Goal: Task Accomplishment & Management: Manage account settings

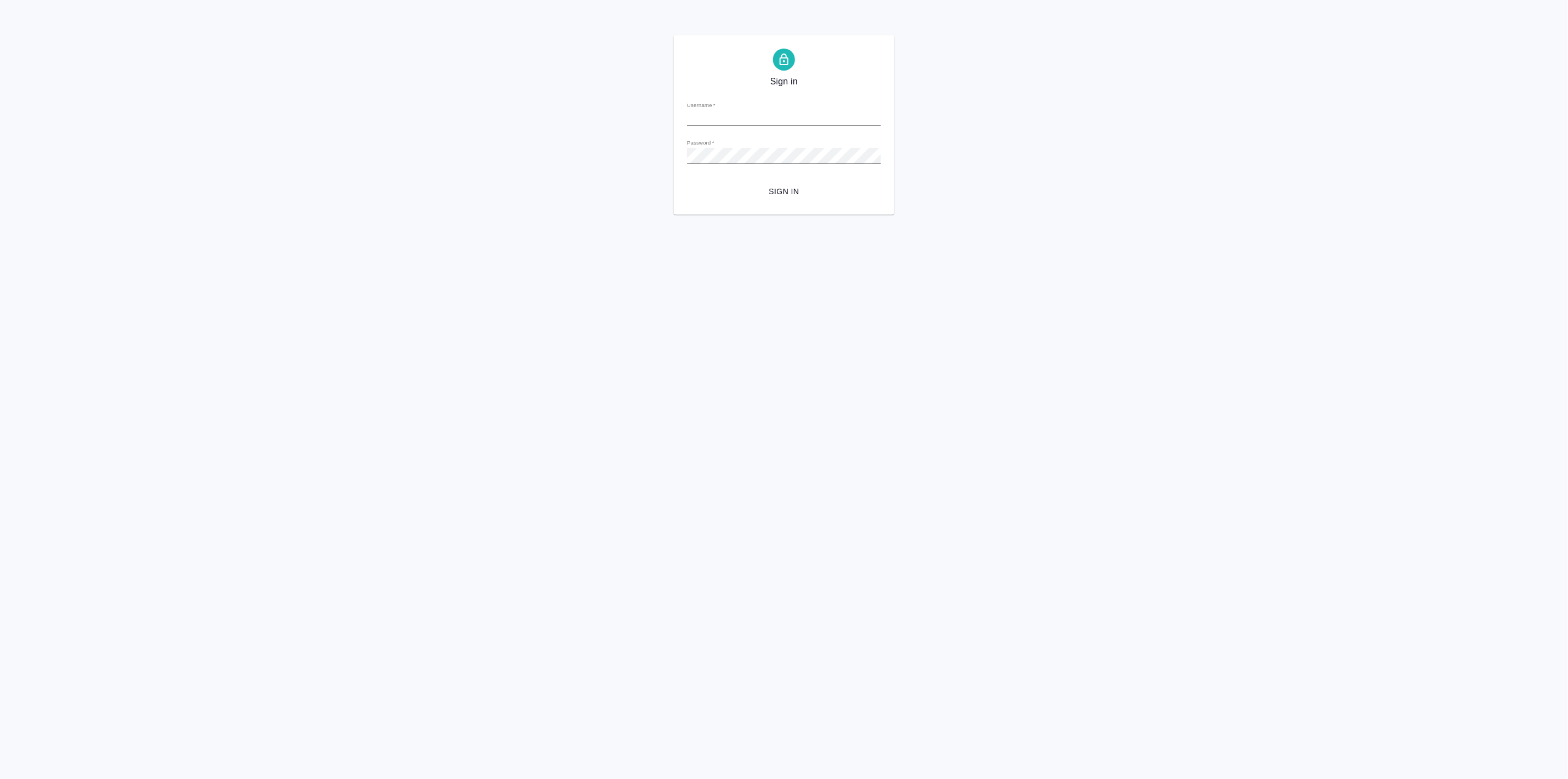
type input "[EMAIL_ADDRESS][DOMAIN_NAME]"
click at [775, 188] on span "Sign in" at bounding box center [784, 191] width 177 height 14
click at [623, 161] on div "Sign in Username   * p.linova@awatera.com Password   * urlPath   * / Sign in" at bounding box center [784, 125] width 1568 height 179
click at [793, 195] on span "Sign in" at bounding box center [784, 191] width 177 height 14
click at [620, 143] on div "Sign in Username   * p.linova@awatera.com Password   * urlPath   * / Sign in" at bounding box center [784, 125] width 1568 height 179
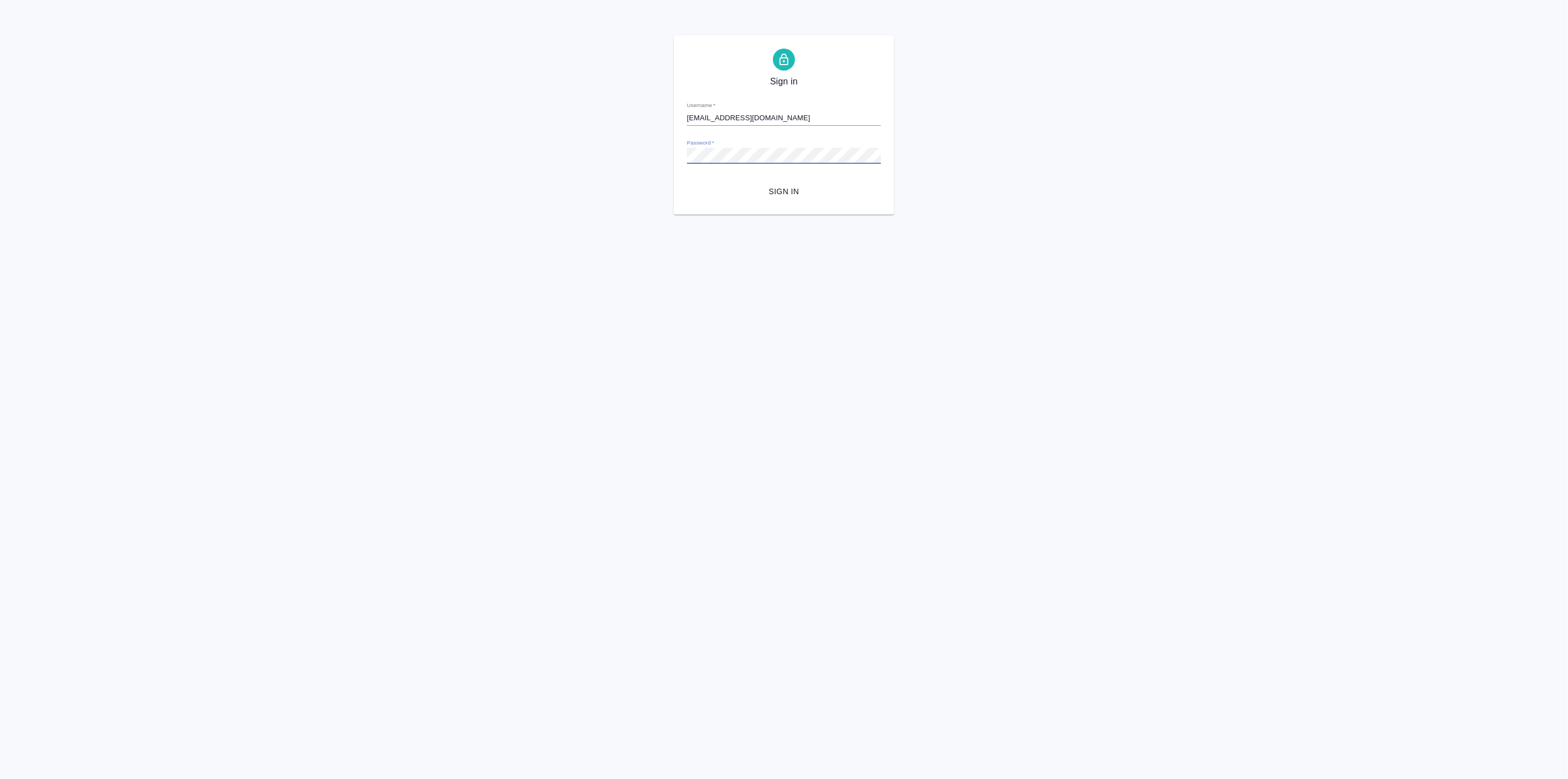
drag, startPoint x: 787, startPoint y: 189, endPoint x: 674, endPoint y: 311, distance: 166.3
click at [787, 189] on span "Sign in" at bounding box center [784, 191] width 177 height 14
click at [629, 210] on div "Sign in Username   * [EMAIL_ADDRESS][DOMAIN_NAME] Password   * urlPath   * / Si…" at bounding box center [784, 125] width 1568 height 179
click at [778, 193] on span "Sign in" at bounding box center [784, 191] width 177 height 14
drag, startPoint x: 716, startPoint y: 118, endPoint x: 721, endPoint y: 127, distance: 10.3
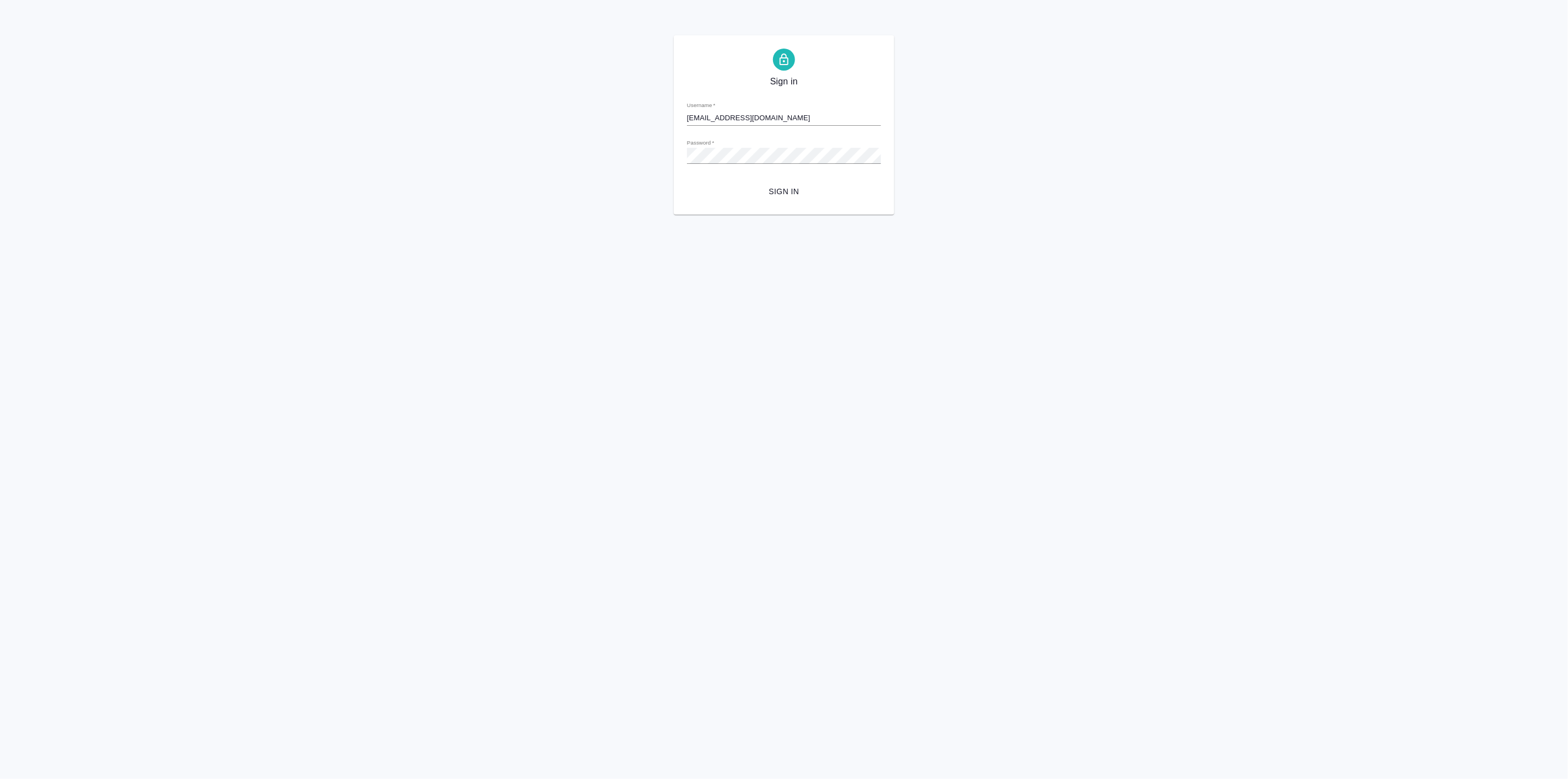
click at [716, 118] on input "[EMAIL_ADDRESS][DOMAIN_NAME]" at bounding box center [784, 118] width 194 height 15
click at [377, 119] on div "Sign in Username   * p.linova@awatera.com Password   * urlPath   * / Sign in" at bounding box center [784, 125] width 1568 height 179
click at [779, 183] on button "Sign in" at bounding box center [784, 192] width 194 height 21
click at [743, 146] on div "Password   *" at bounding box center [784, 151] width 194 height 24
click at [693, 192] on button "Sign in" at bounding box center [784, 192] width 194 height 21
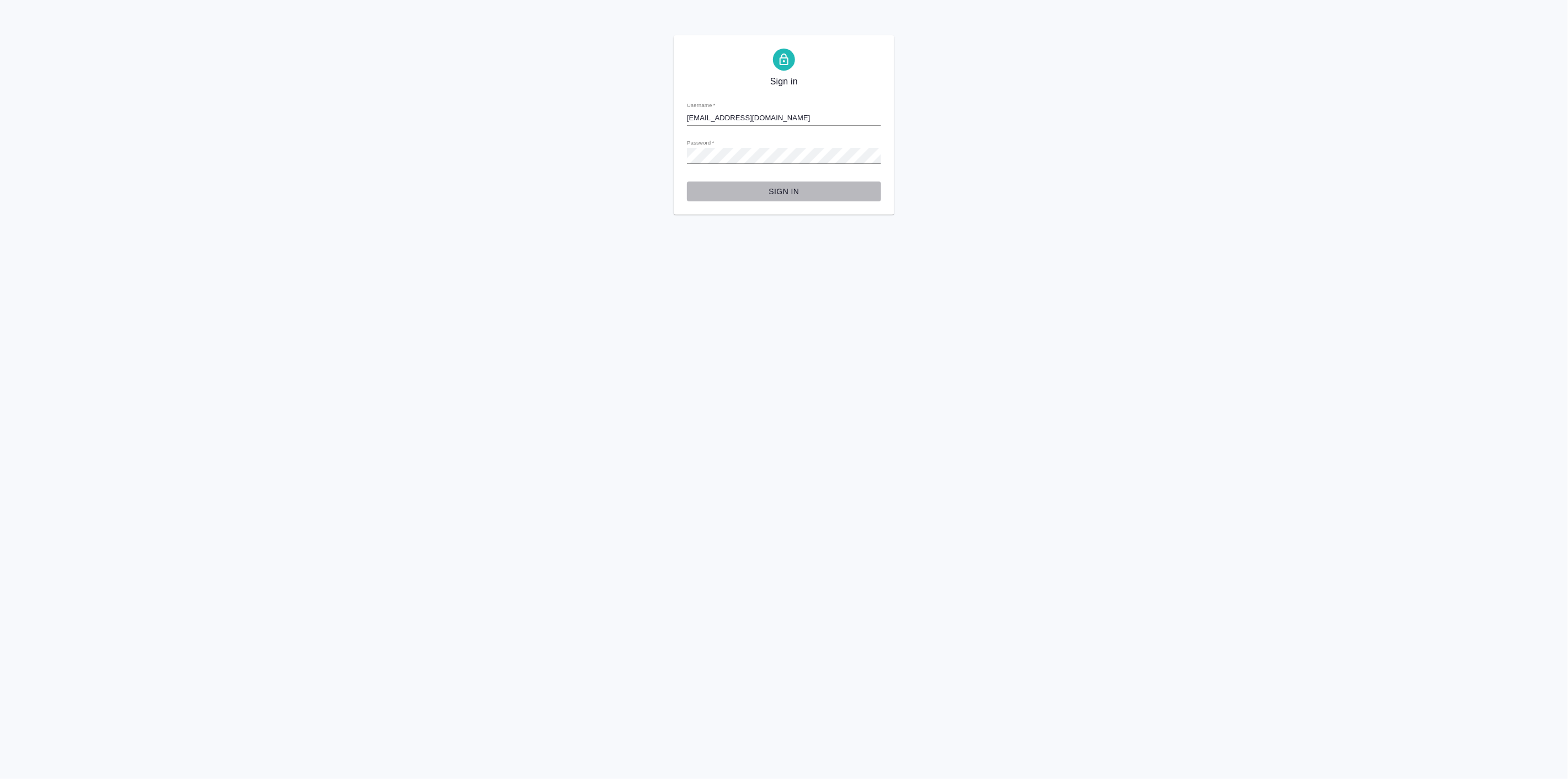
click at [719, 182] on button "Sign in" at bounding box center [784, 192] width 194 height 21
click at [687, 182] on button "Sign in" at bounding box center [784, 192] width 194 height 21
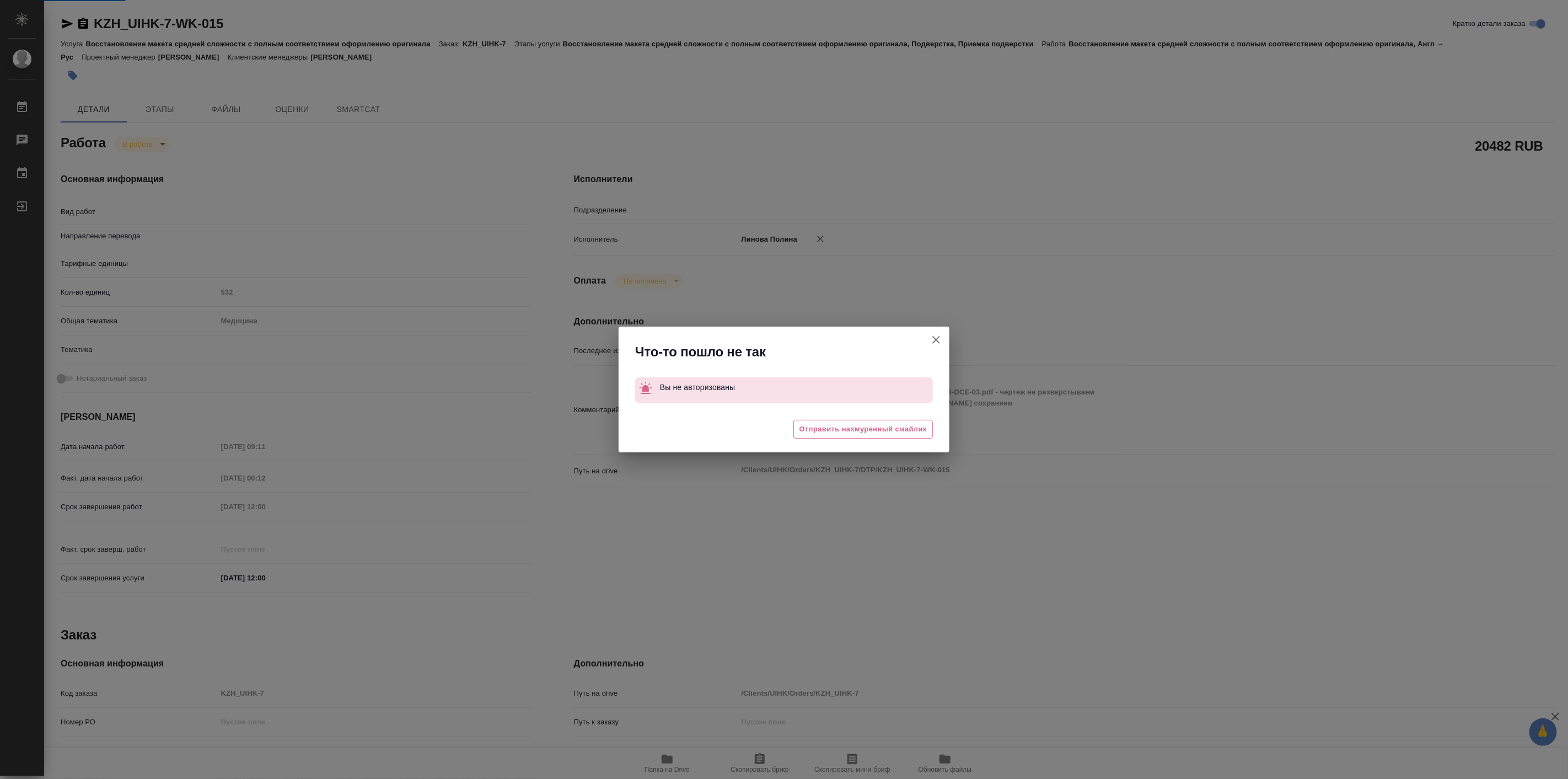
type textarea "x"
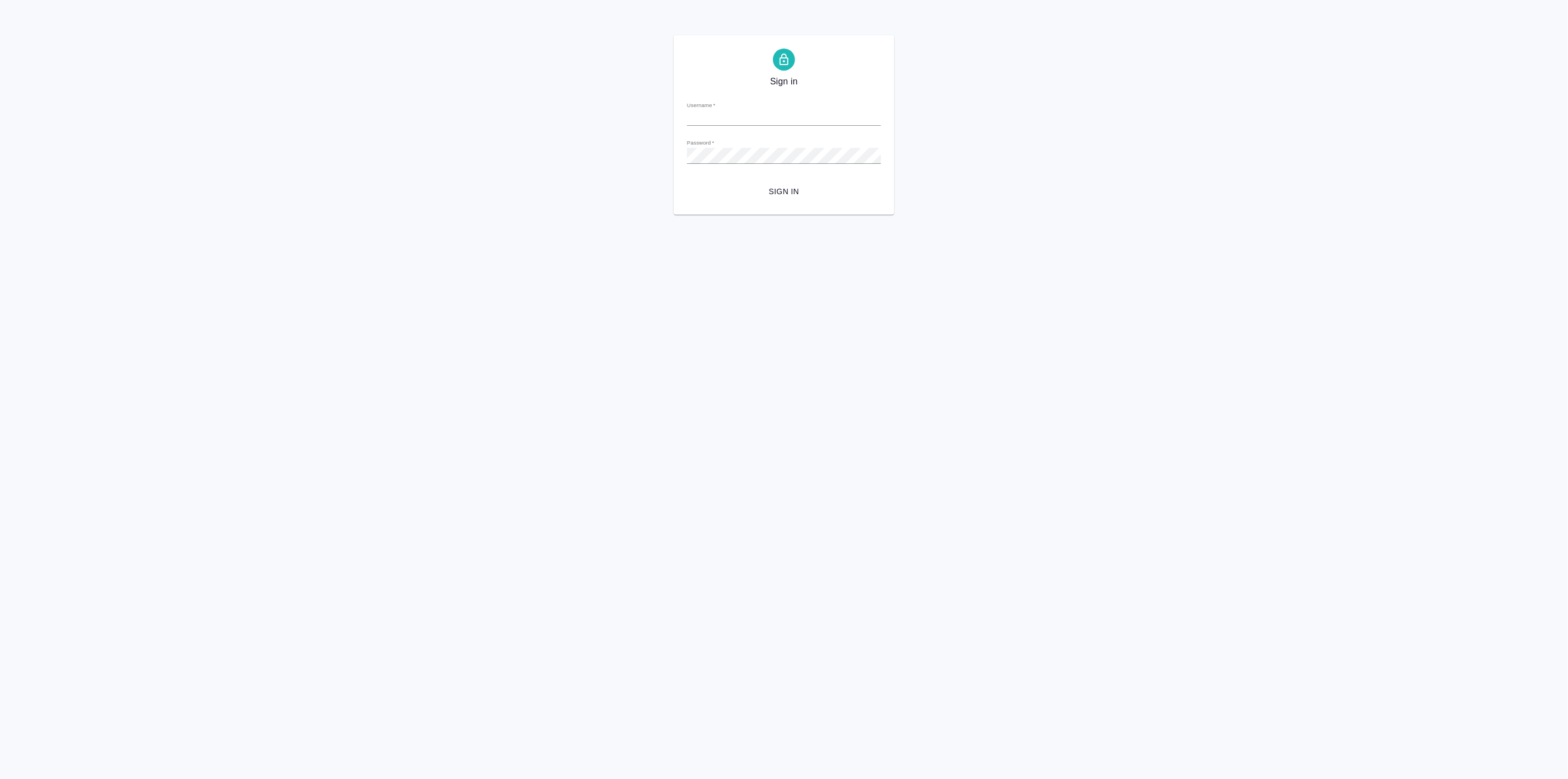
type input "[EMAIL_ADDRESS][DOMAIN_NAME]"
drag, startPoint x: 222, startPoint y: 222, endPoint x: 228, endPoint y: 220, distance: 6.3
click at [222, 214] on html "Sign in Username   * [EMAIL_ADDRESS][DOMAIN_NAME] Password   * urlPath   * / Si…" at bounding box center [784, 107] width 1568 height 214
click at [660, 179] on div "Sign in Username   * [EMAIL_ADDRESS][DOMAIN_NAME] Password   * urlPath   * / Si…" at bounding box center [784, 125] width 1568 height 179
click at [787, 192] on span "Sign in" at bounding box center [784, 191] width 177 height 14
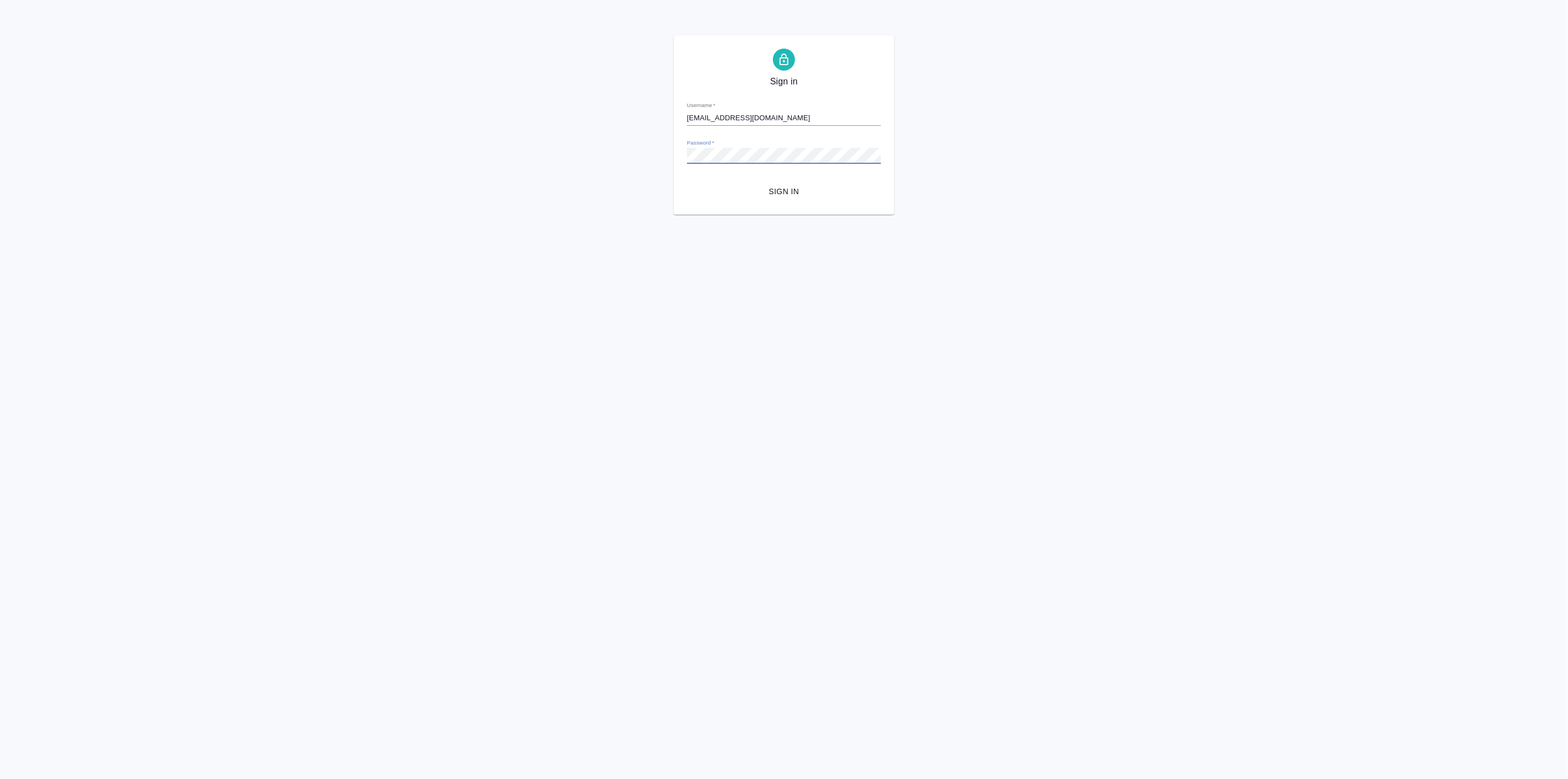
drag, startPoint x: 724, startPoint y: 205, endPoint x: 731, endPoint y: 205, distance: 7.0
click at [724, 205] on div "Sign in Username   * [EMAIL_ADDRESS][DOMAIN_NAME] Password   * urlPath   * / Si…" at bounding box center [784, 125] width 220 height 179
click at [796, 189] on span "Sign in" at bounding box center [784, 191] width 177 height 14
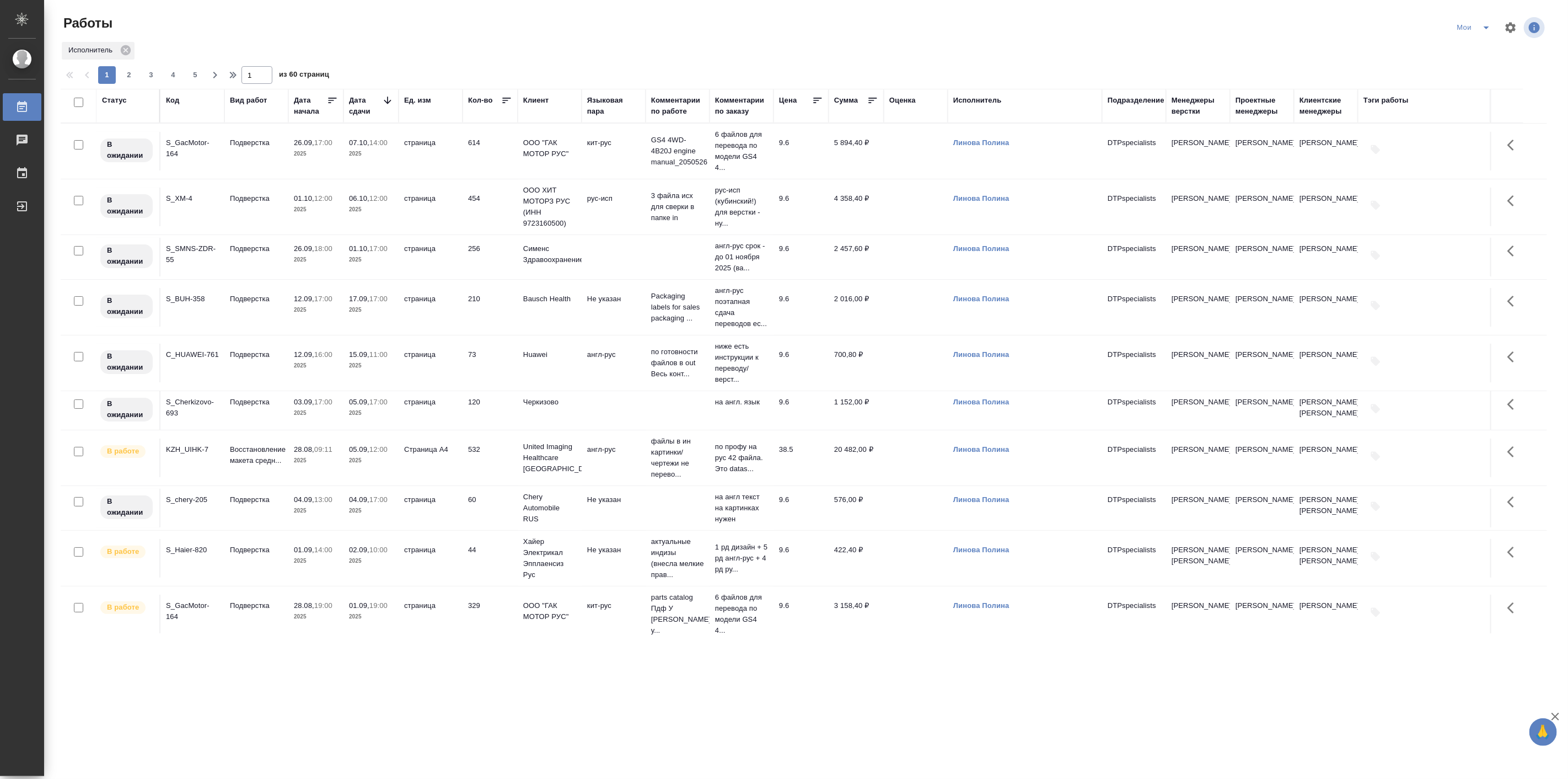
click at [222, 743] on div ".cls-1 fill:#fff; AWATERA Linova Polina Работы 0 Чаты График Выйти Работы Мои И…" at bounding box center [784, 389] width 1568 height 779
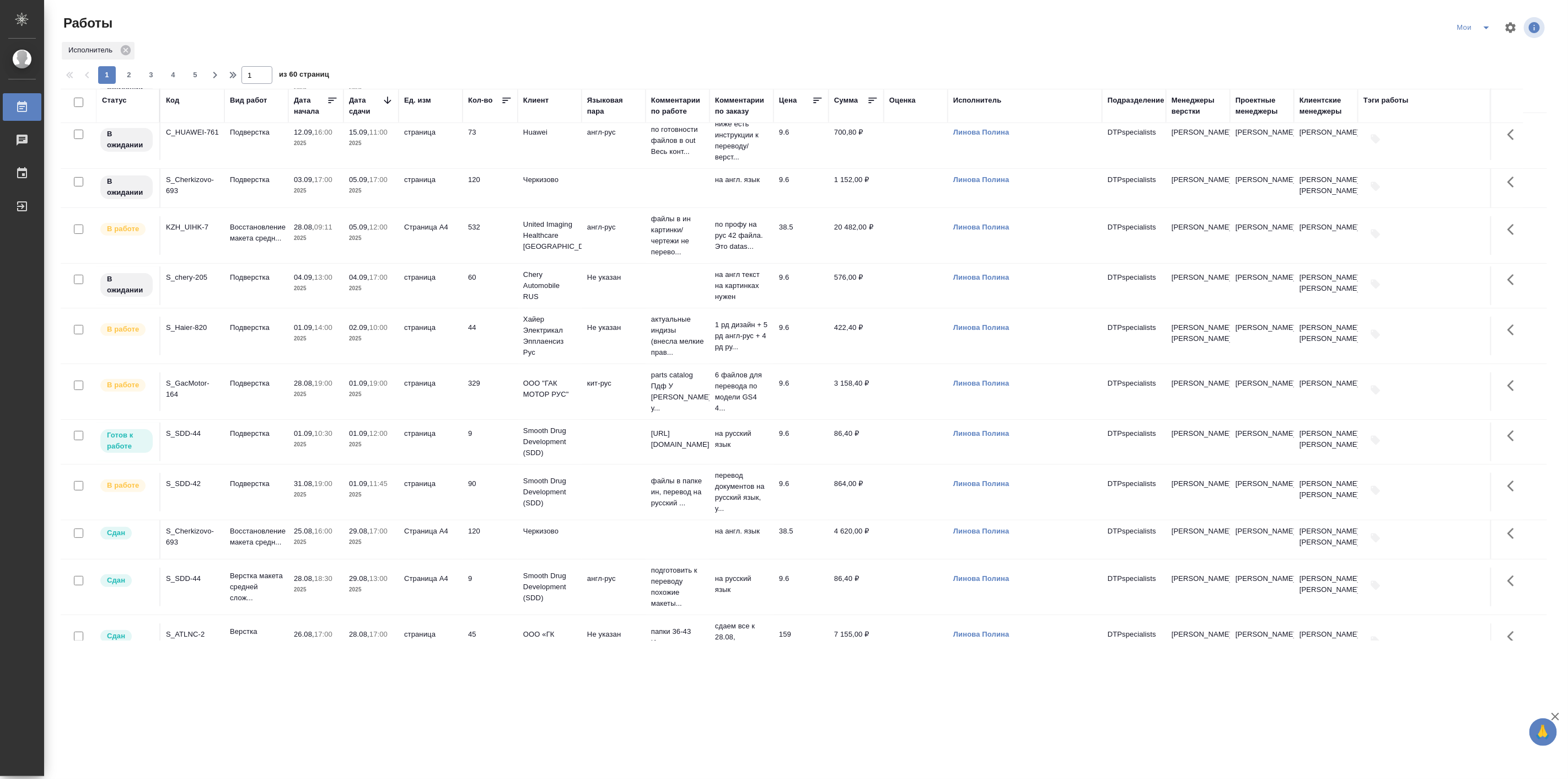
scroll to position [306, 0]
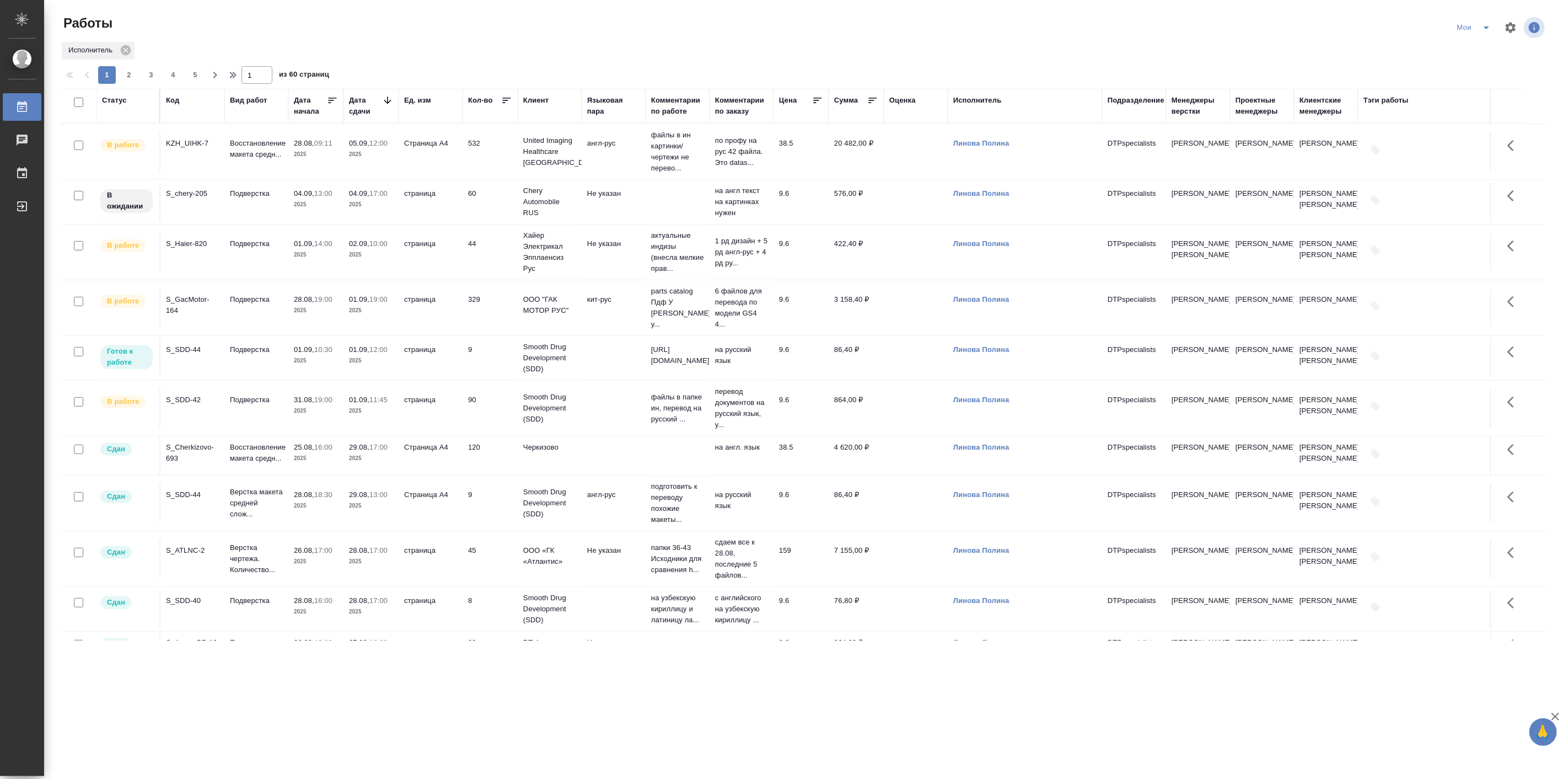
click at [318, 417] on p "2025" at bounding box center [316, 411] width 44 height 11
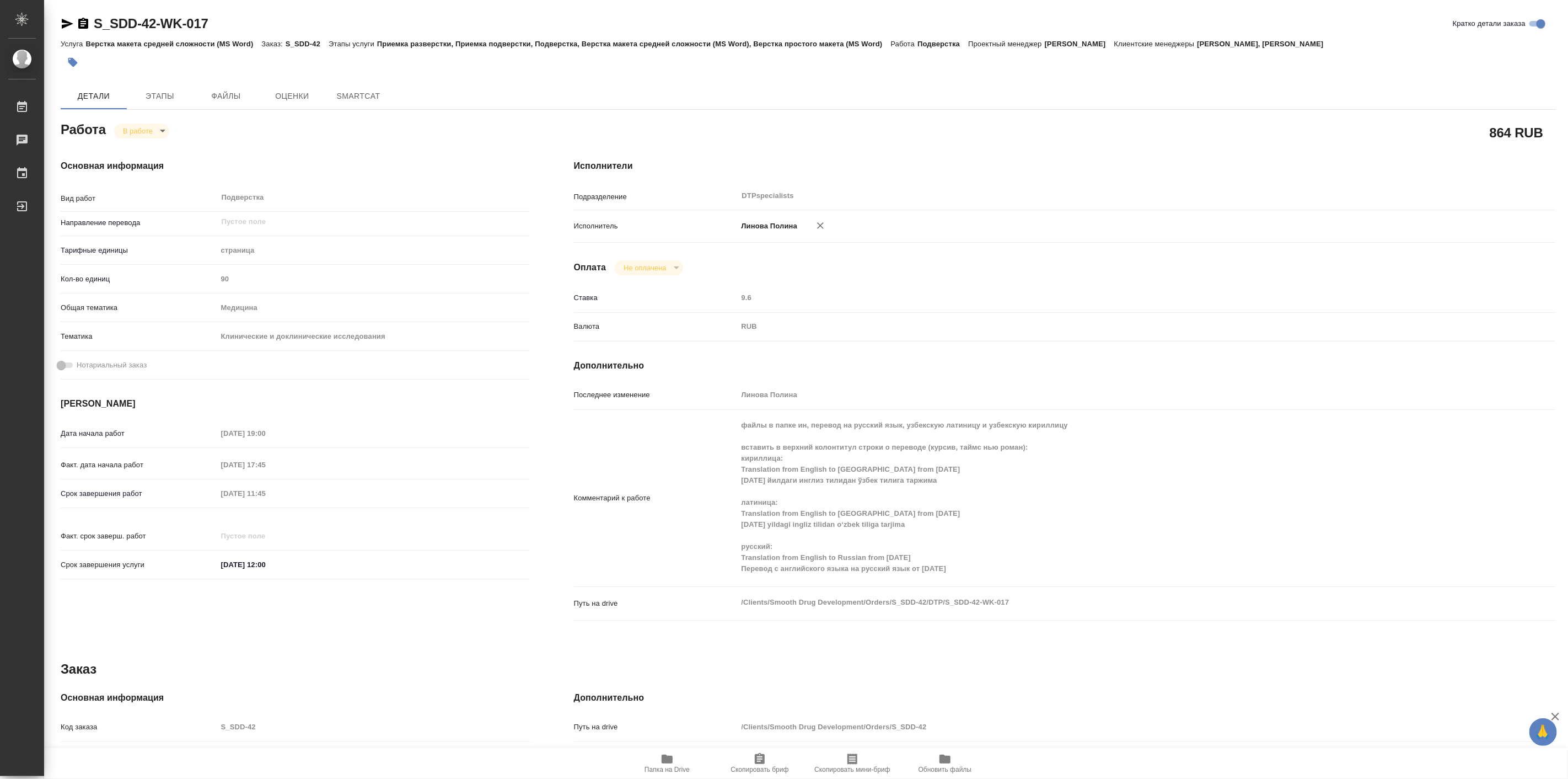
type textarea "x"
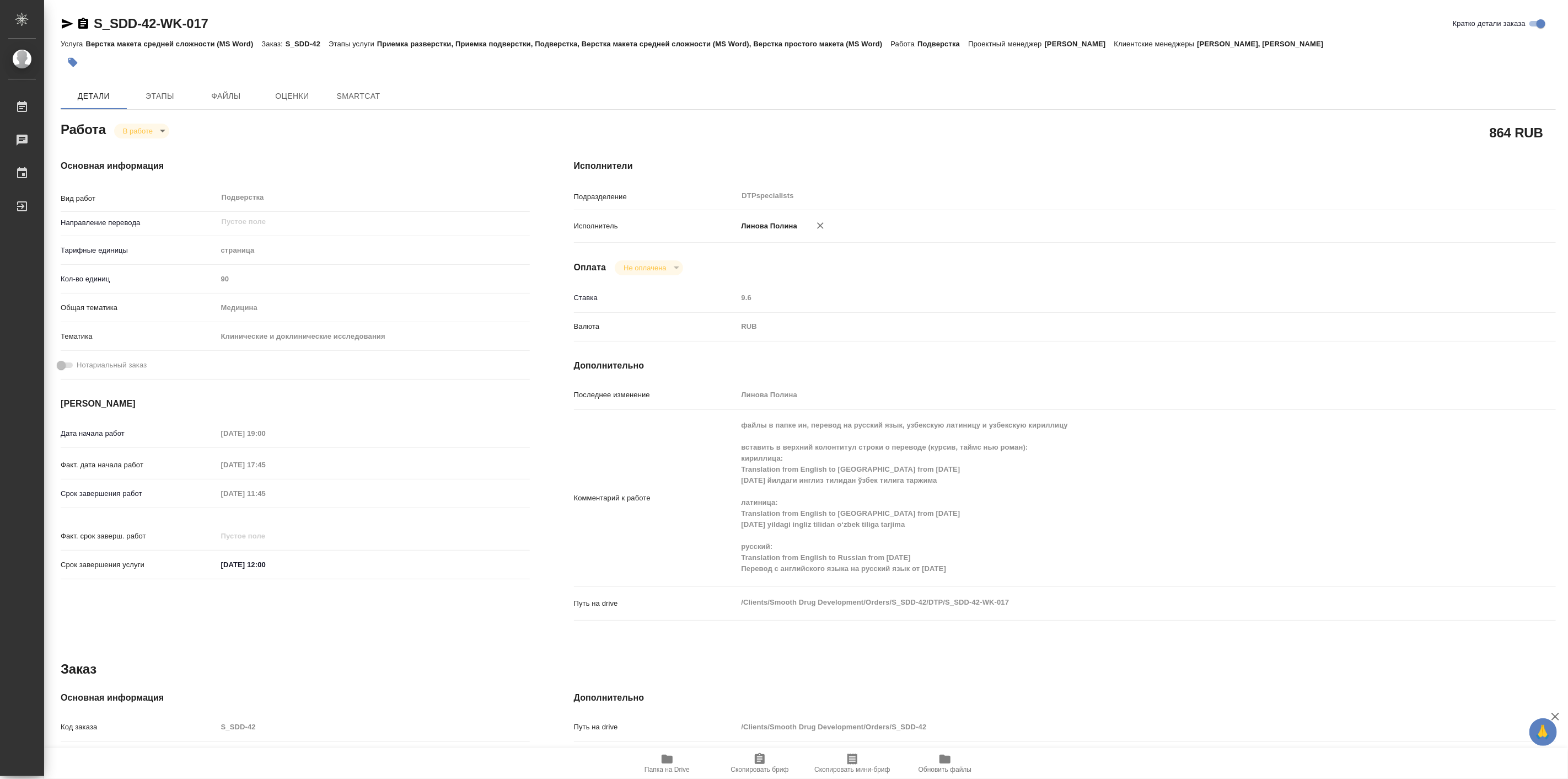
type textarea "x"
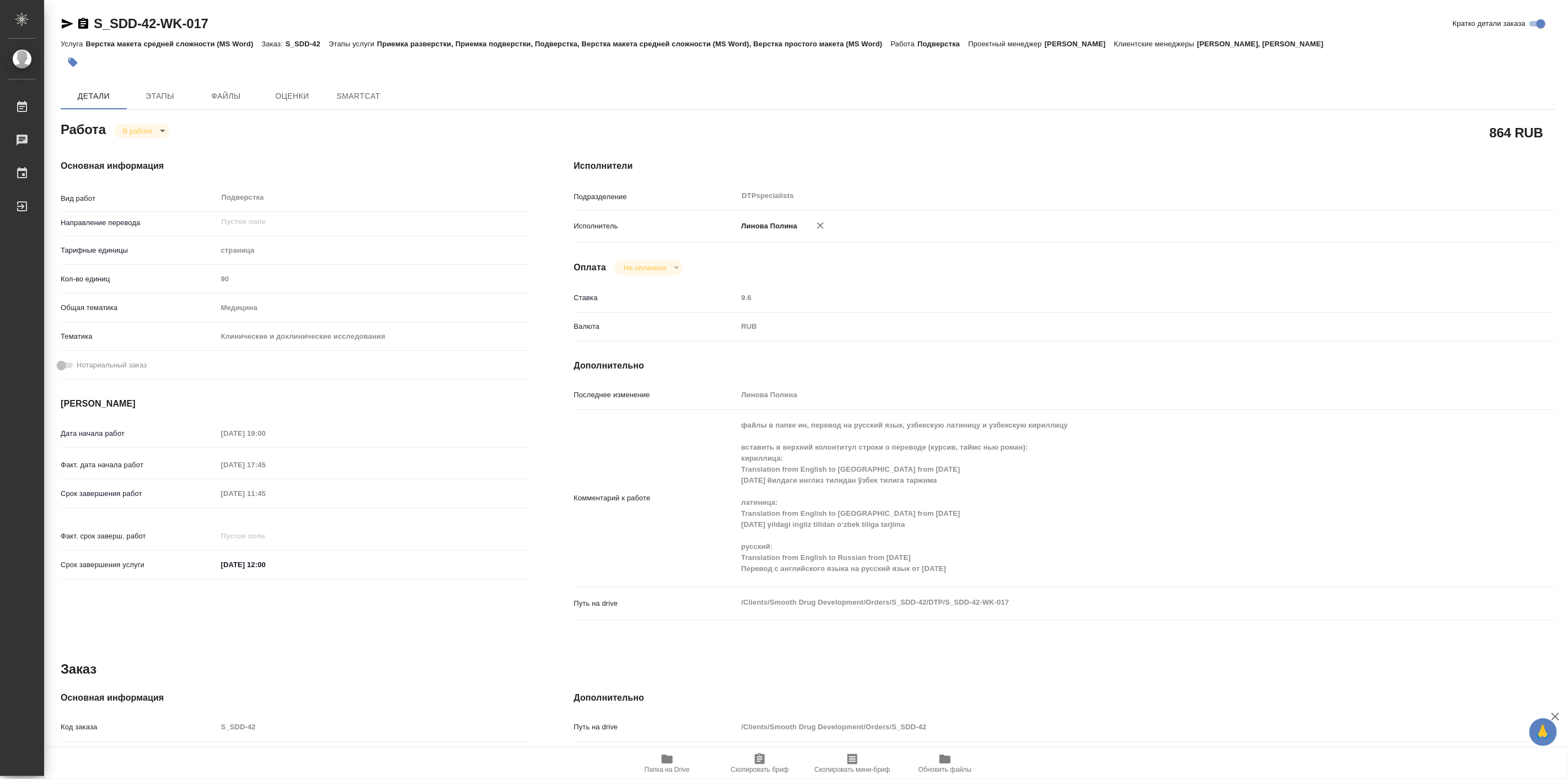
type textarea "x"
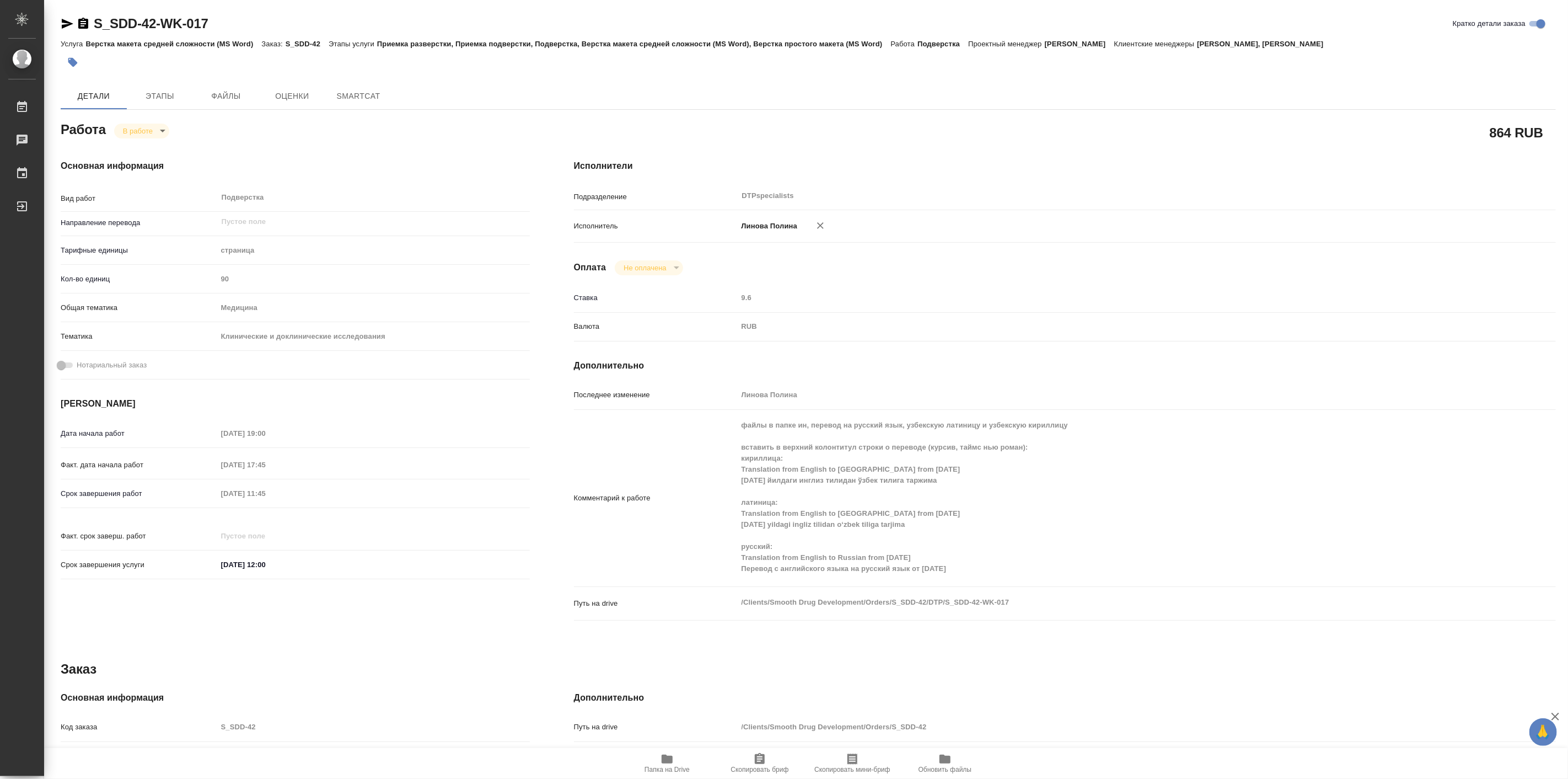
type textarea "x"
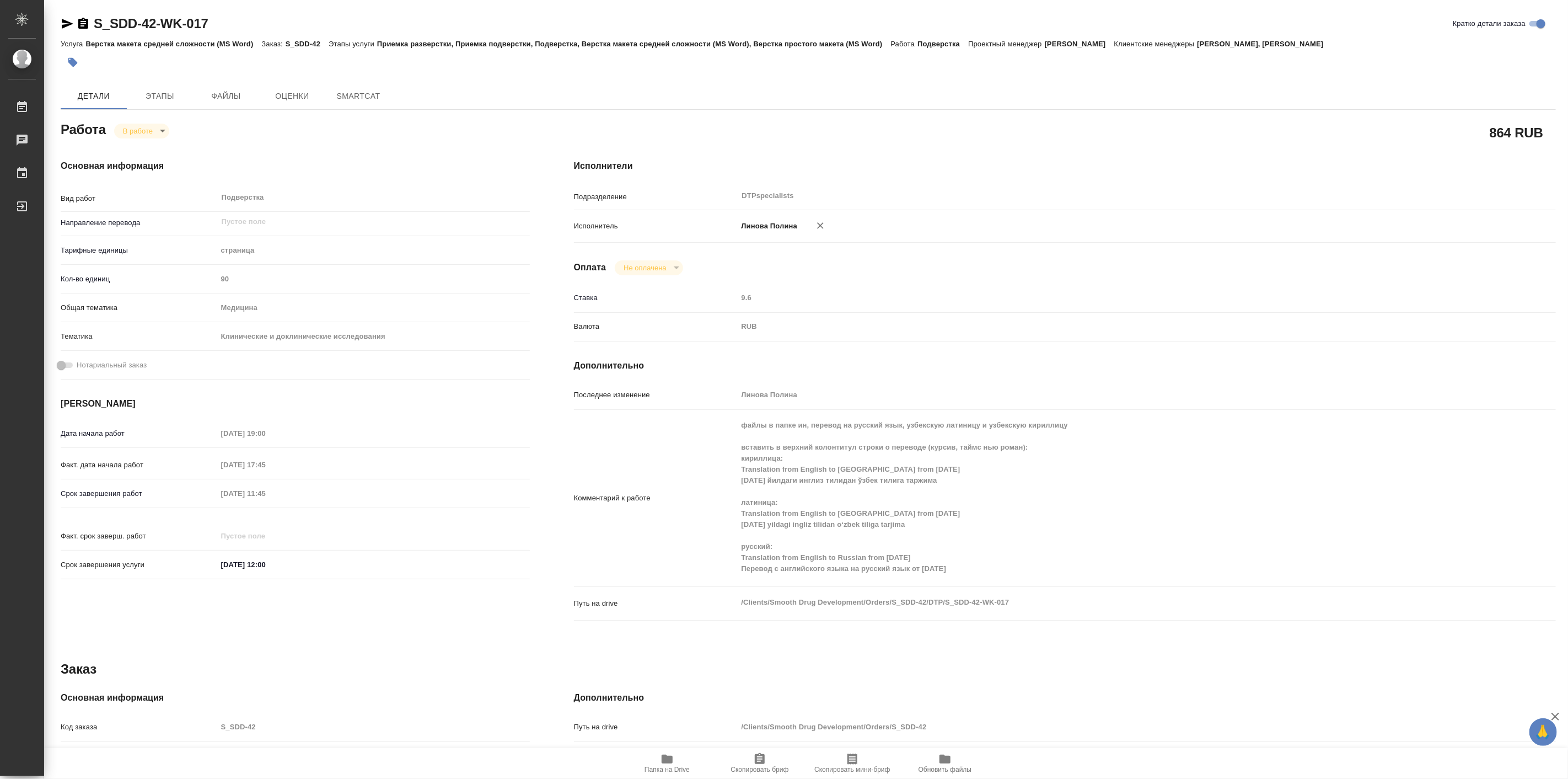
type textarea "x"
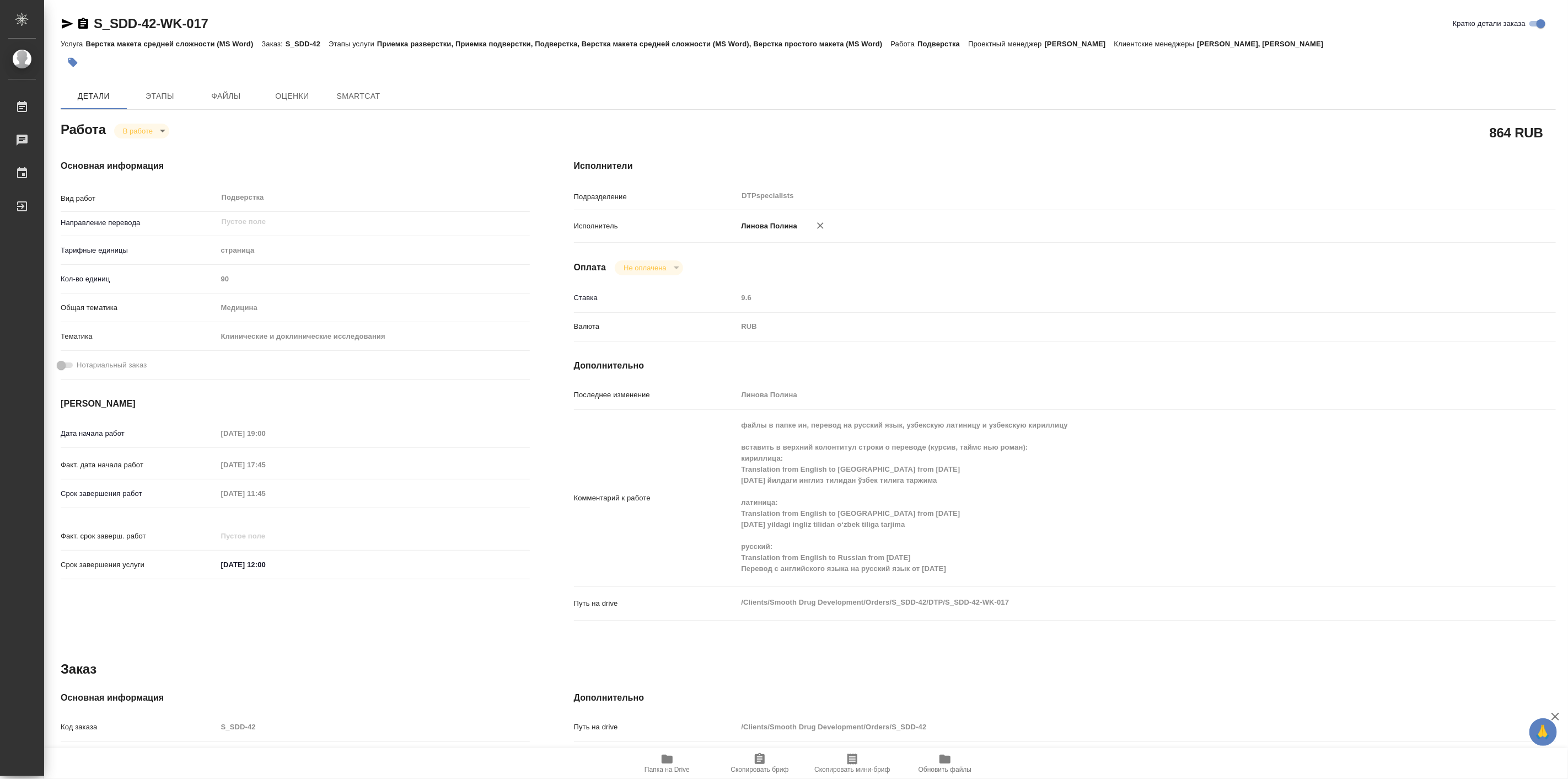
type textarea "x"
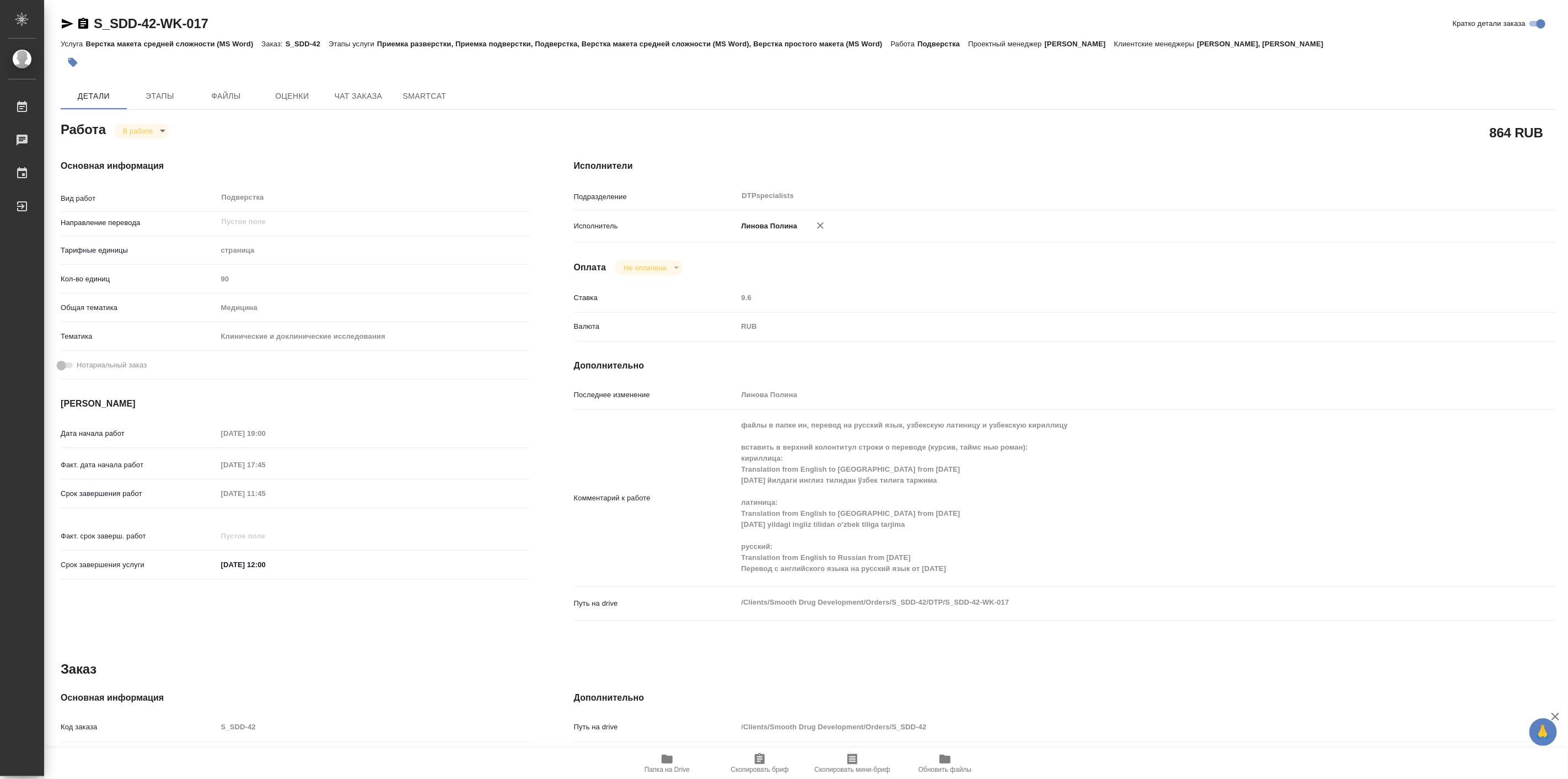
type textarea "x"
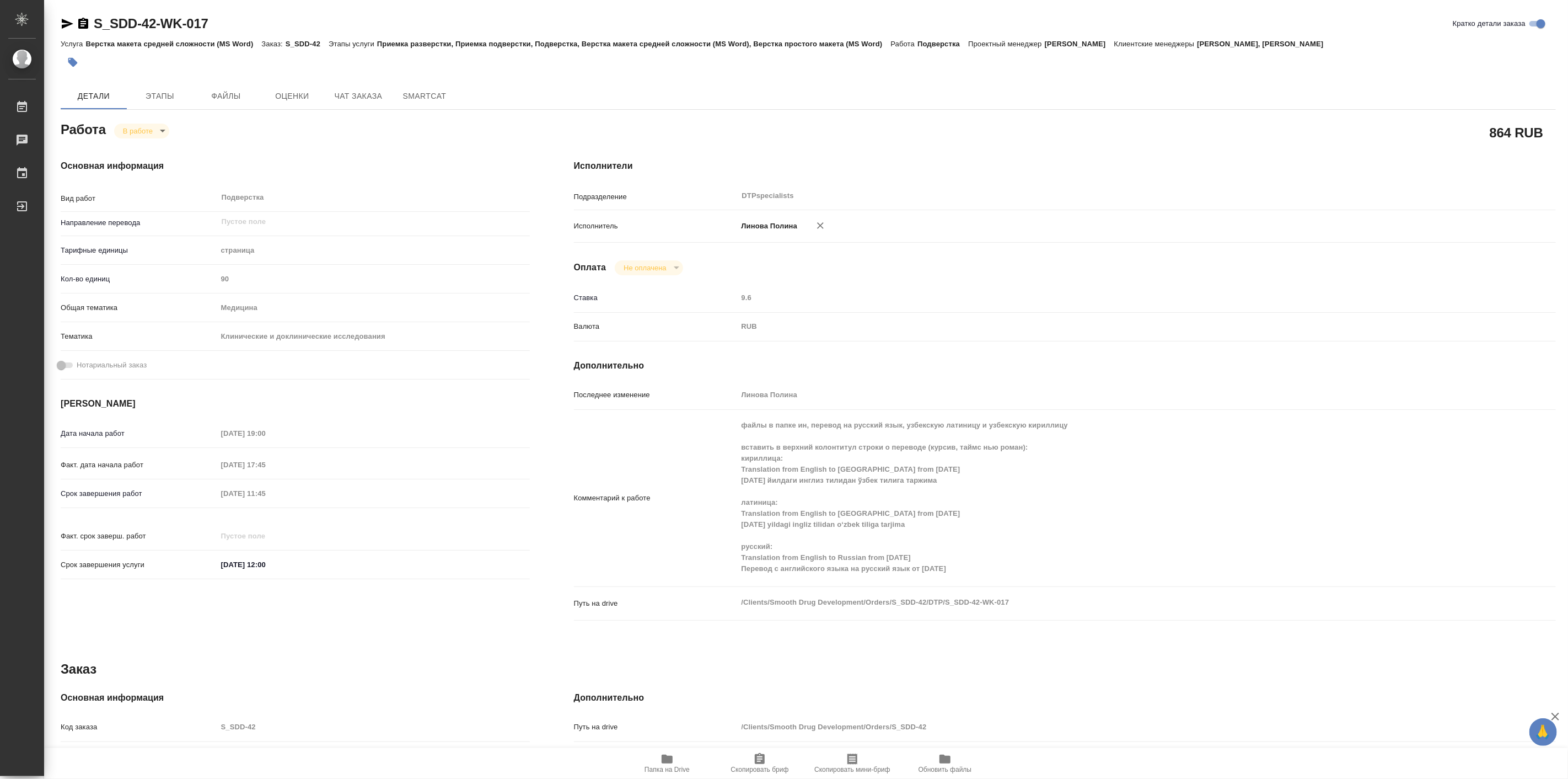
type textarea "x"
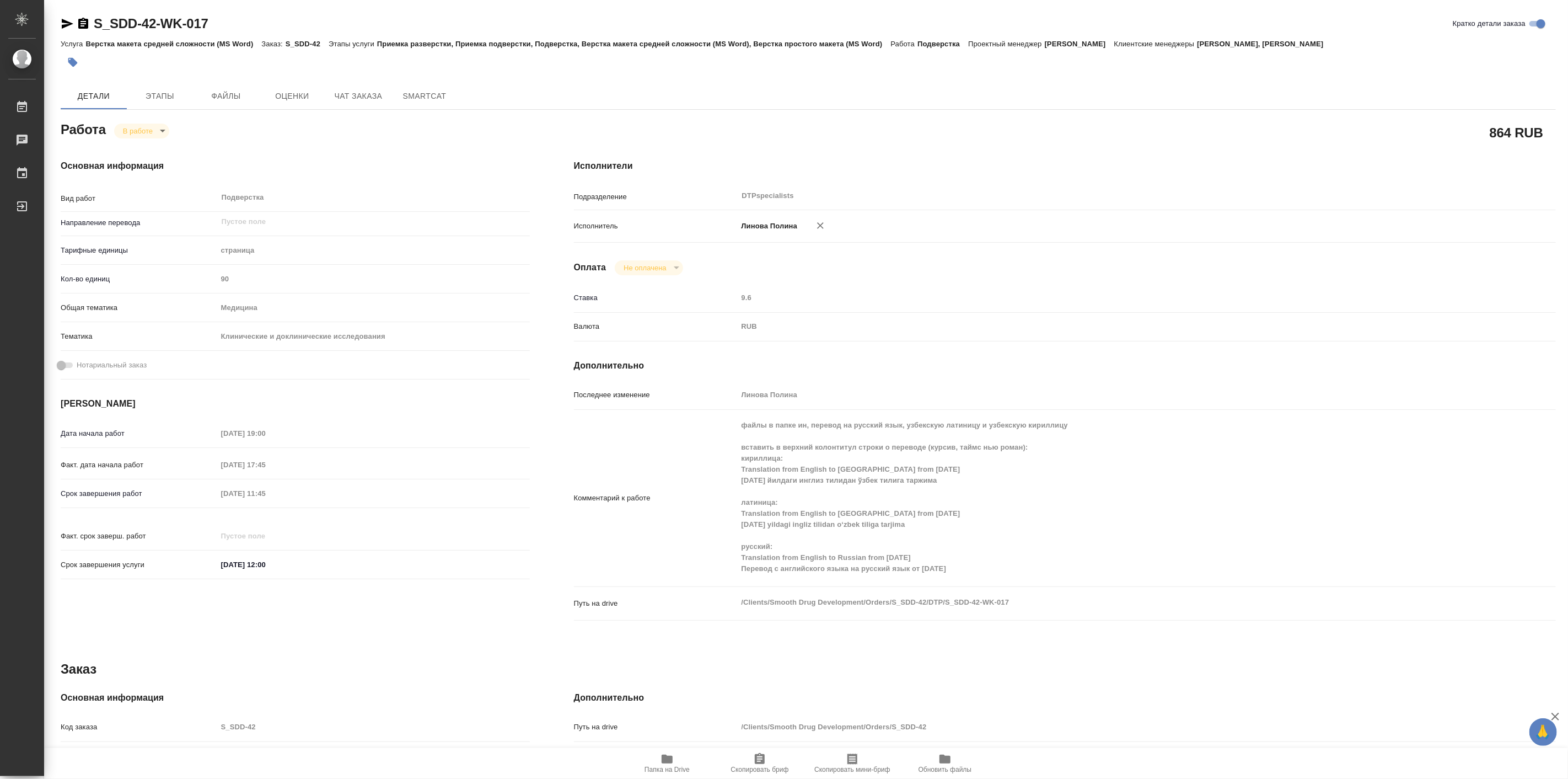
type textarea "x"
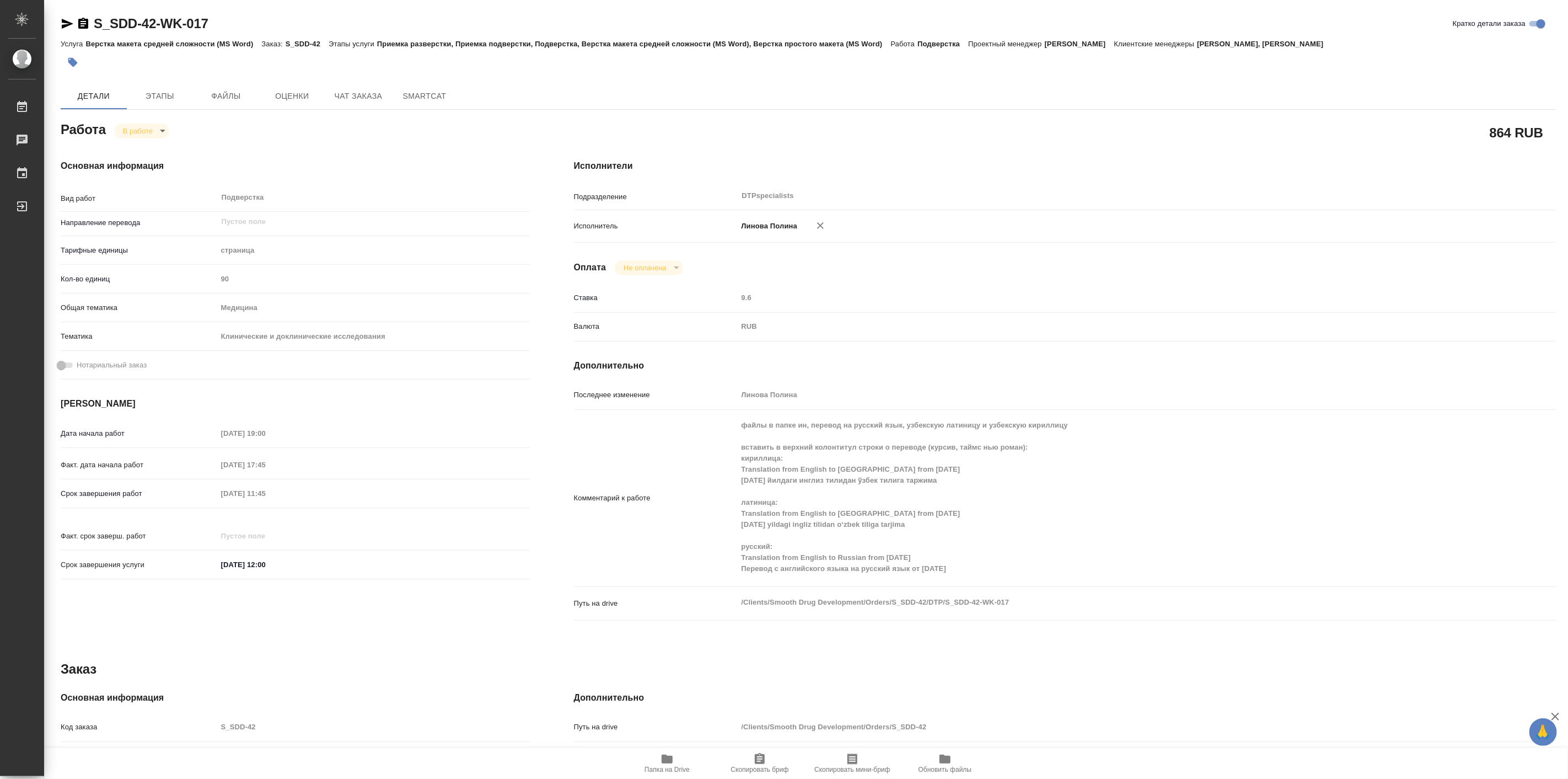
click at [968, 579] on div "файлы в папке ин, перевод на русский язык, узбекскую латиницу и узбекскую кирил…" at bounding box center [1106, 498] width 737 height 167
type textarea "x"
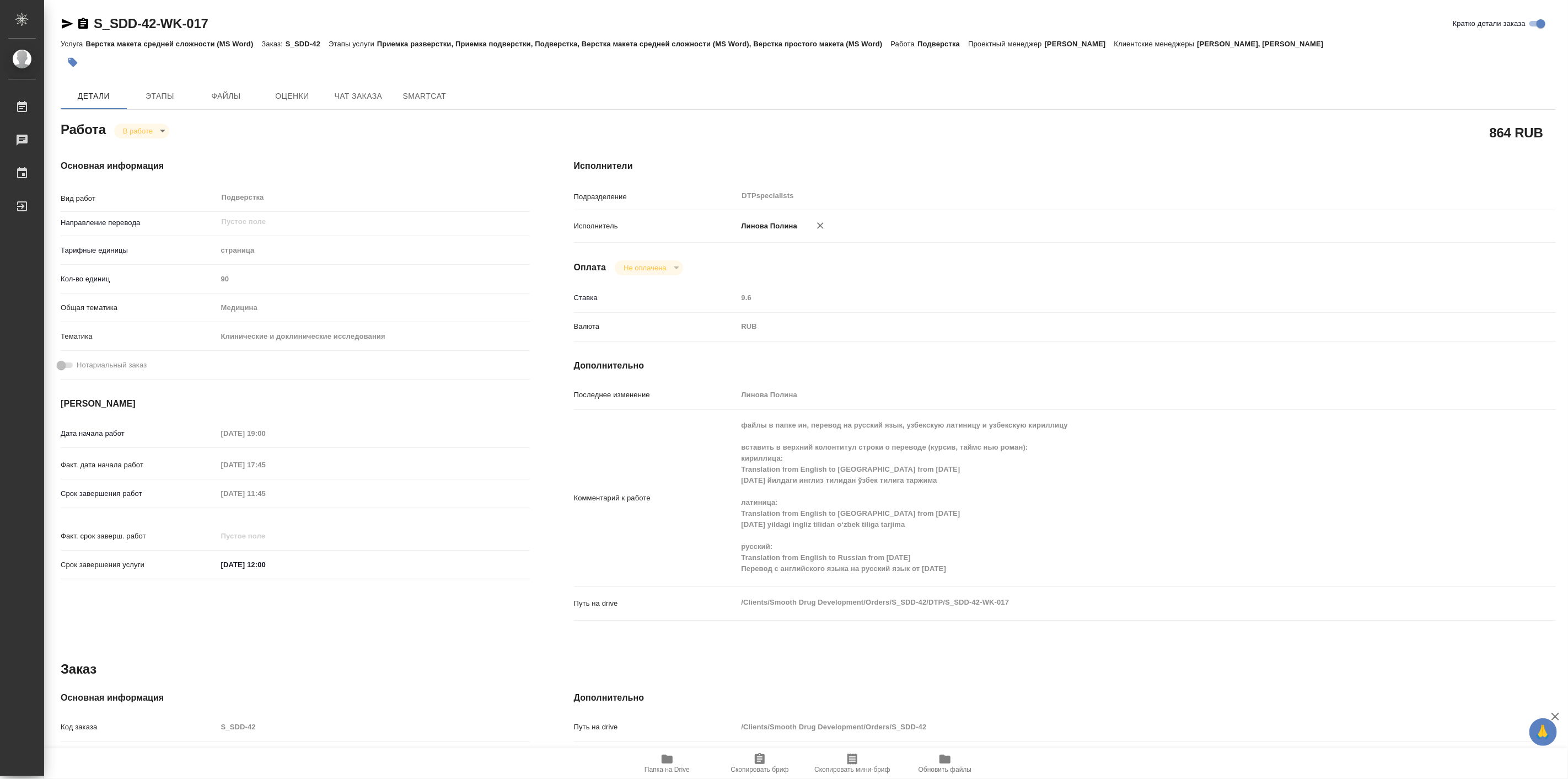
type textarea "x"
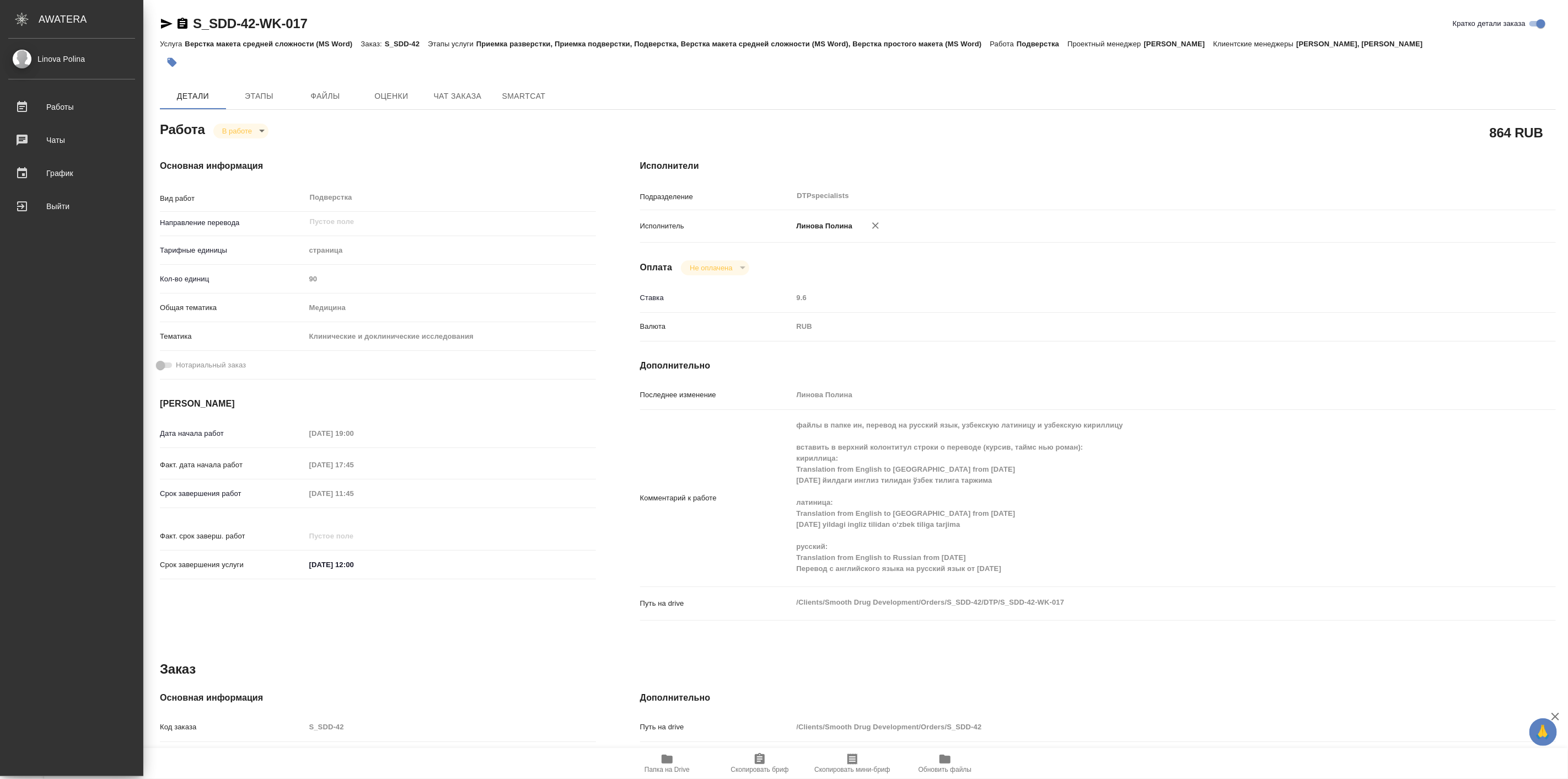
type textarea "x"
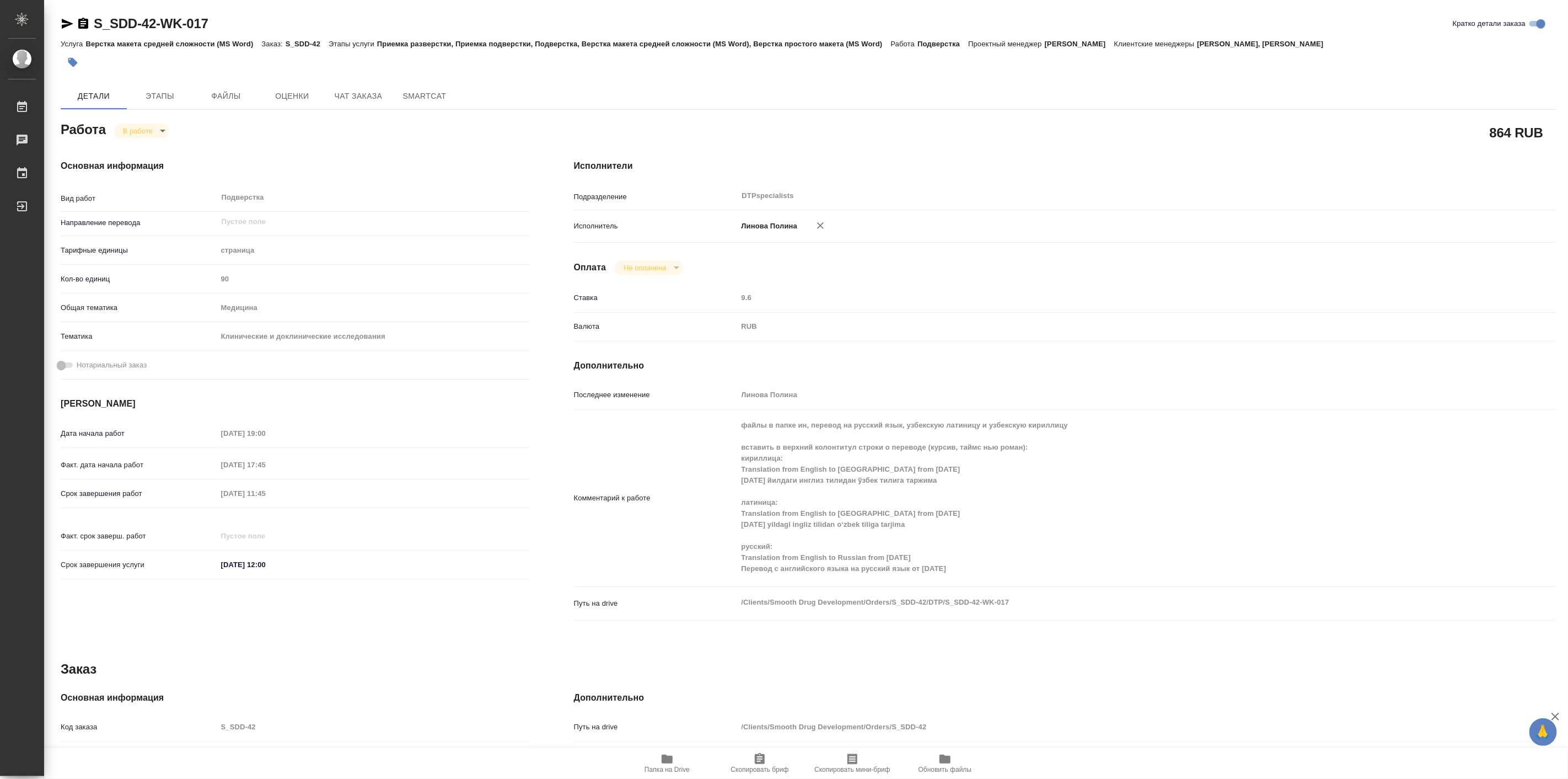
type textarea "x"
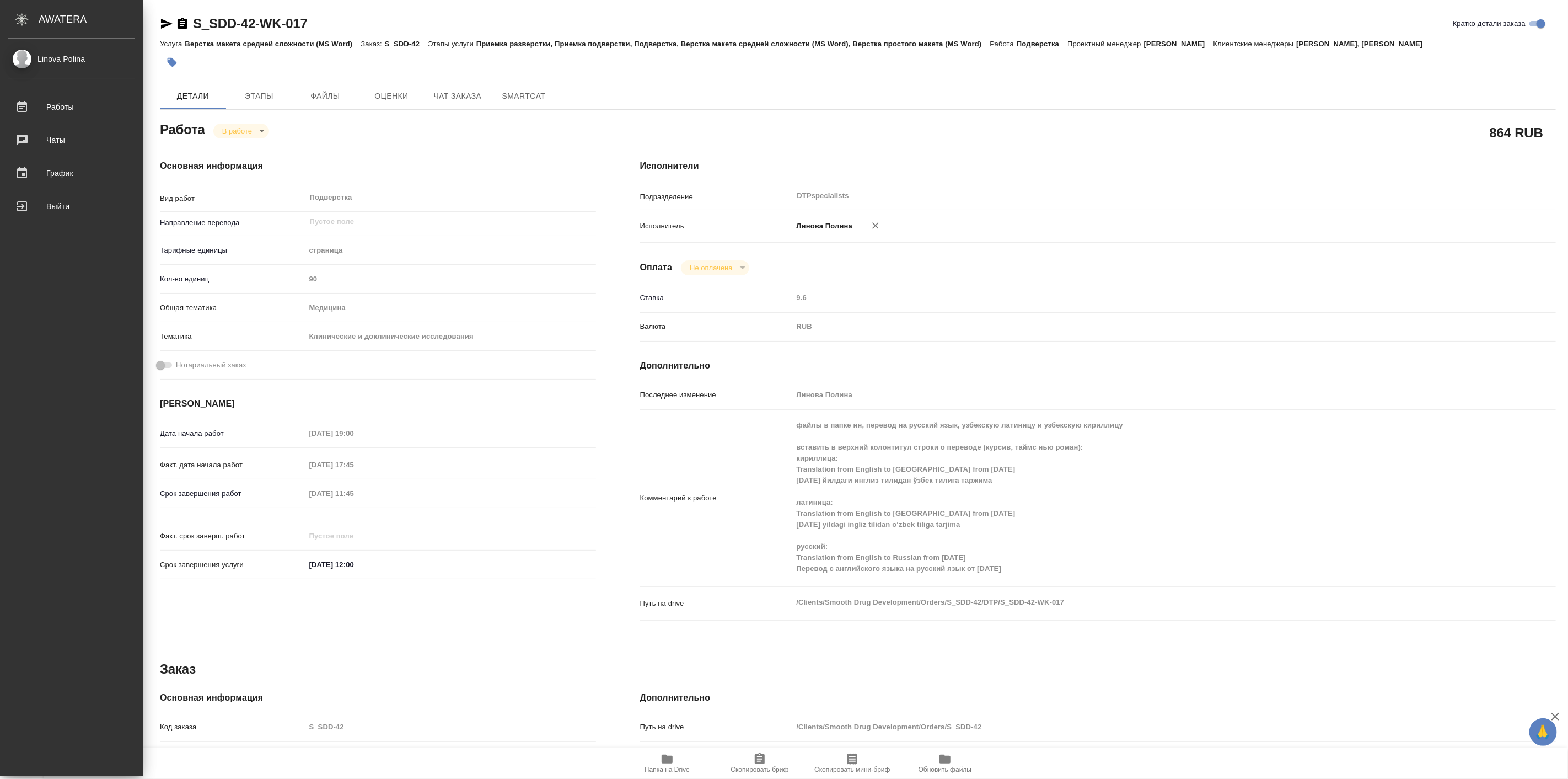
type textarea "x"
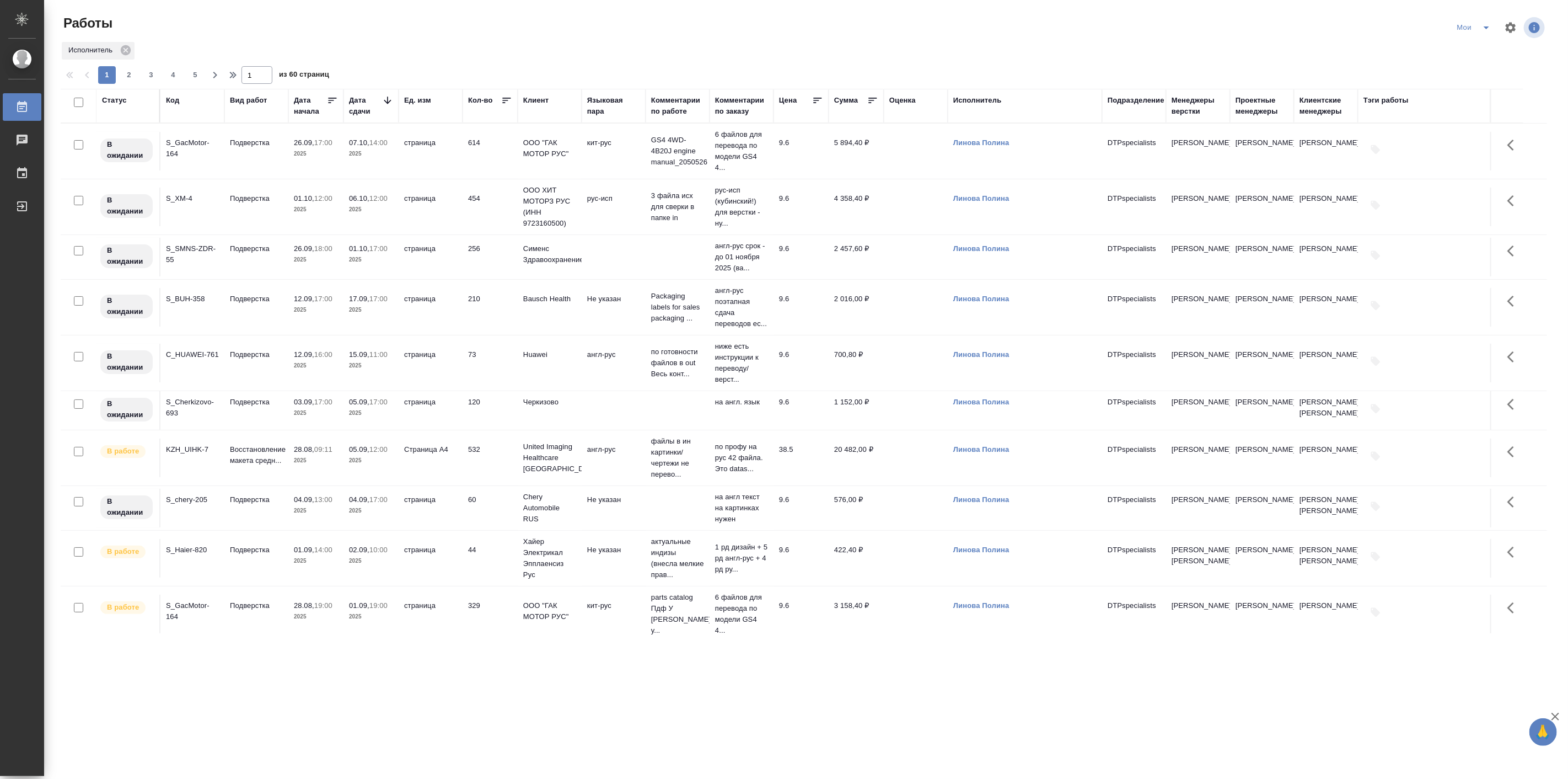
scroll to position [306, 0]
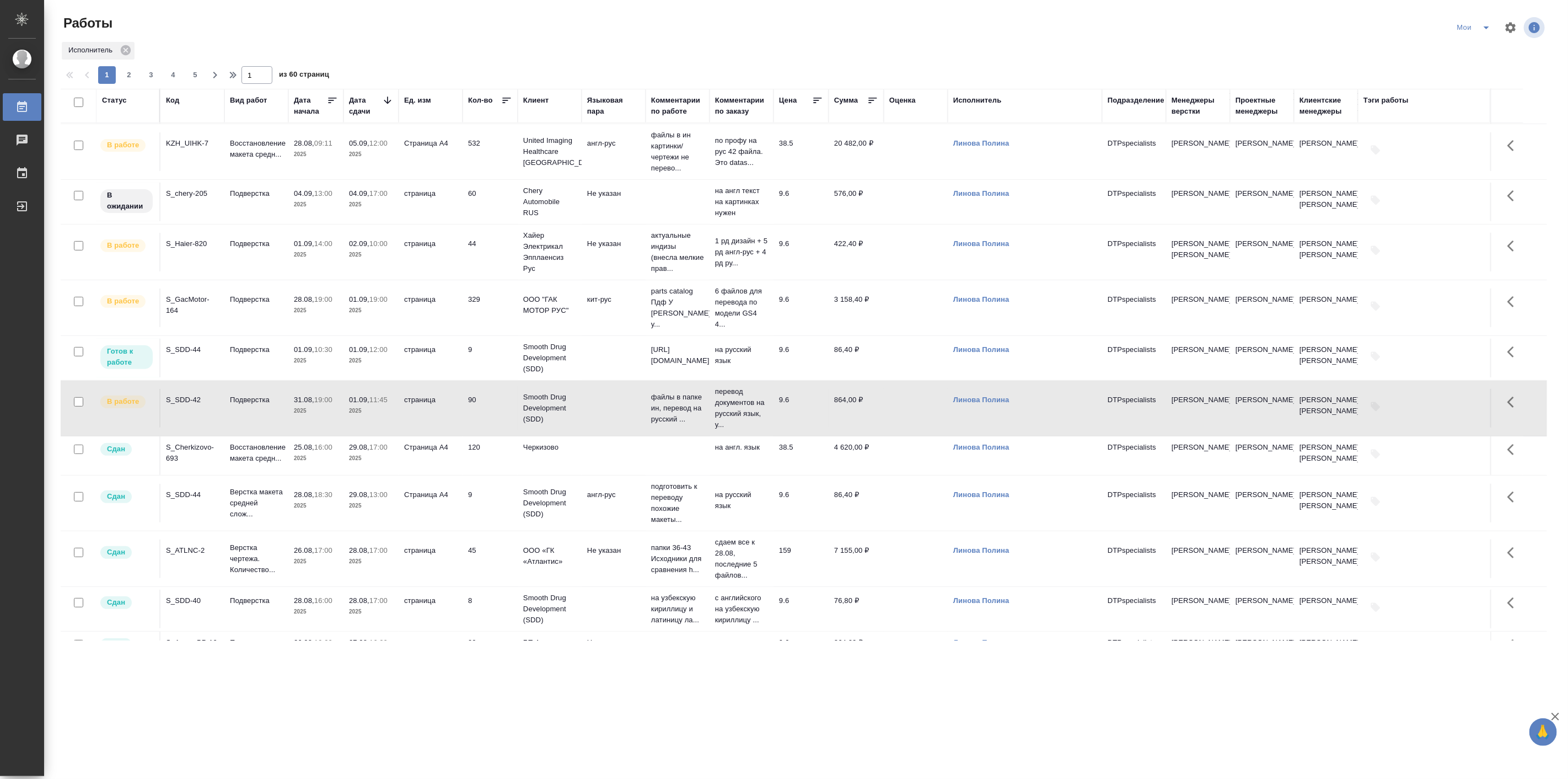
click at [253, 428] on td "Подверстка" at bounding box center [256, 408] width 64 height 38
click at [266, 355] on p "Подверстка" at bounding box center [256, 350] width 53 height 11
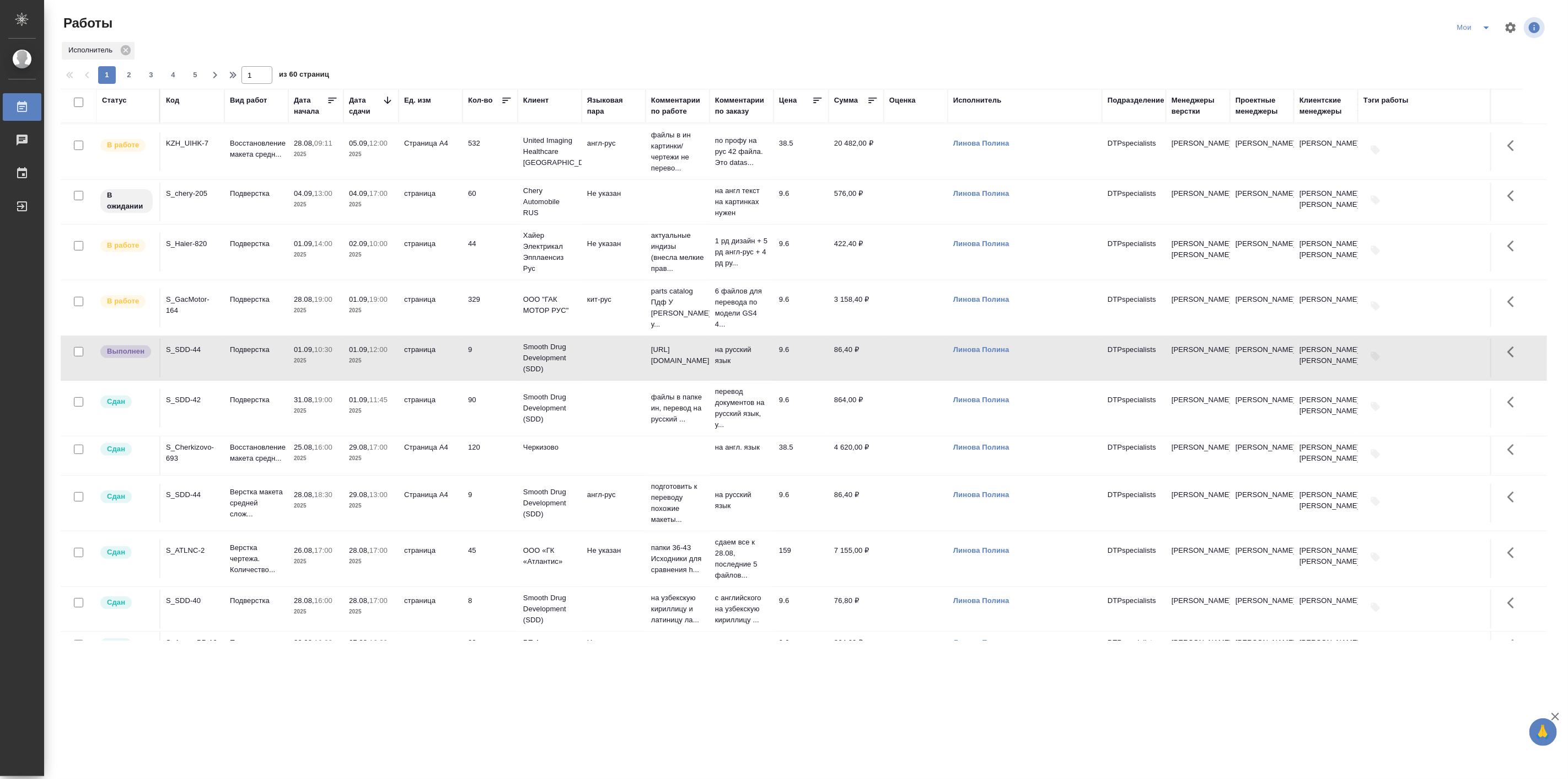
drag, startPoint x: 182, startPoint y: 741, endPoint x: 200, endPoint y: 716, distance: 30.8
click at [182, 741] on div ".cls-1 fill:#fff; AWATERA Linova Polina Работы 0 Чаты График Выйти Работы Мои И…" at bounding box center [784, 389] width 1568 height 779
click at [233, 378] on td "Подверстка" at bounding box center [256, 358] width 64 height 38
click at [268, 406] on p "Подверстка" at bounding box center [256, 400] width 53 height 11
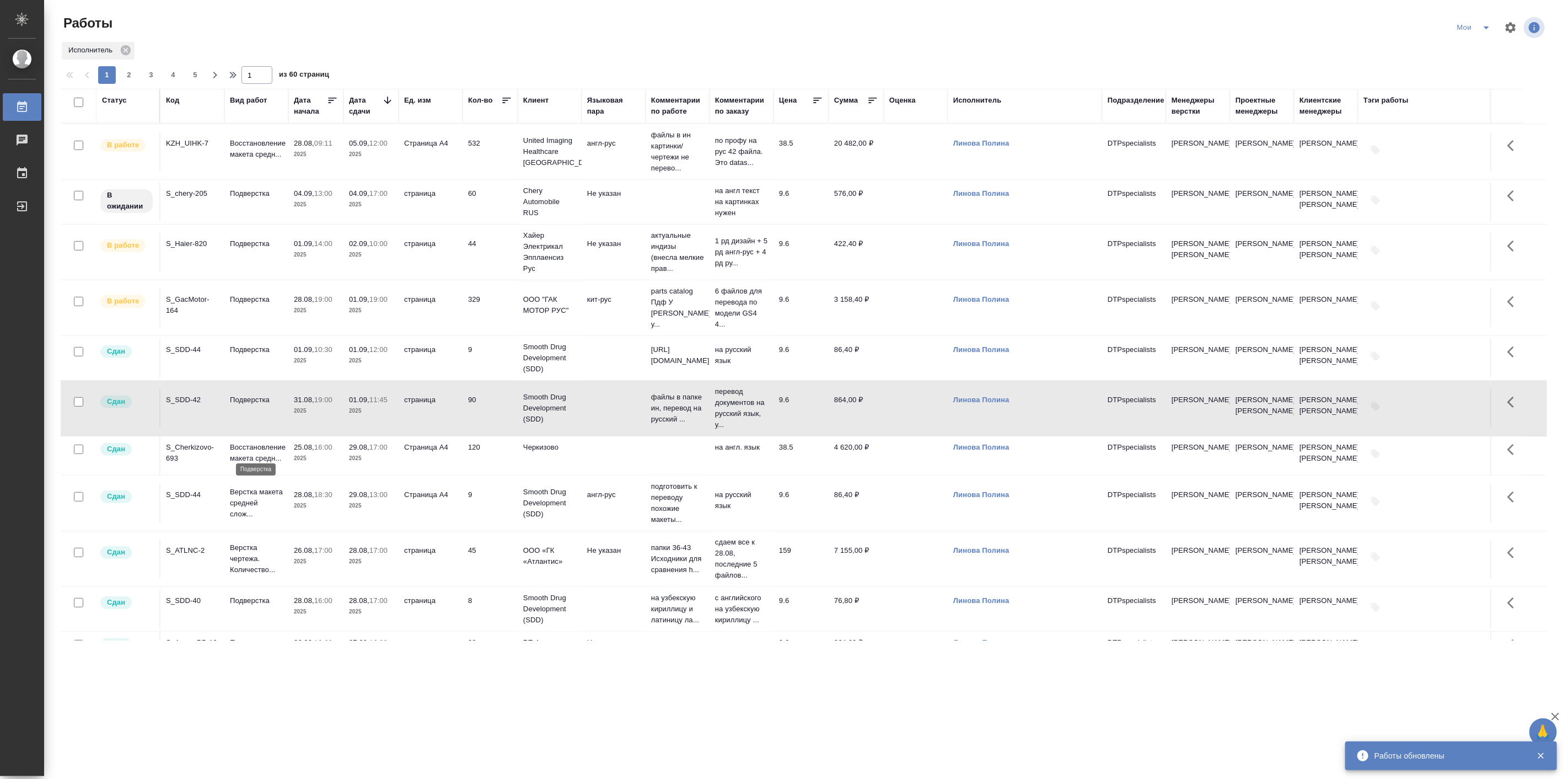
click at [268, 406] on p "Подверстка" at bounding box center [256, 400] width 53 height 11
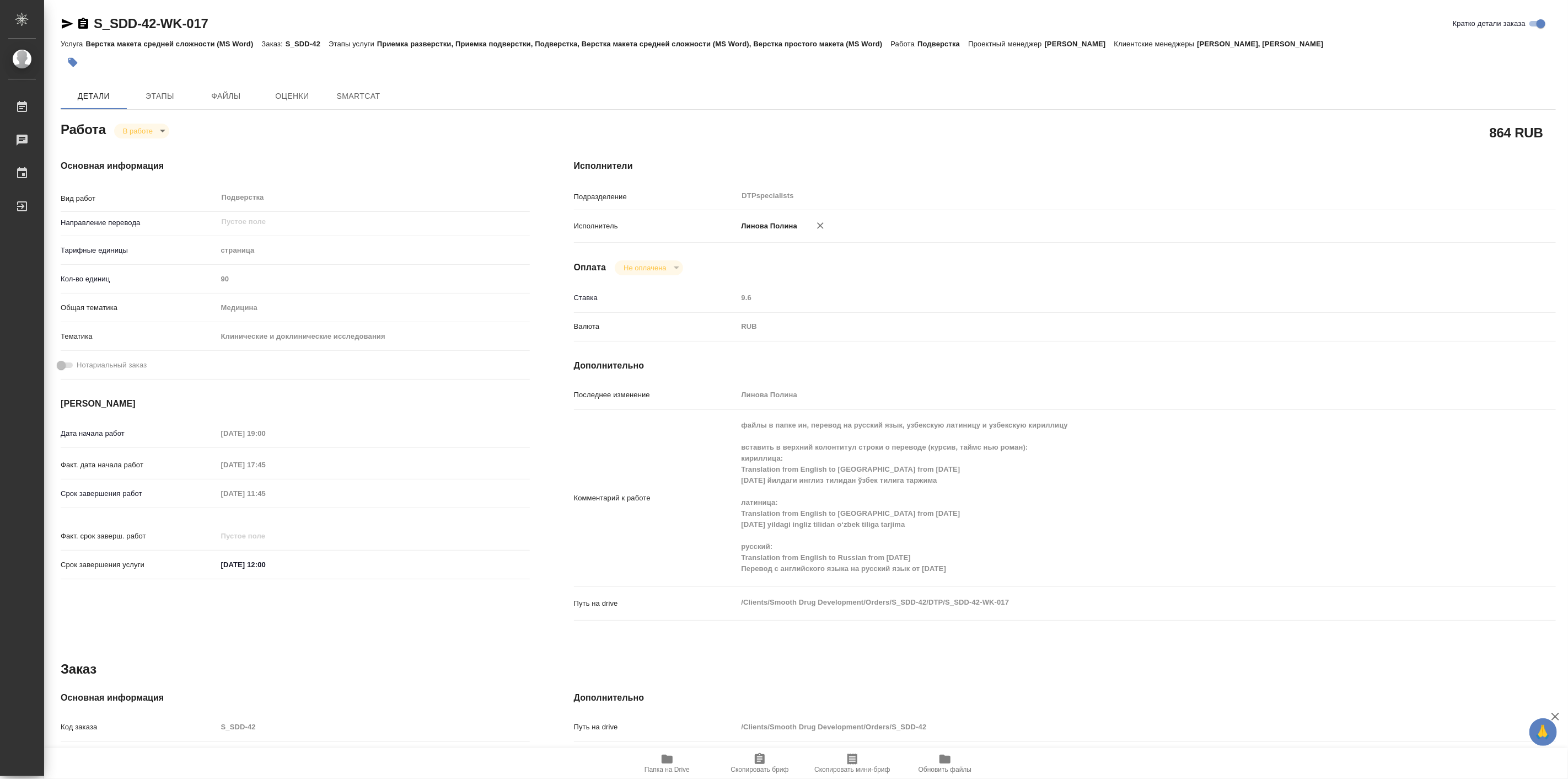
type textarea "x"
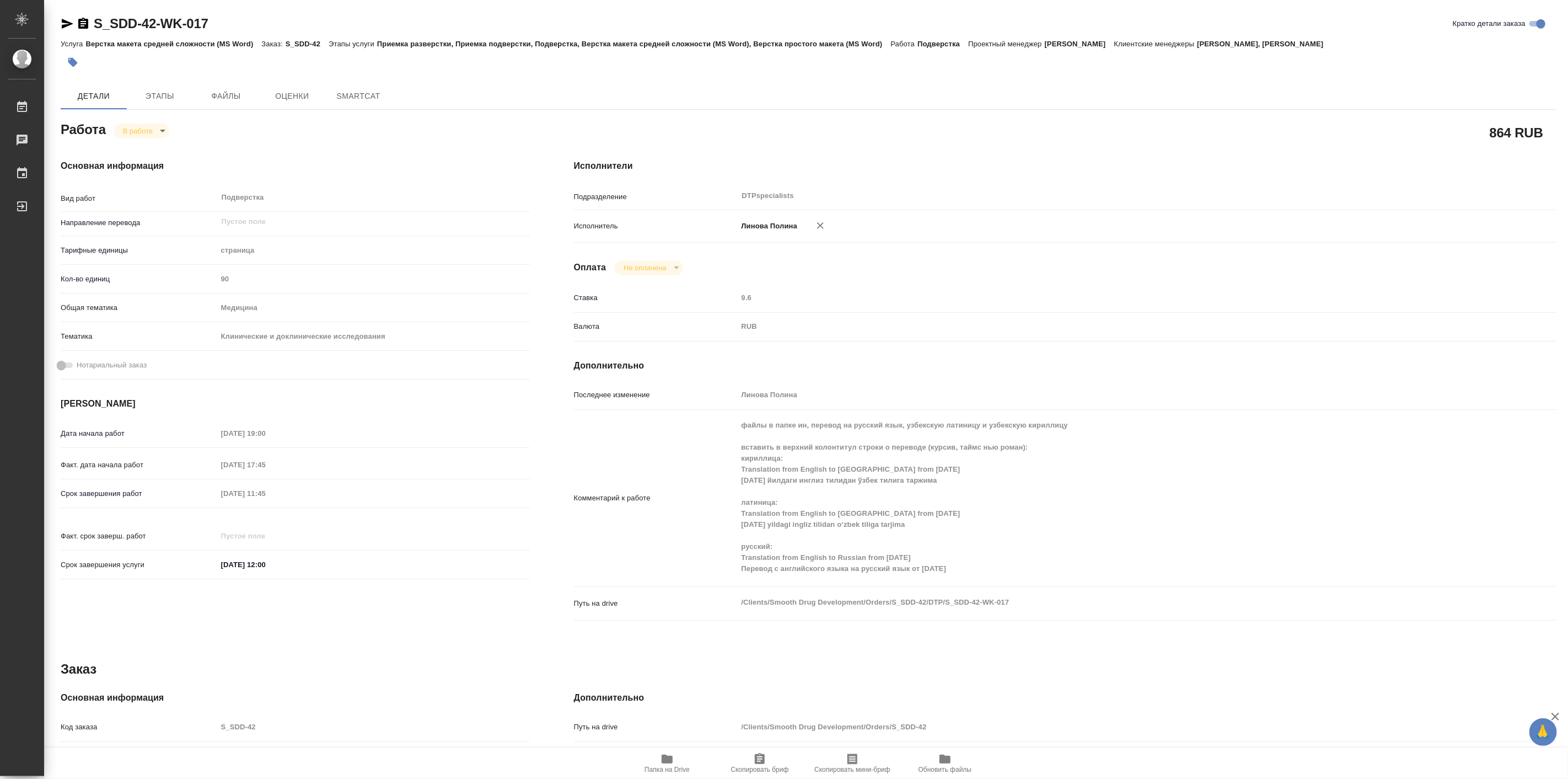
type textarea "x"
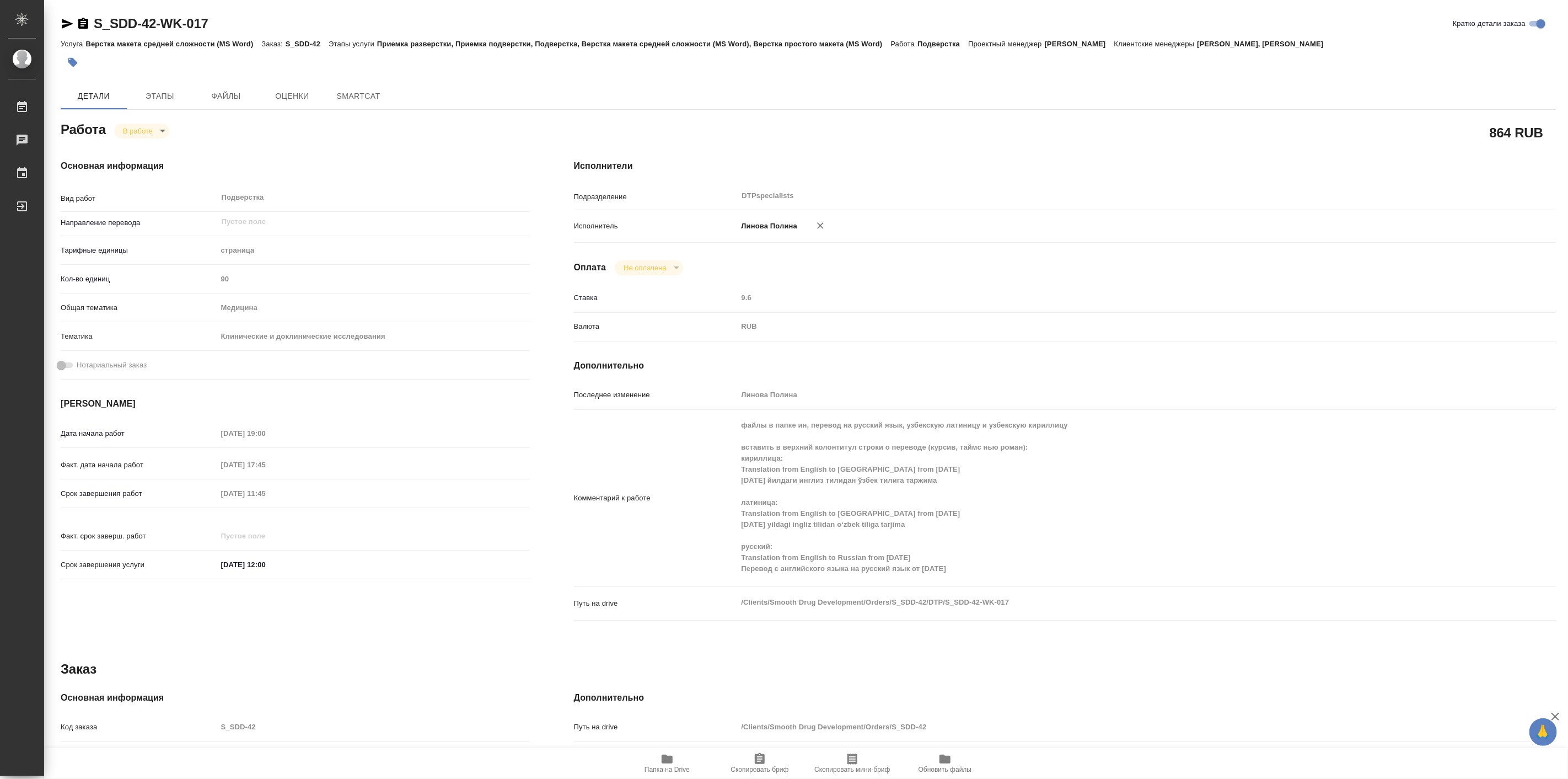
type textarea "x"
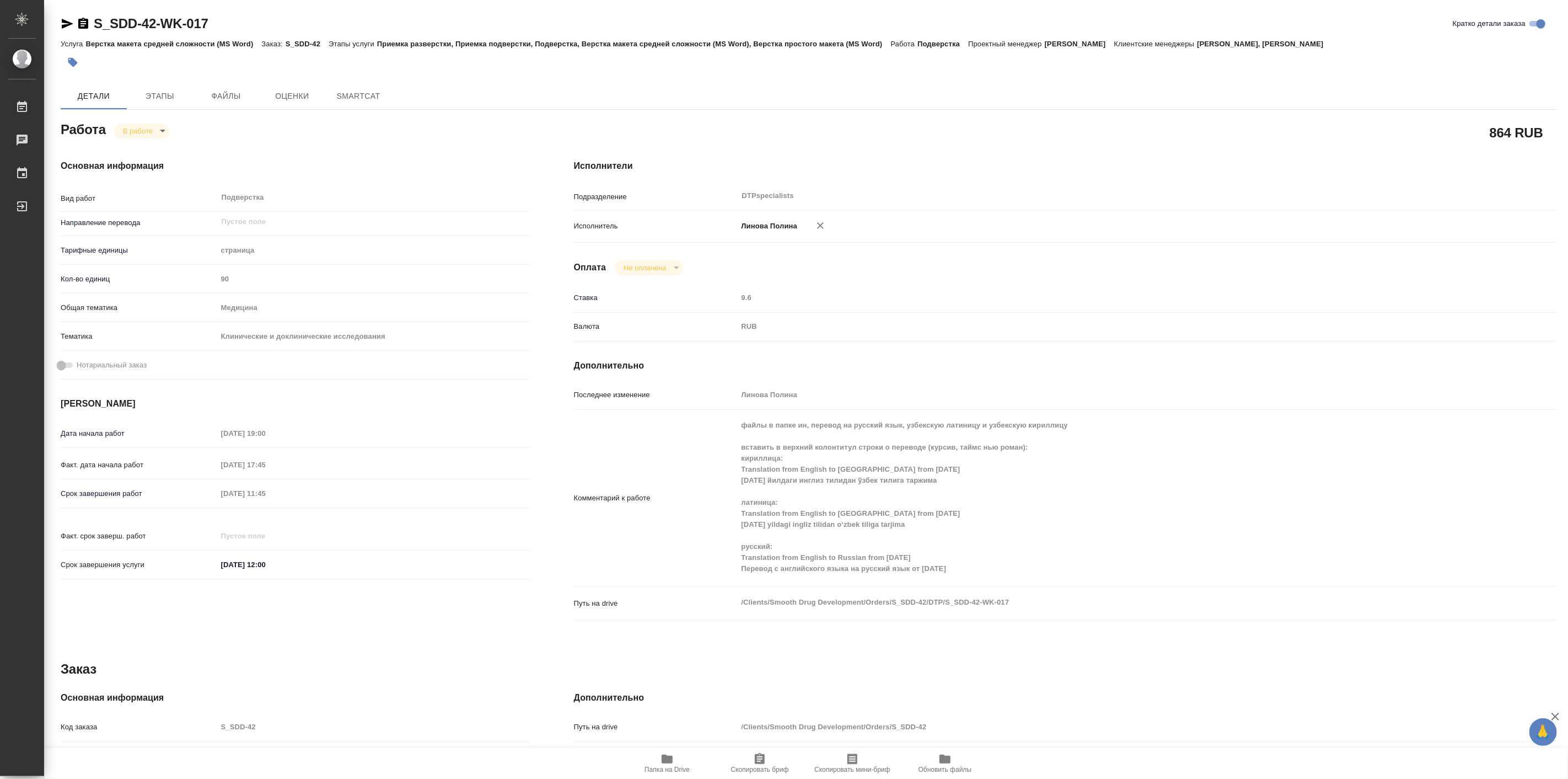
type textarea "x"
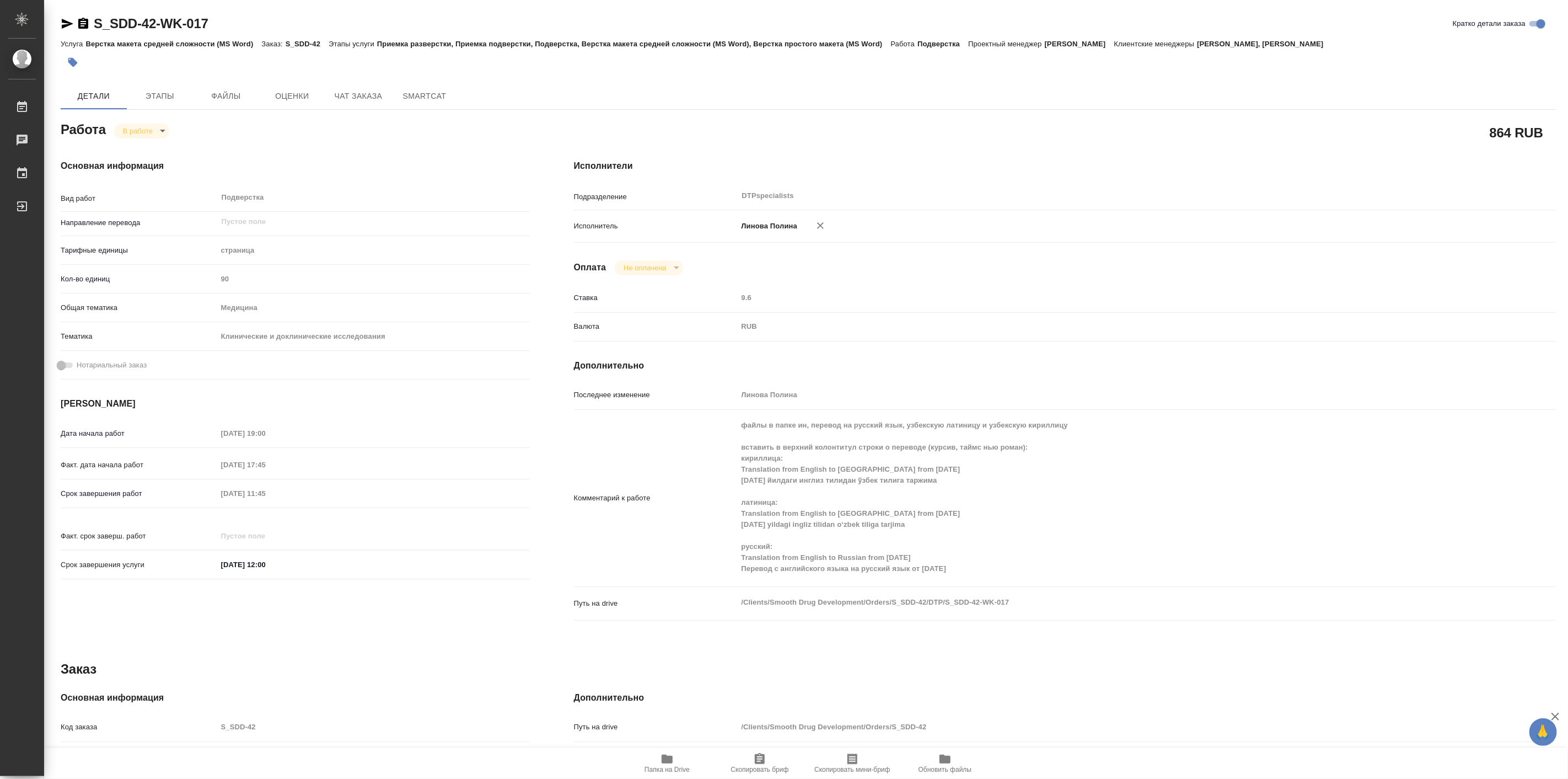
type textarea "x"
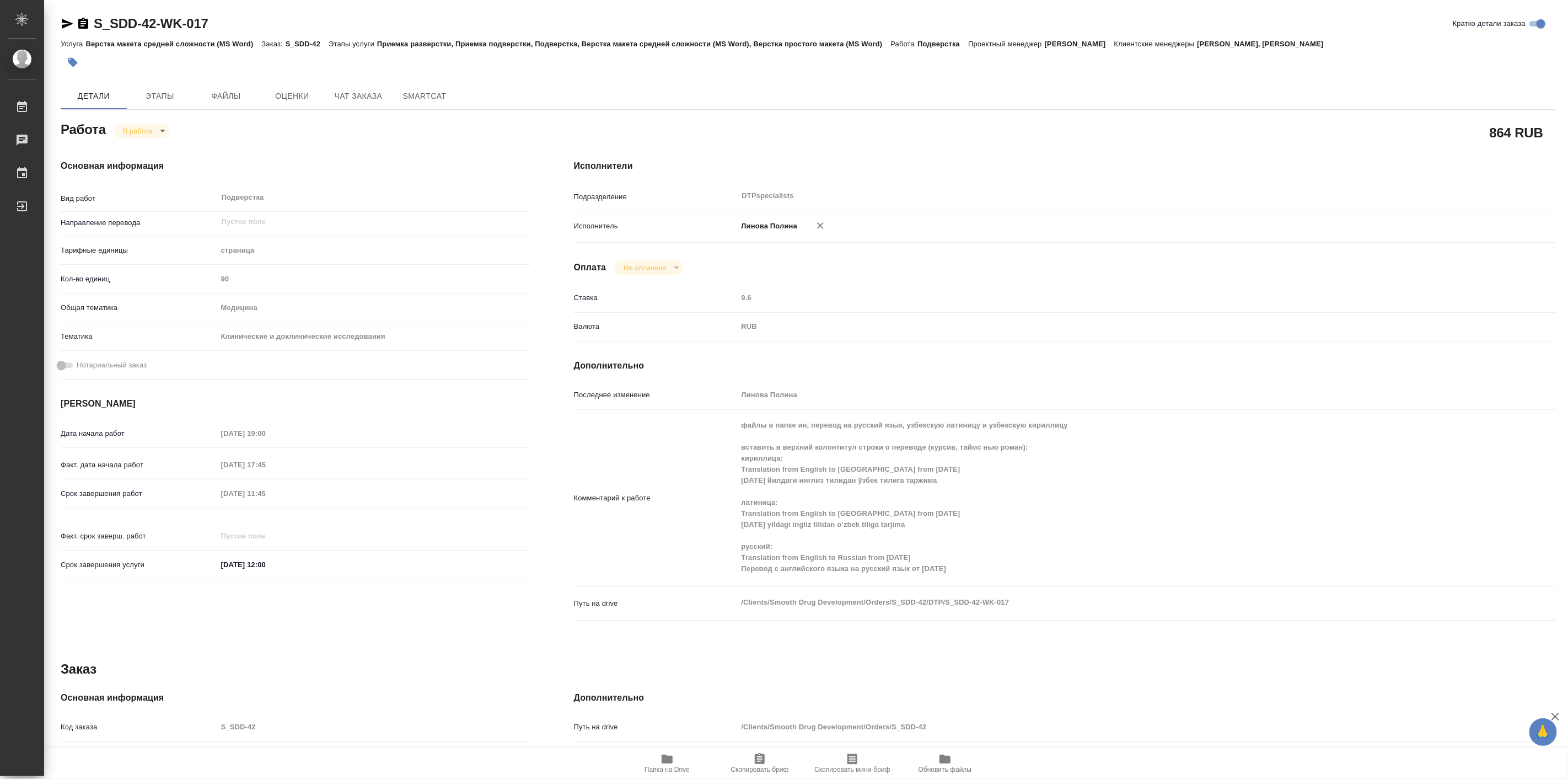
type textarea "x"
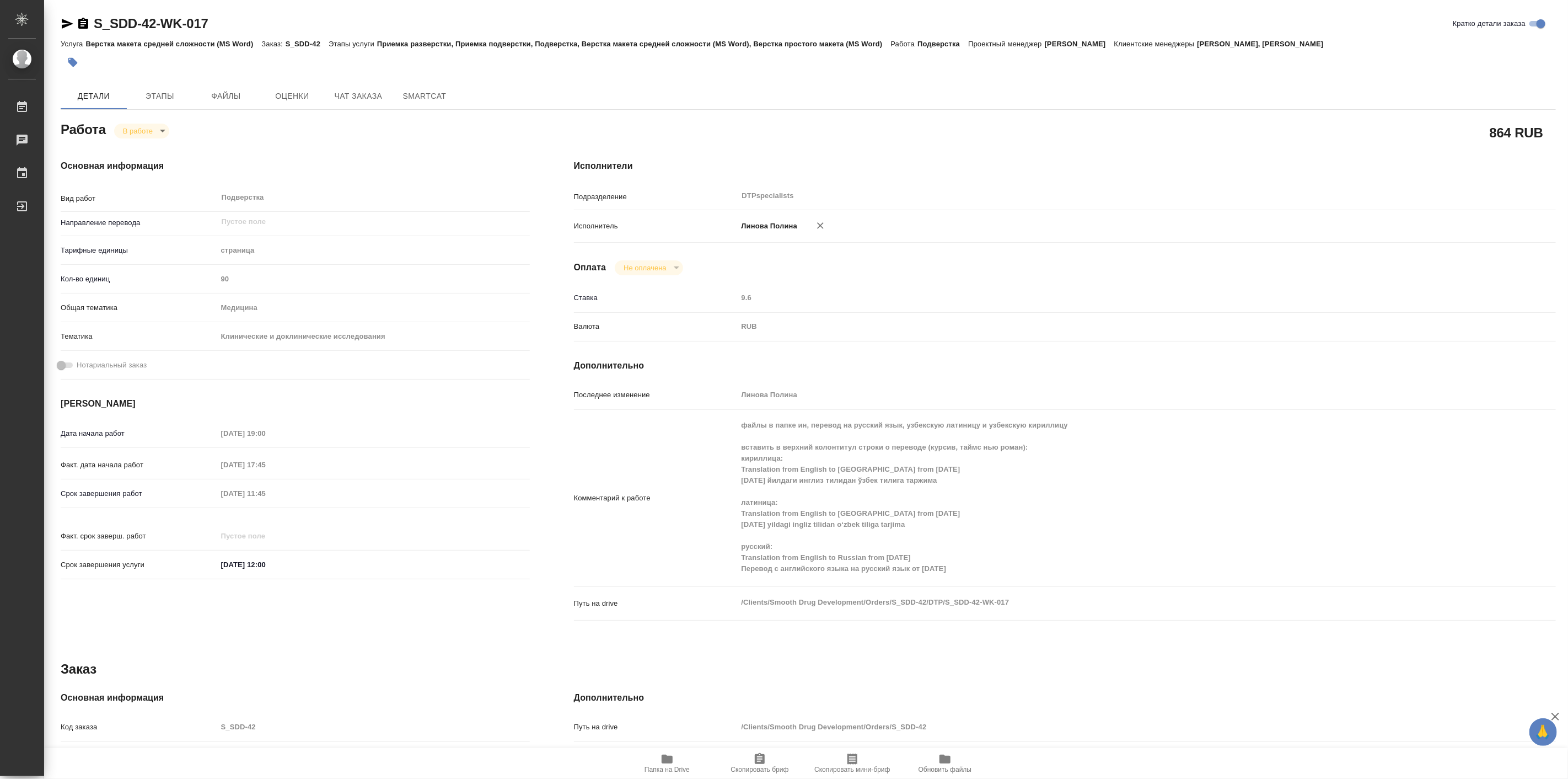
type textarea "x"
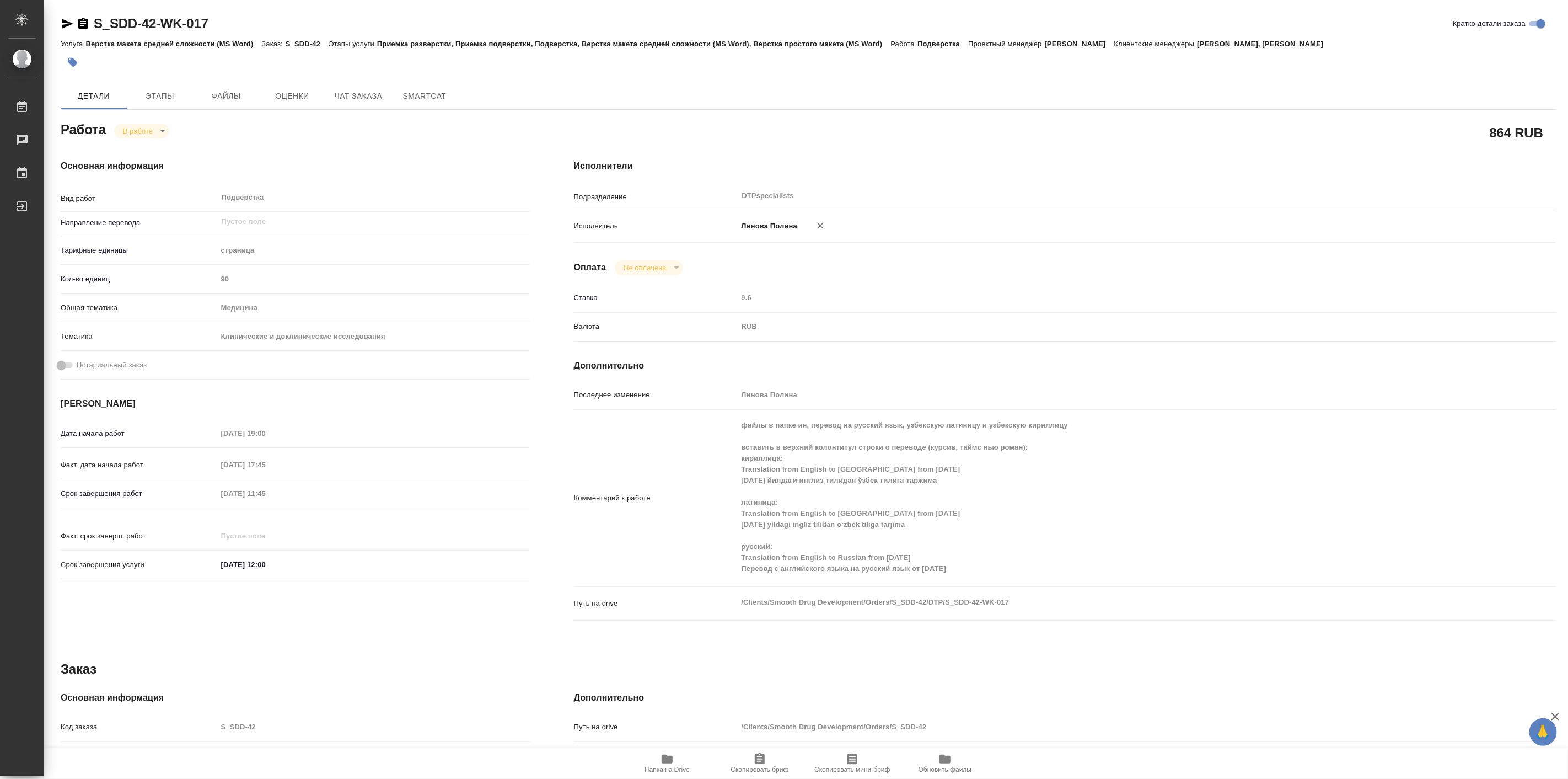
type textarea "x"
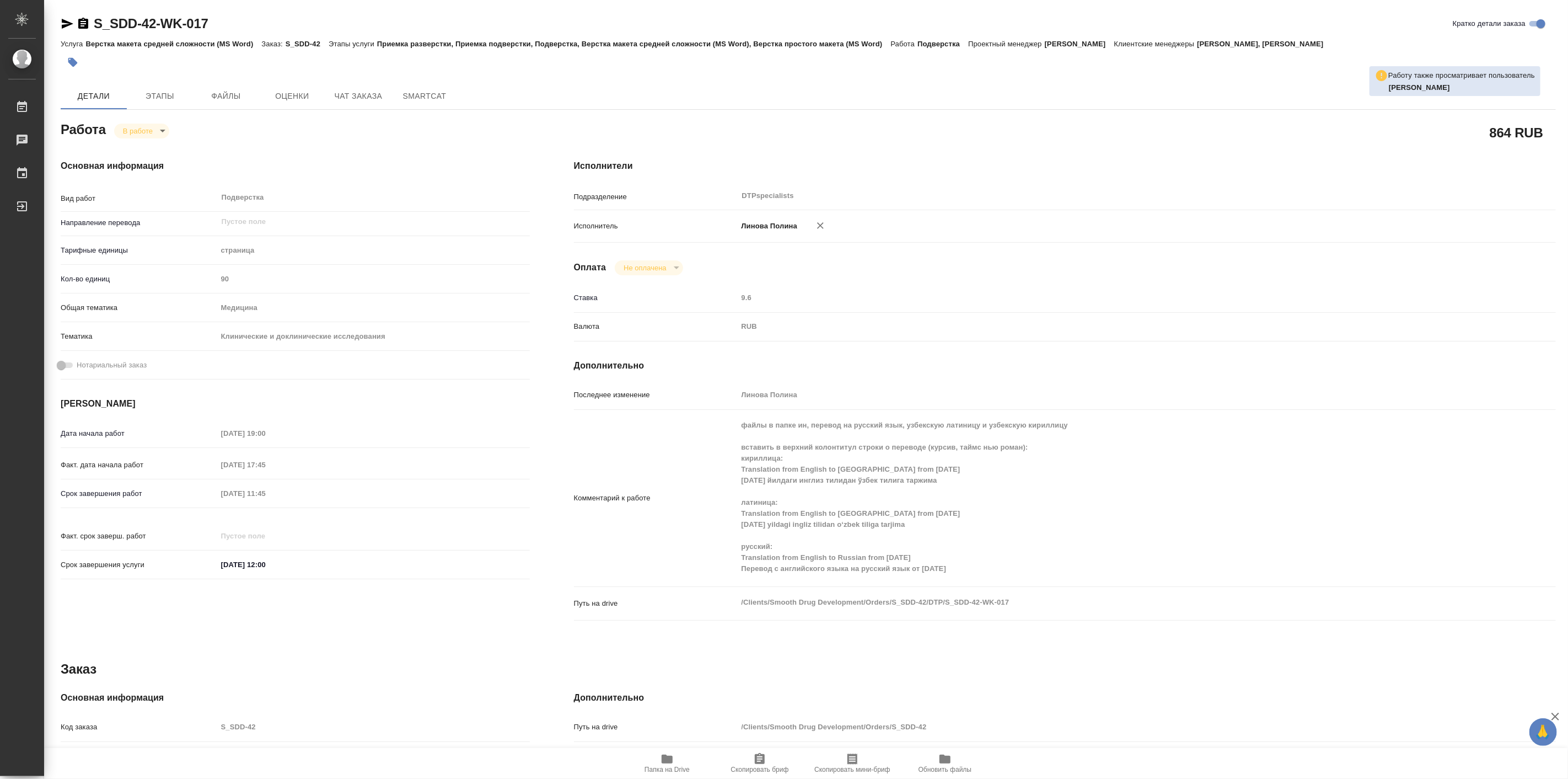
click at [658, 770] on span "Папка на Drive" at bounding box center [667, 769] width 45 height 8
click at [145, 130] on body "🙏 .cls-1 fill:#fff; AWATERA Linova Polina Работы 0 Чаты График Выйти S_SDD-42-W…" at bounding box center [784, 389] width 1568 height 779
click at [156, 146] on button "Выполнен" at bounding box center [142, 149] width 40 height 12
type textarea "x"
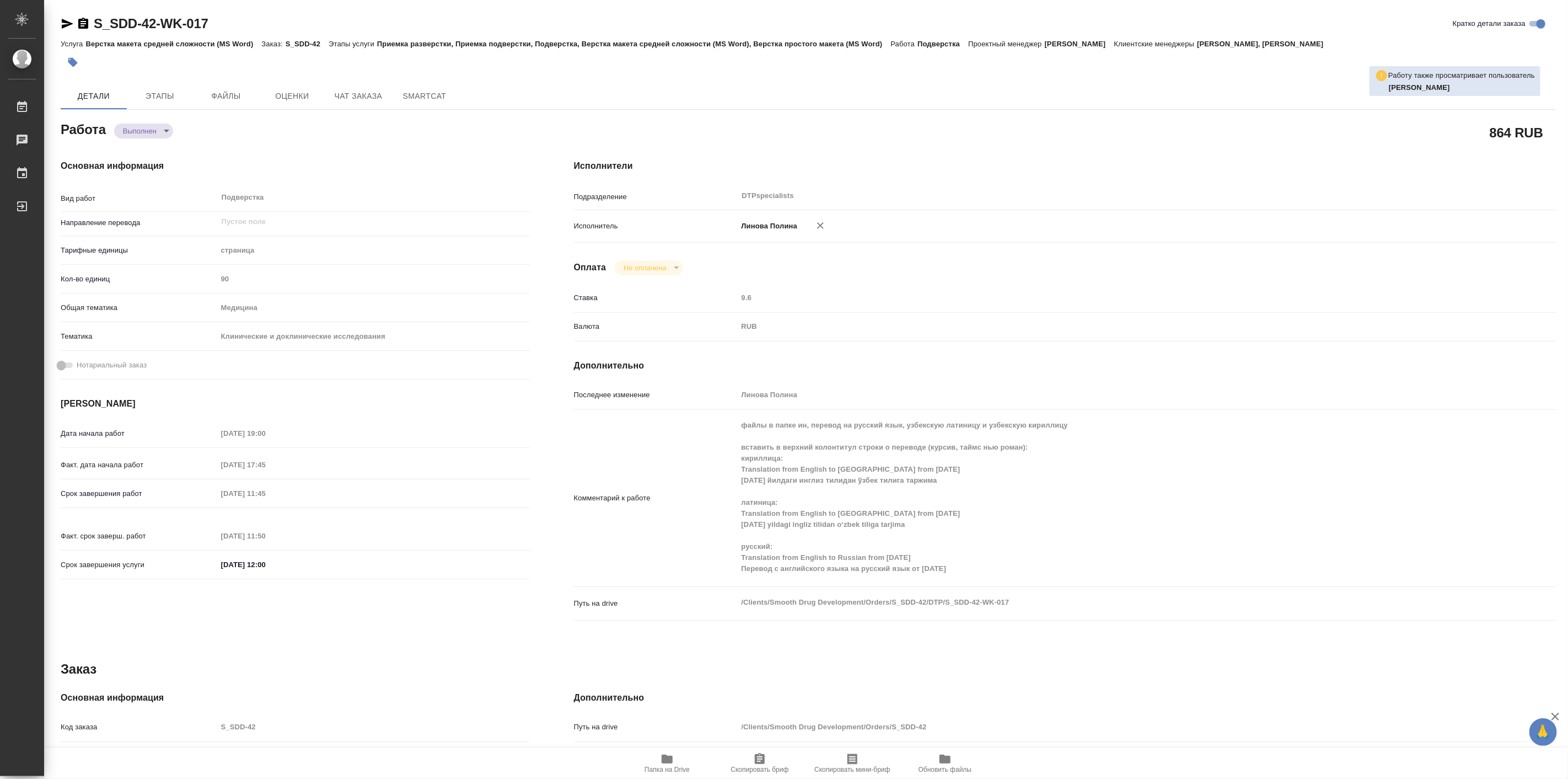
type textarea "x"
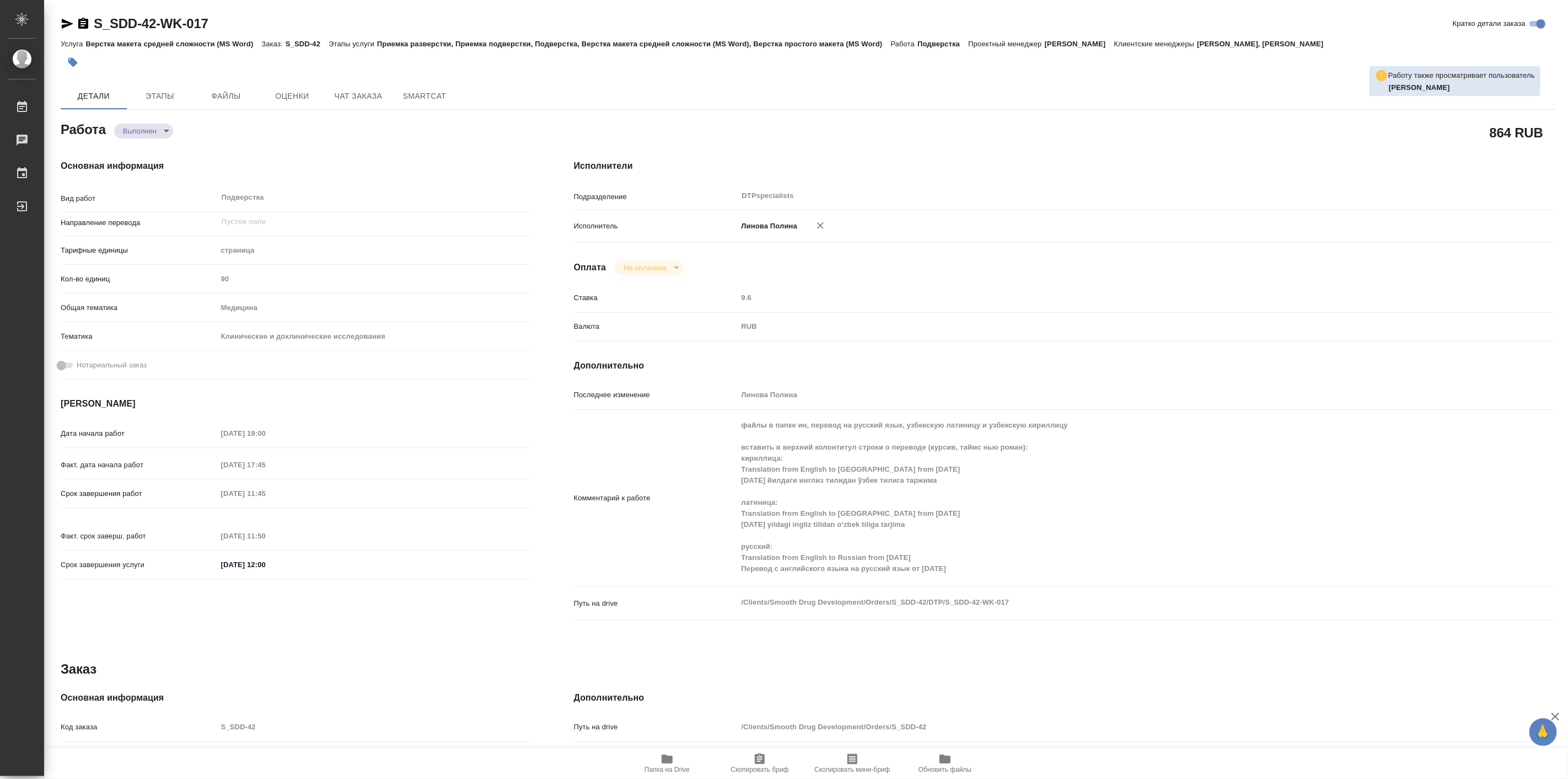
type textarea "x"
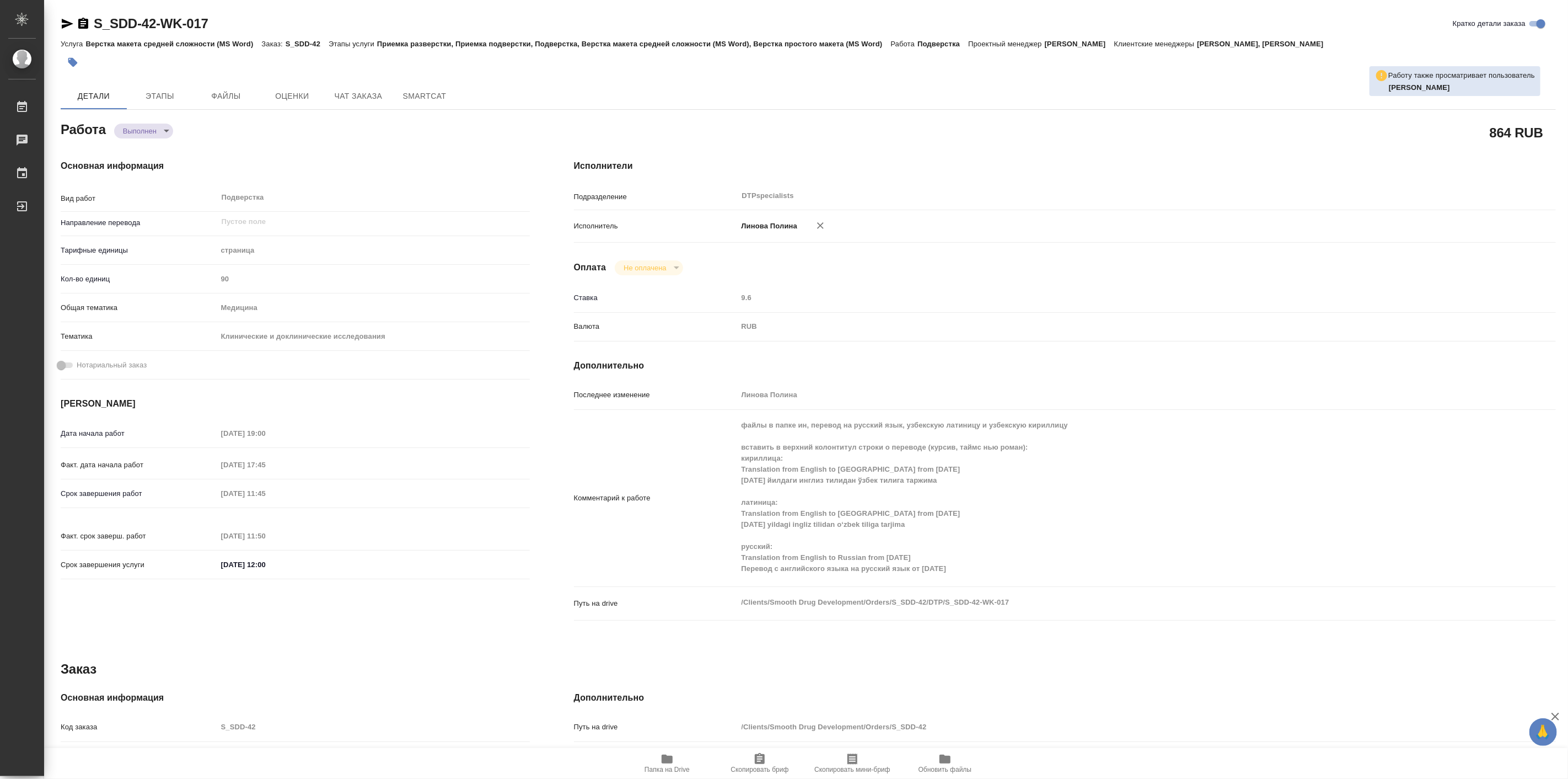
type textarea "x"
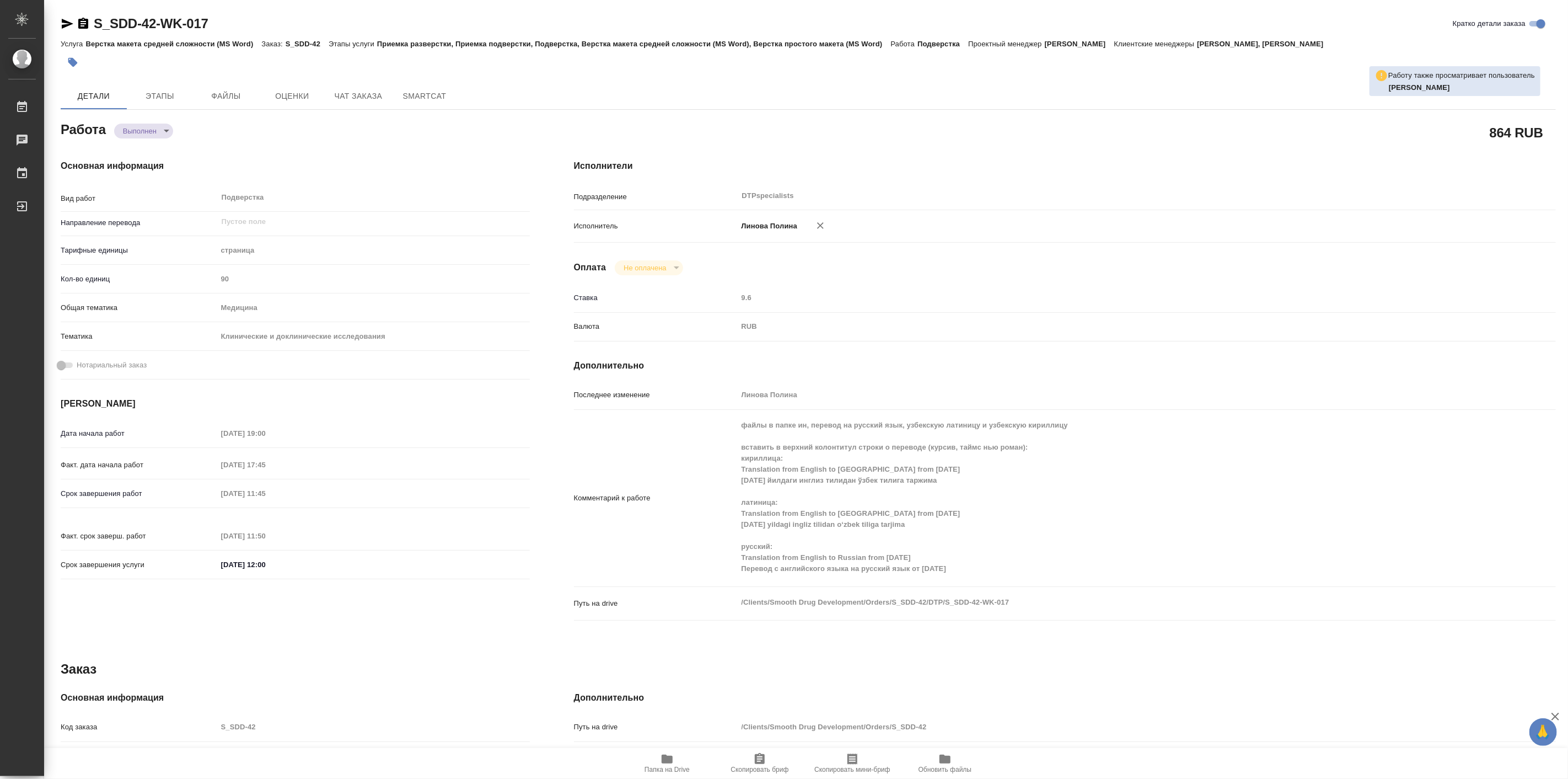
type textarea "x"
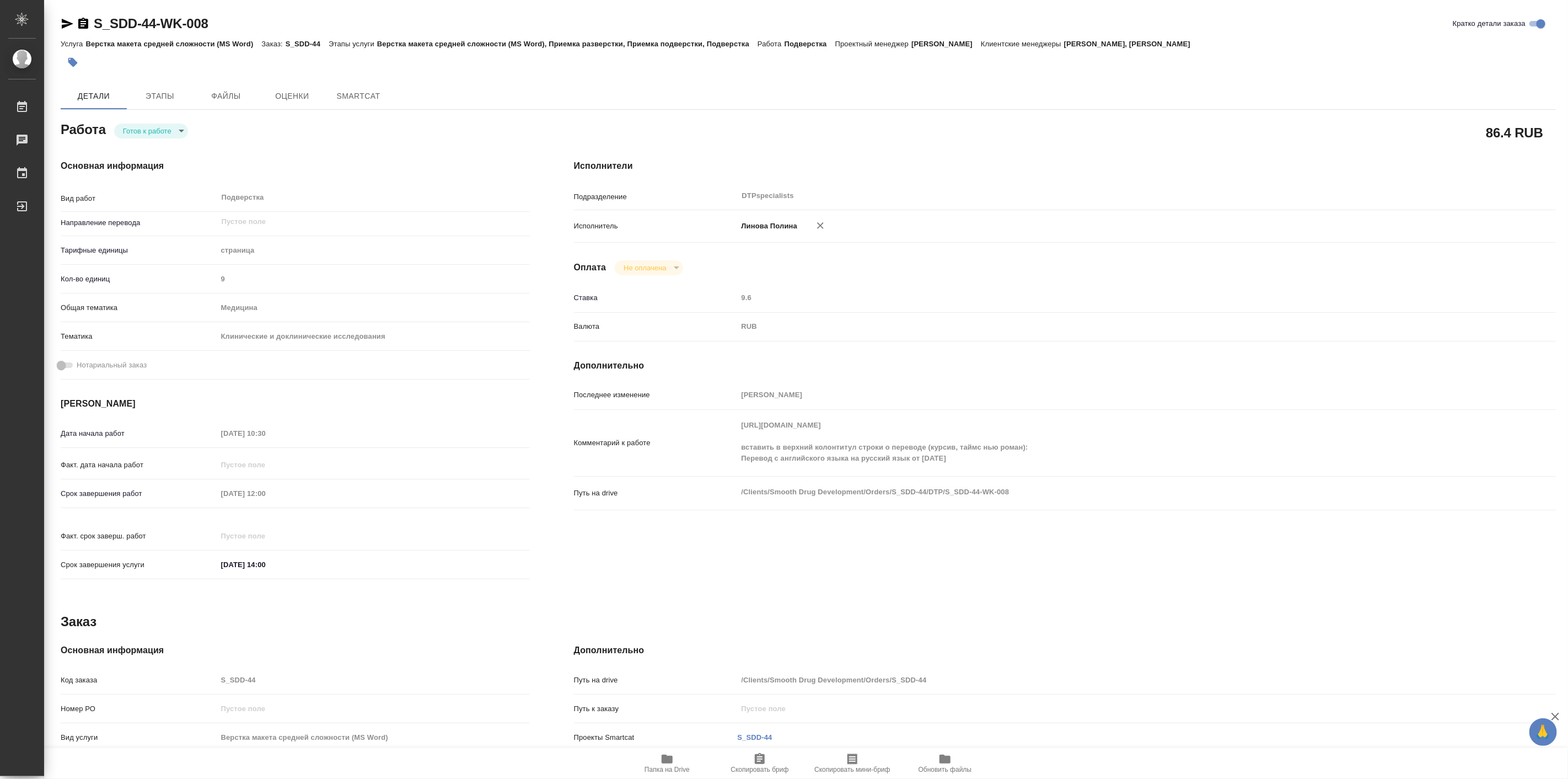
type textarea "x"
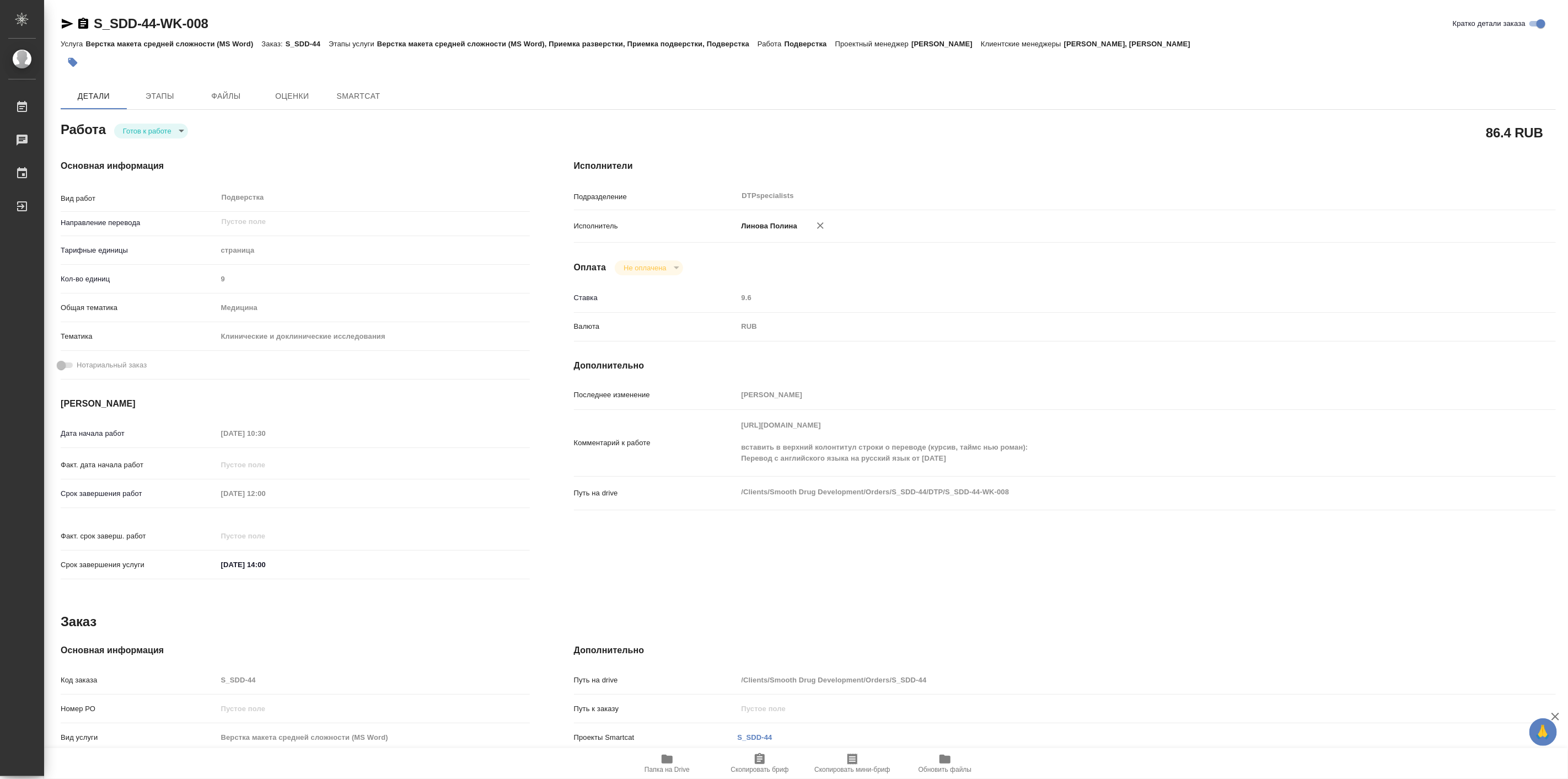
type textarea "x"
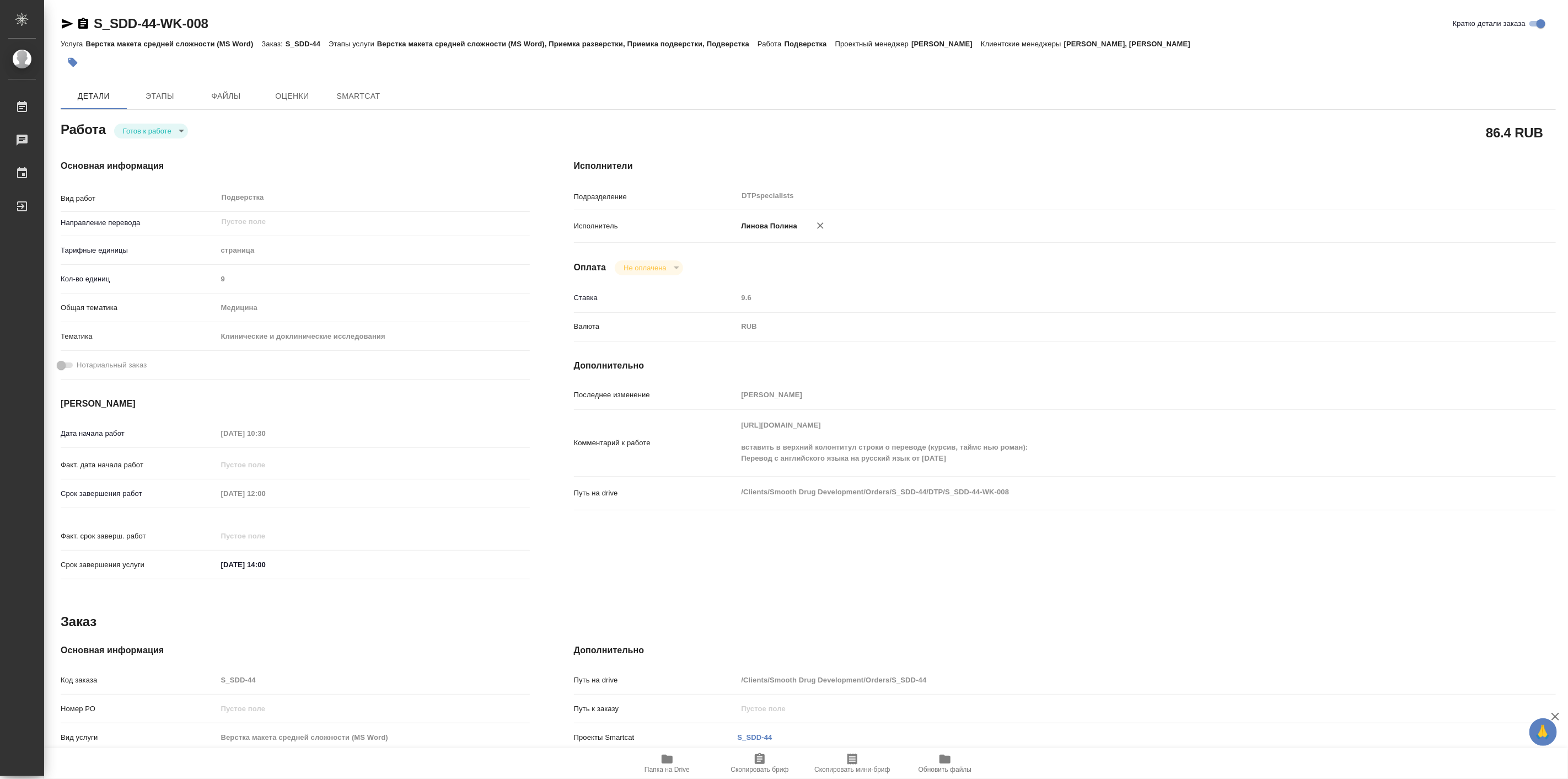
type textarea "x"
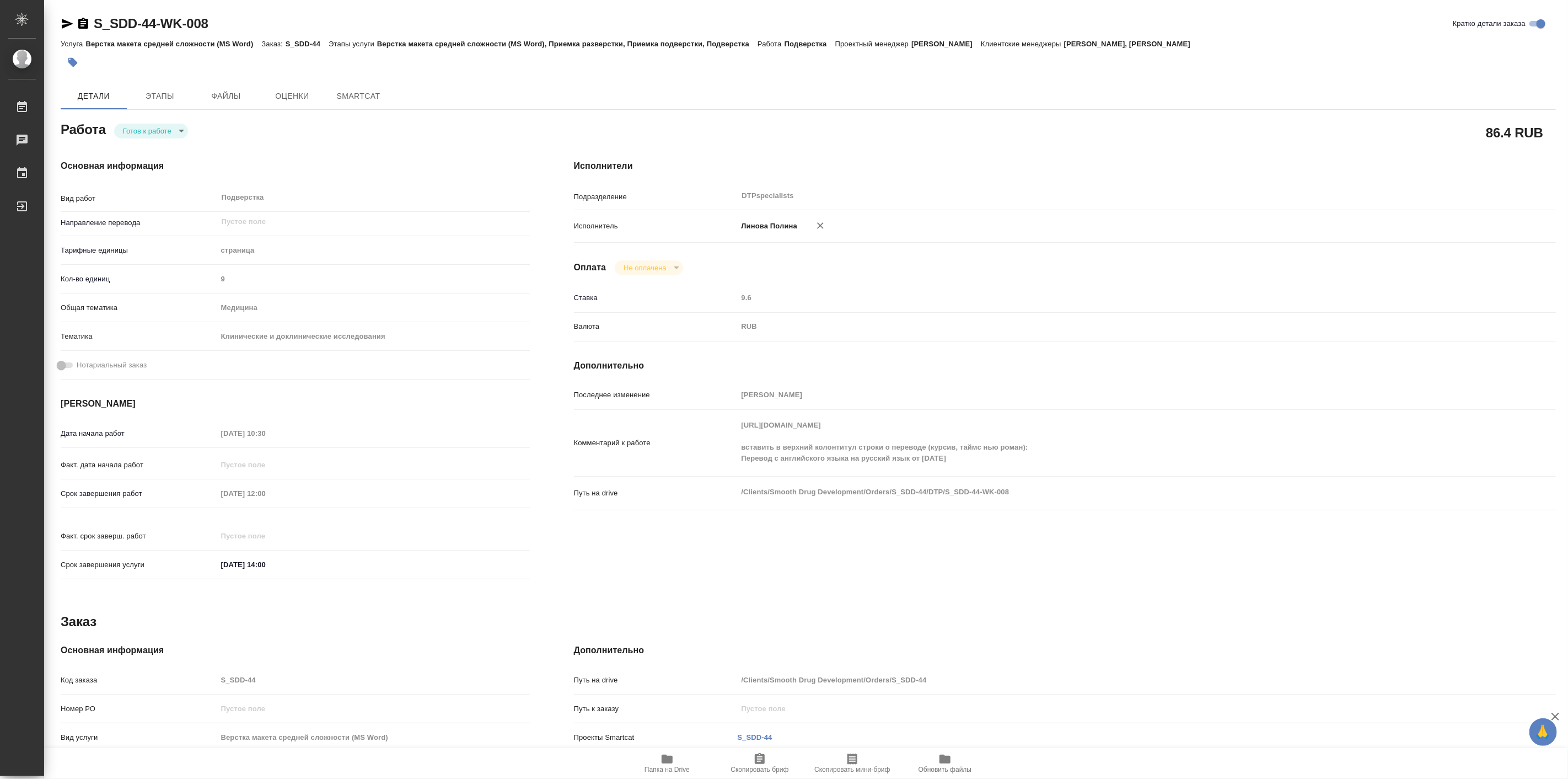
type textarea "x"
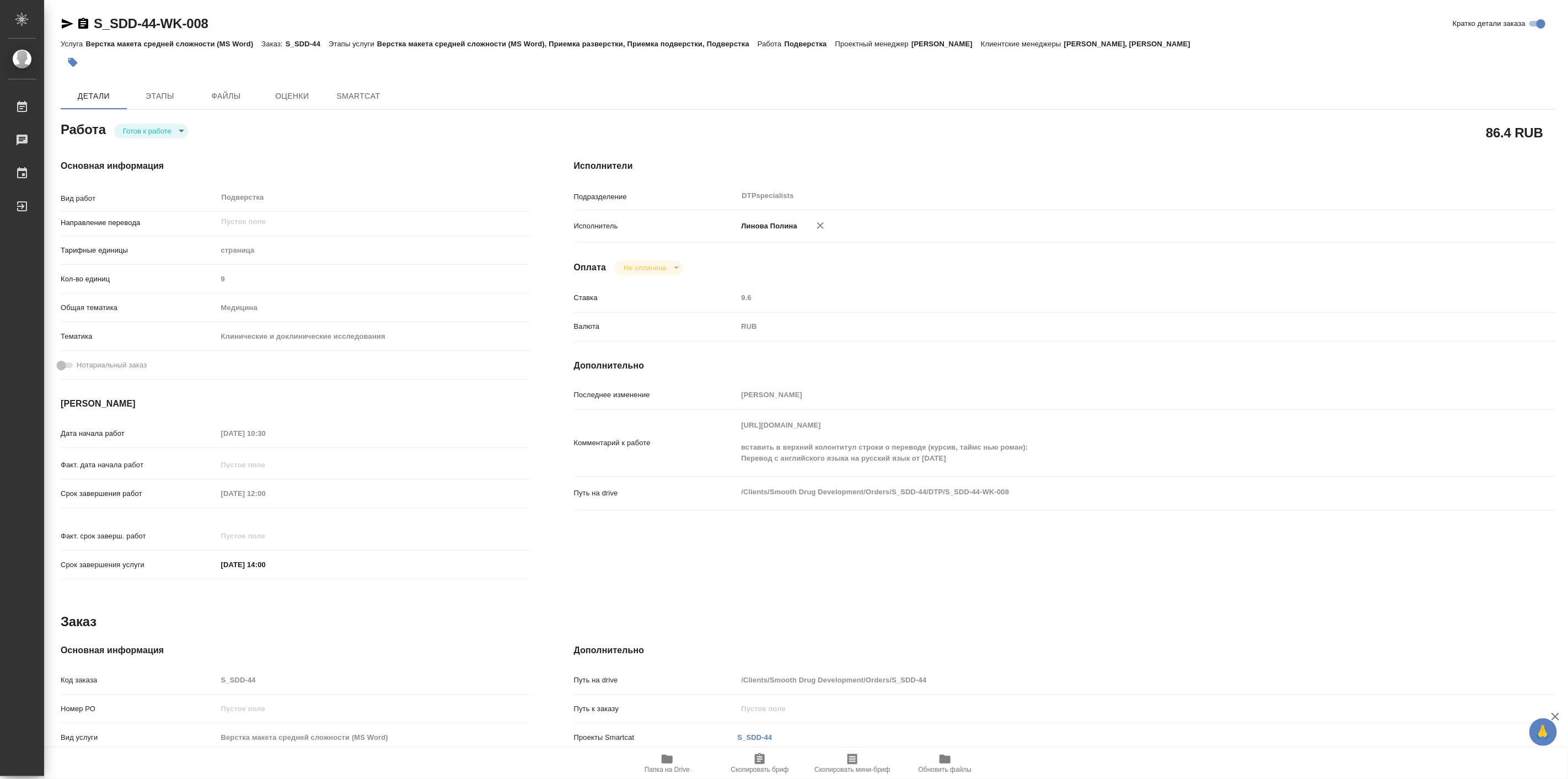
type textarea "x"
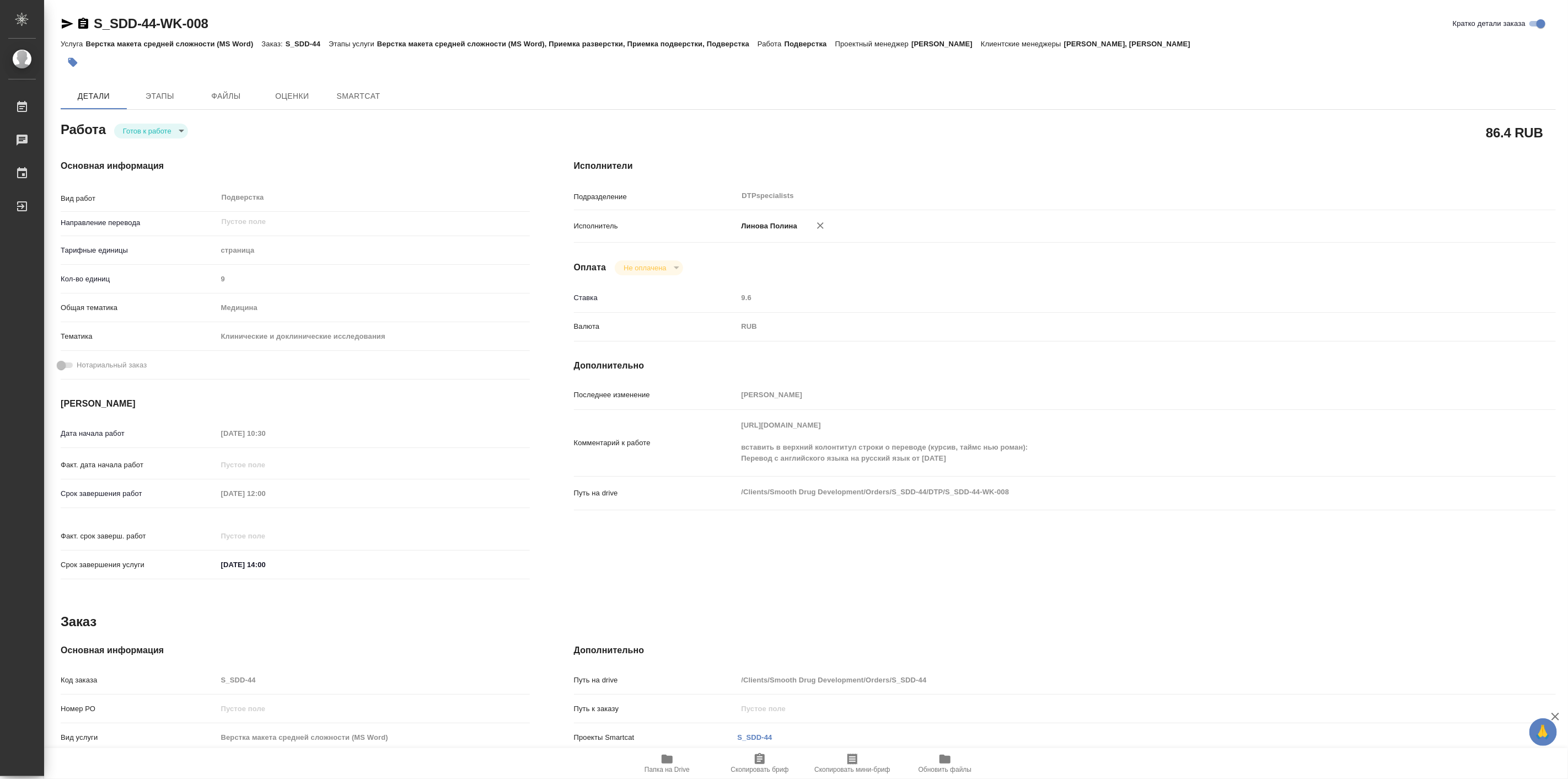
click at [147, 120] on div "[PERSON_NAME] к работе readyForWork" at bounding box center [295, 129] width 469 height 20
type textarea "x"
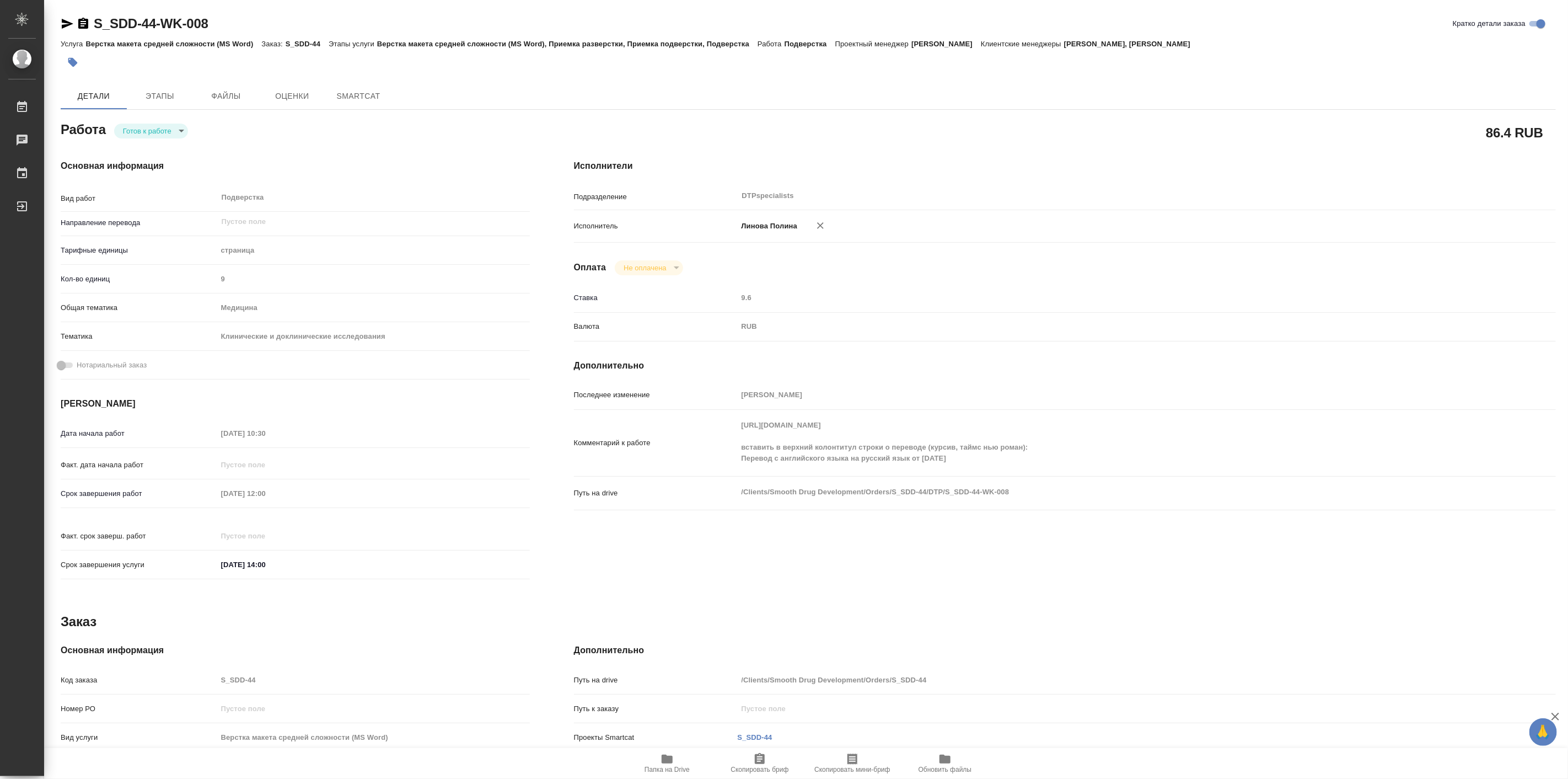
type textarea "x"
click at [149, 133] on body "🙏 .cls-1 fill:#fff; AWATERA [PERSON_NAME] Работы Чаты График Выйти S_SDD-44-WK-…" at bounding box center [784, 389] width 1568 height 779
type textarea "x"
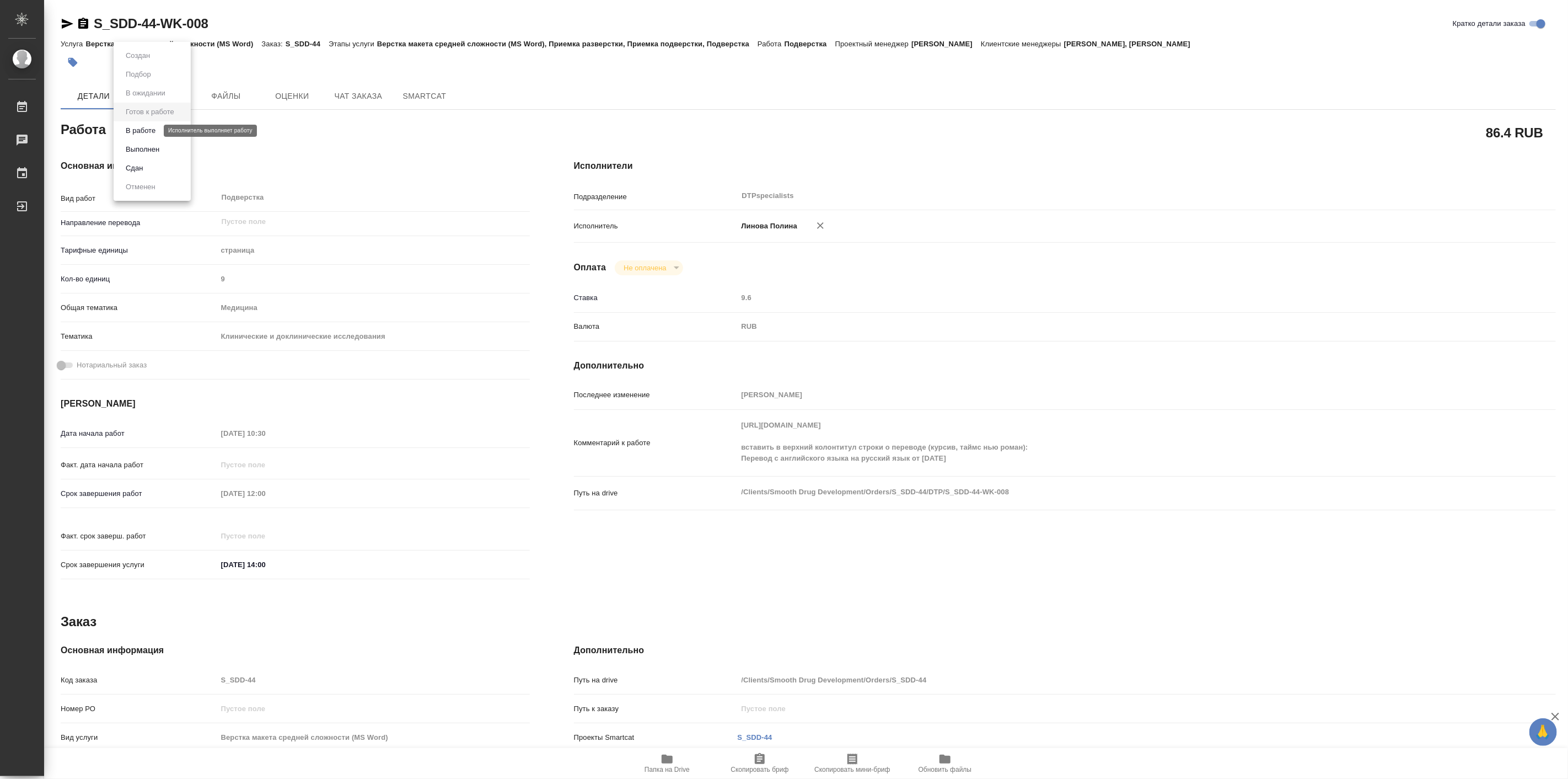
type textarea "x"
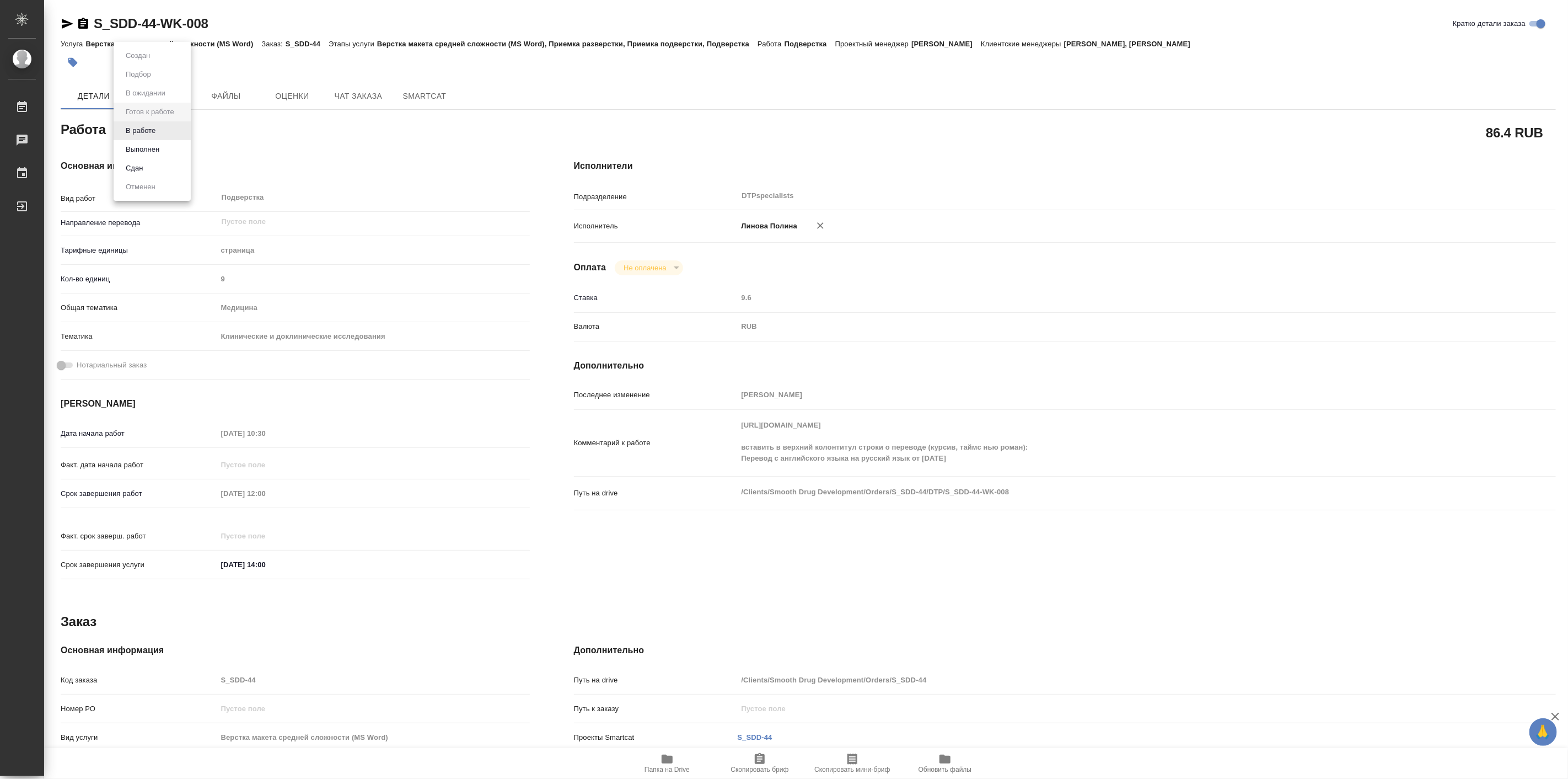
type textarea "x"
drag, startPoint x: 734, startPoint y: 460, endPoint x: 934, endPoint y: 459, distance: 200.0
click at [934, 459] on div at bounding box center [784, 389] width 1568 height 779
click at [739, 473] on div "Комментарий к работе https://drive.awatera.com/s/4F5XidqNiScpKmx вставить в вер…" at bounding box center [1065, 448] width 982 height 67
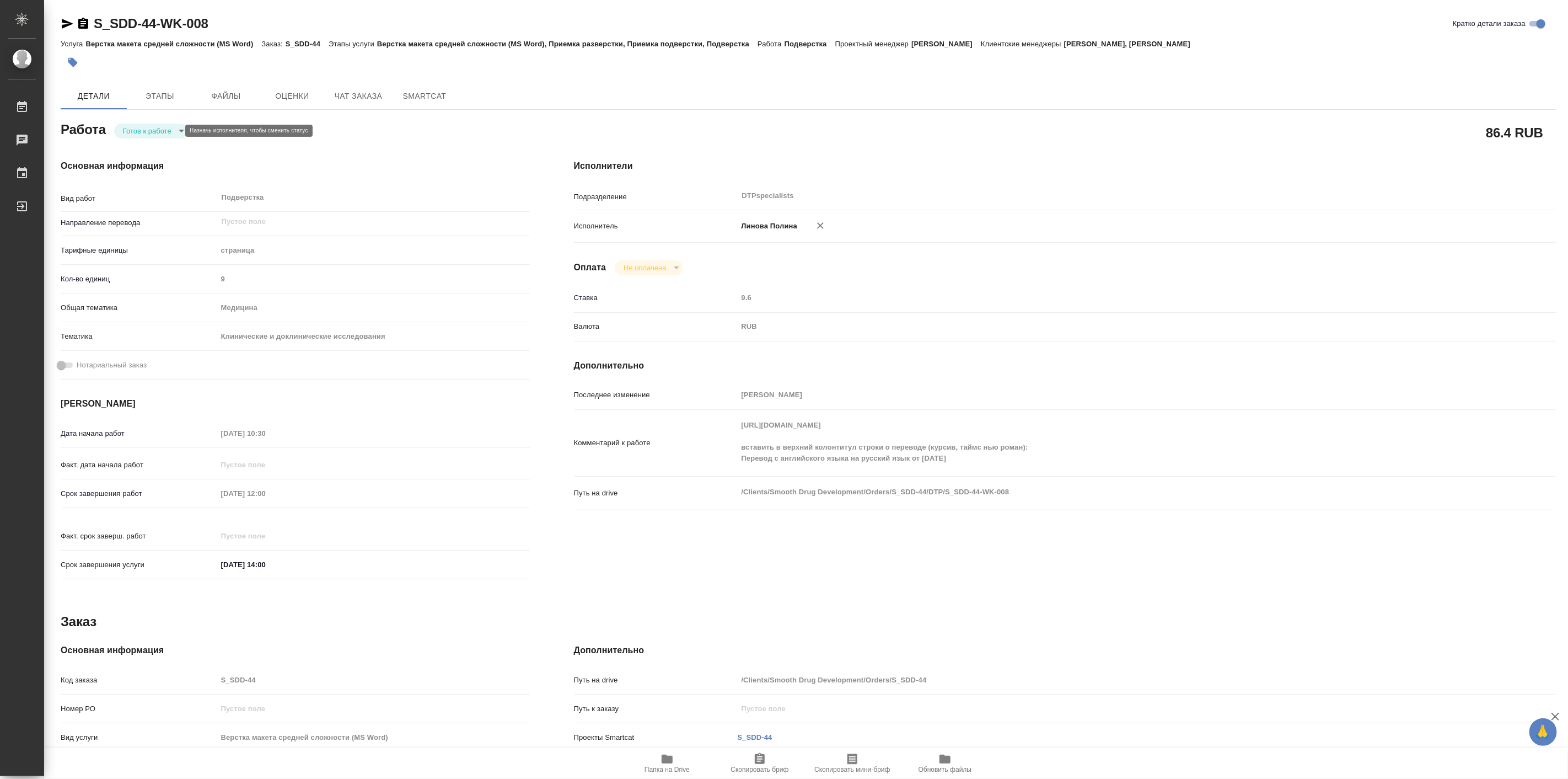
click at [147, 133] on body "🙏 .cls-1 fill:#fff; AWATERA Linova Polina Работы 0 Чаты График Выйти S_SDD-44-W…" at bounding box center [784, 389] width 1568 height 779
click at [158, 151] on button "Выполнен" at bounding box center [142, 149] width 40 height 12
click at [663, 767] on span "Папка на Drive" at bounding box center [667, 769] width 45 height 8
type textarea "x"
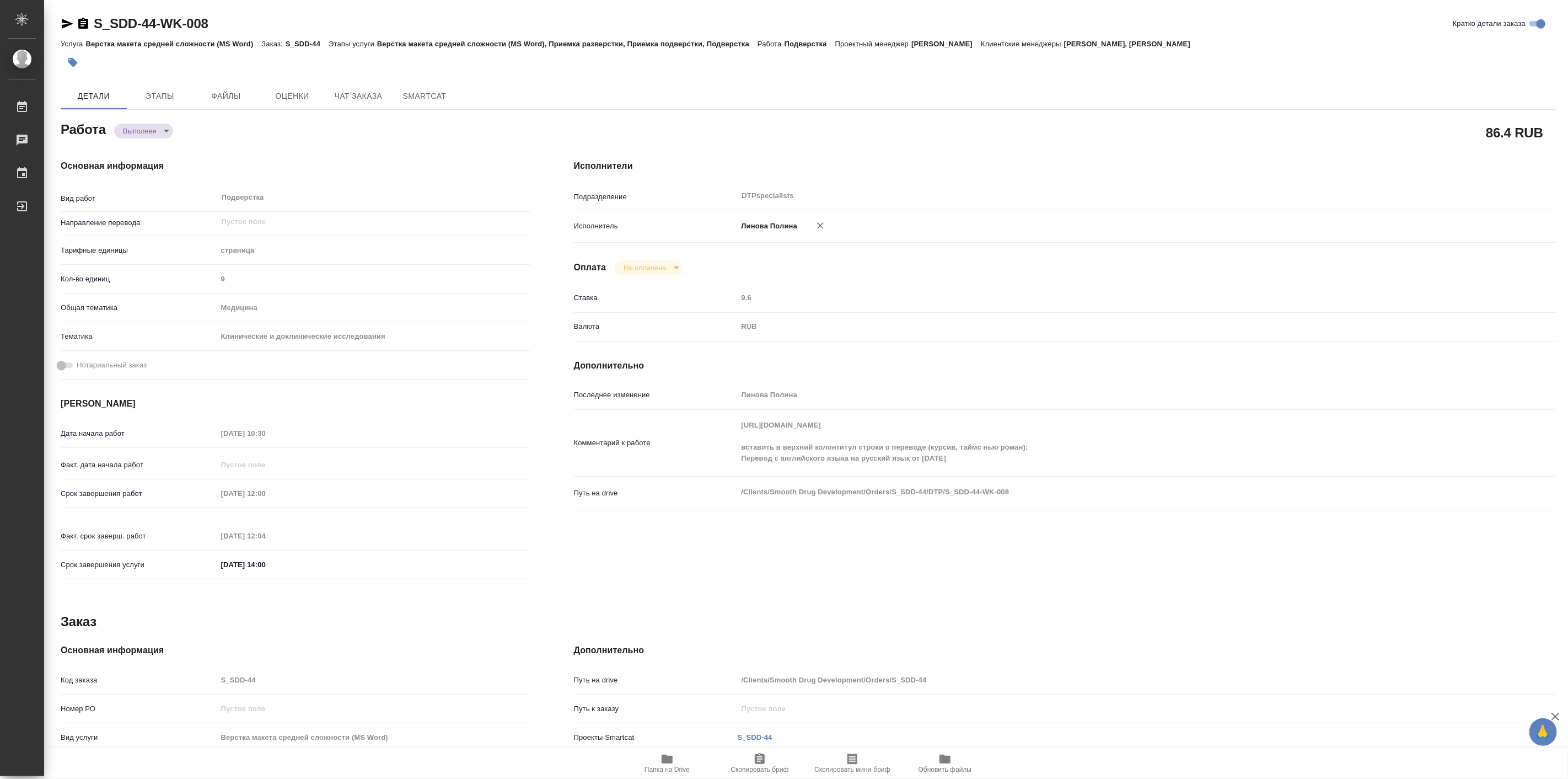
type textarea "x"
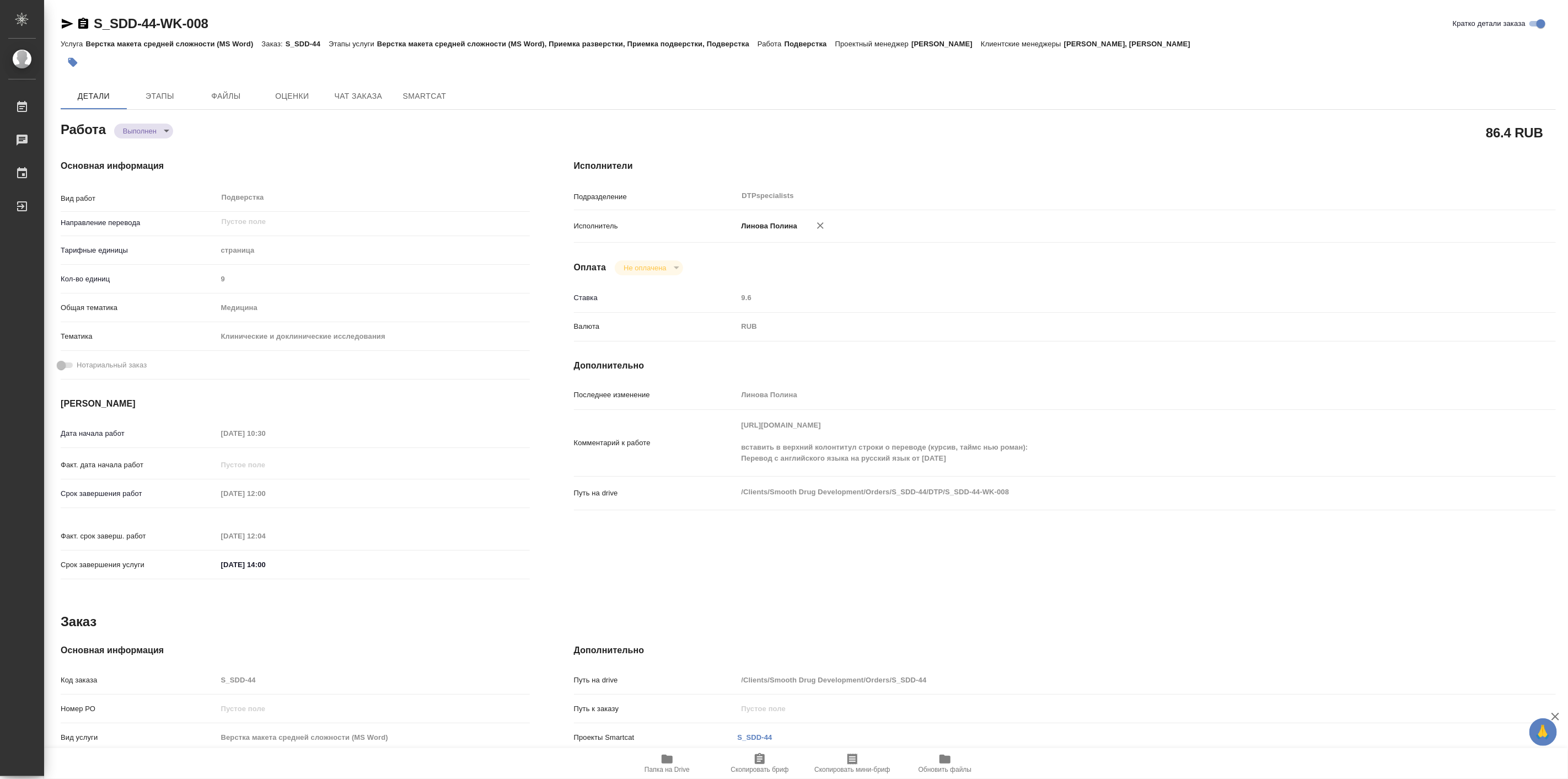
type textarea "x"
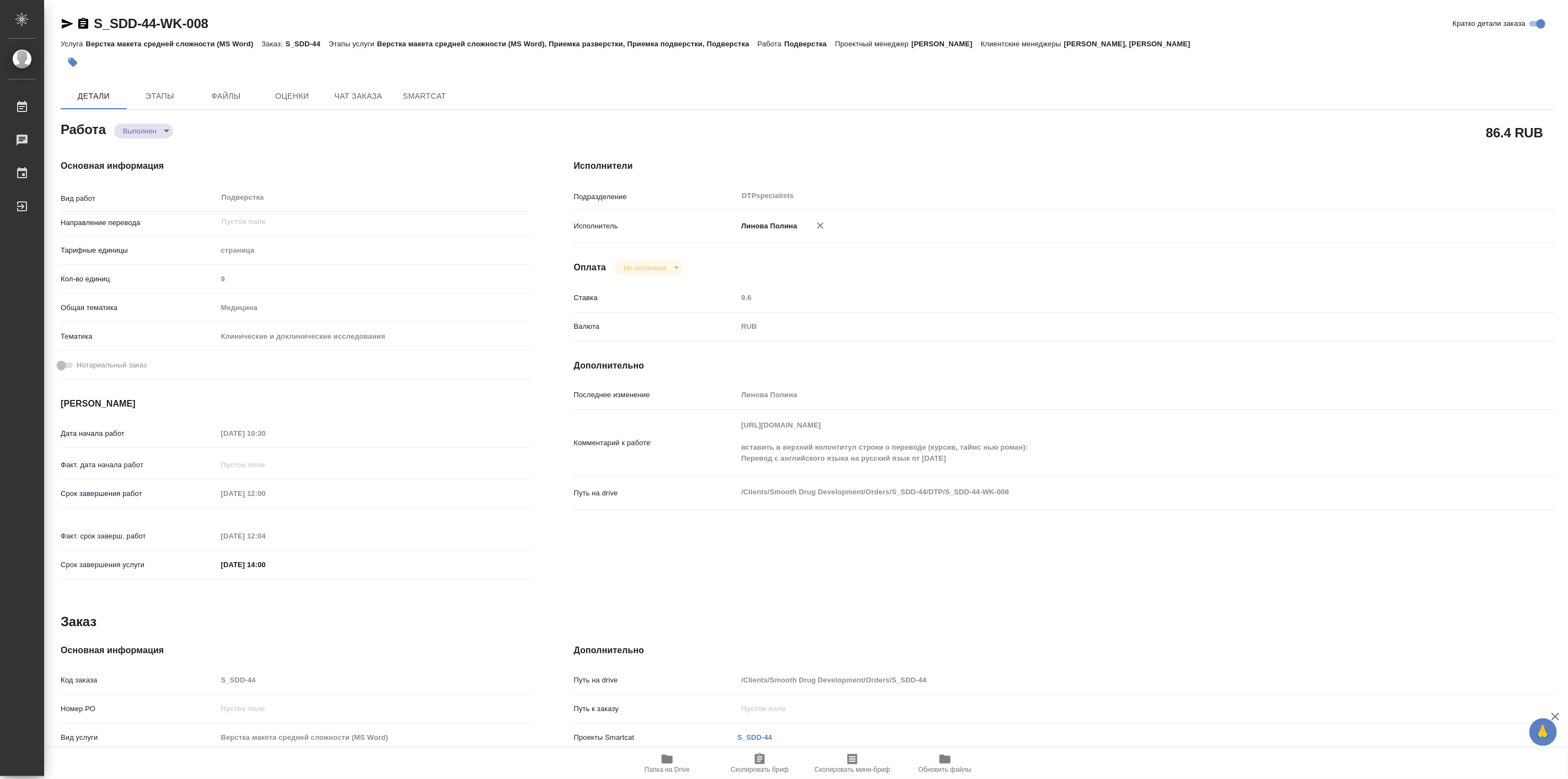
type textarea "x"
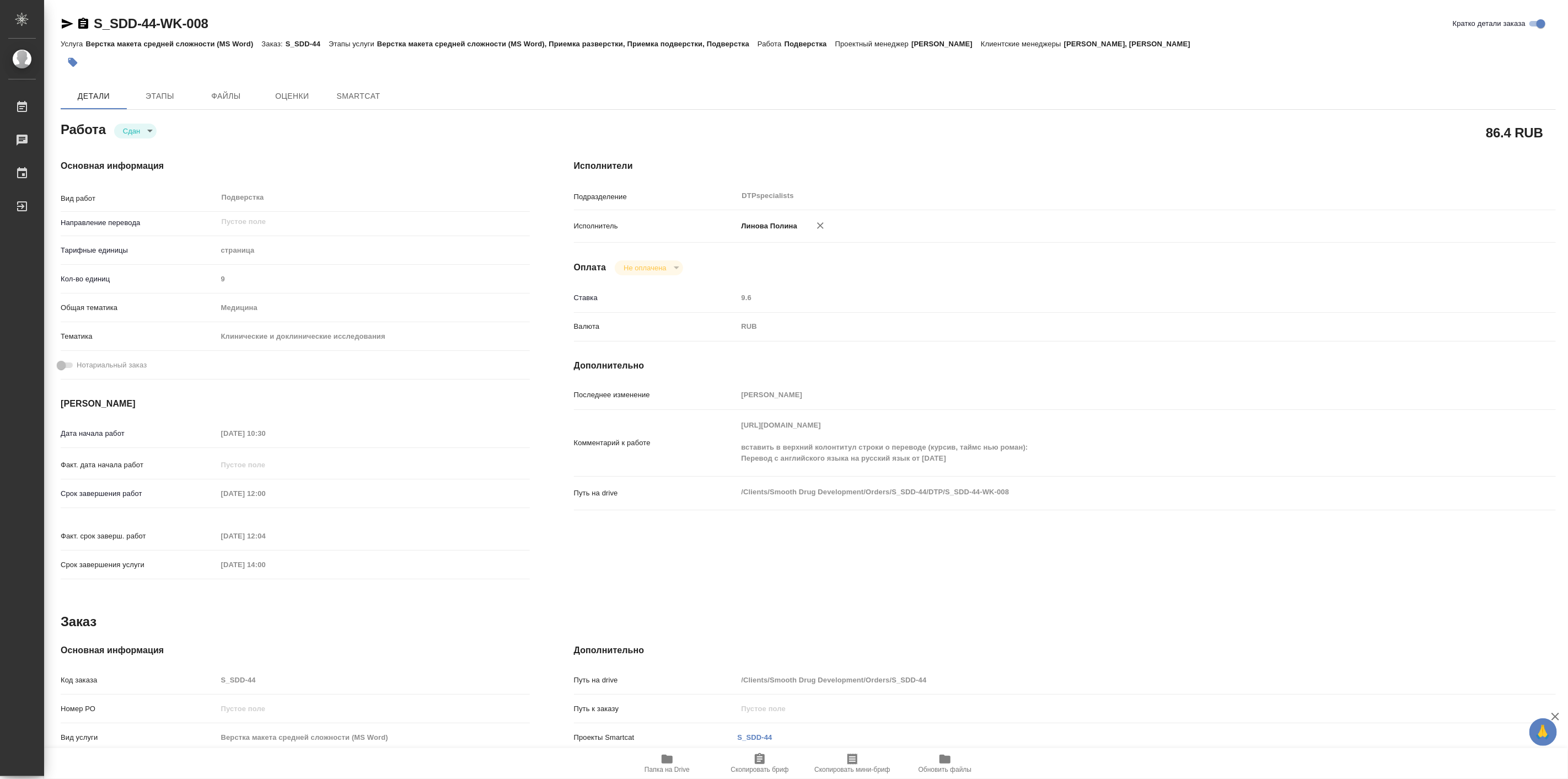
type textarea "x"
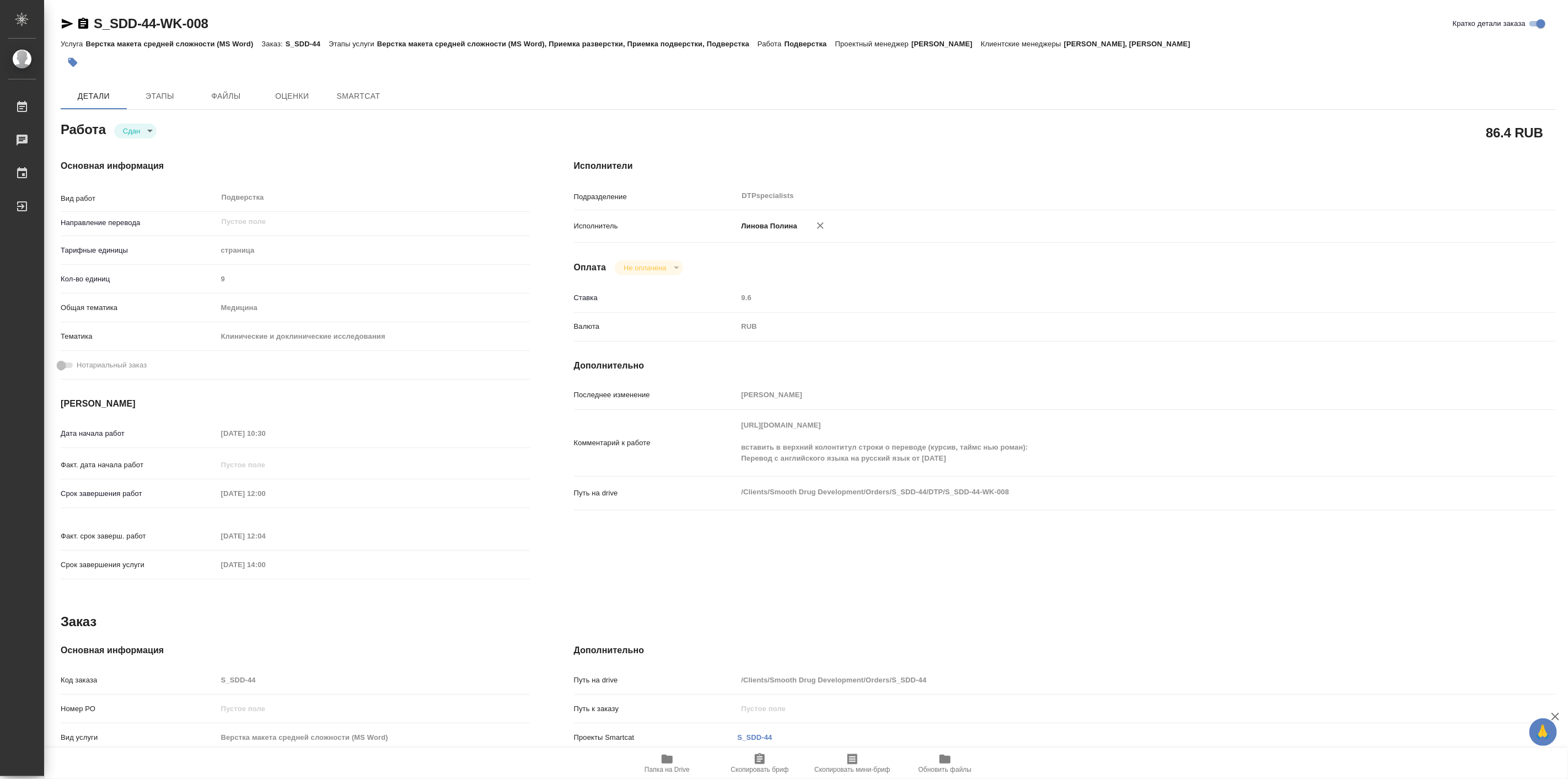
type textarea "x"
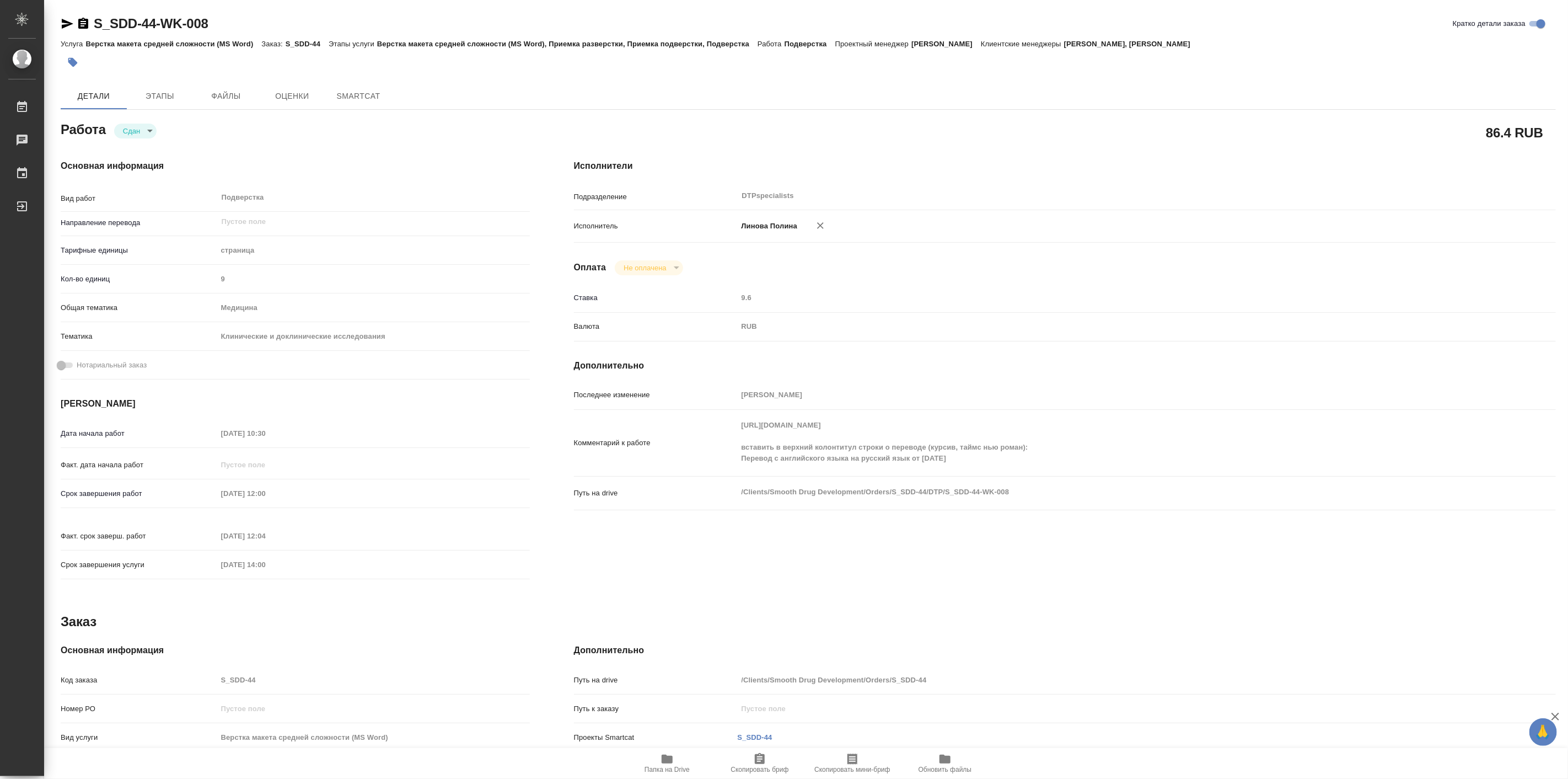
type textarea "x"
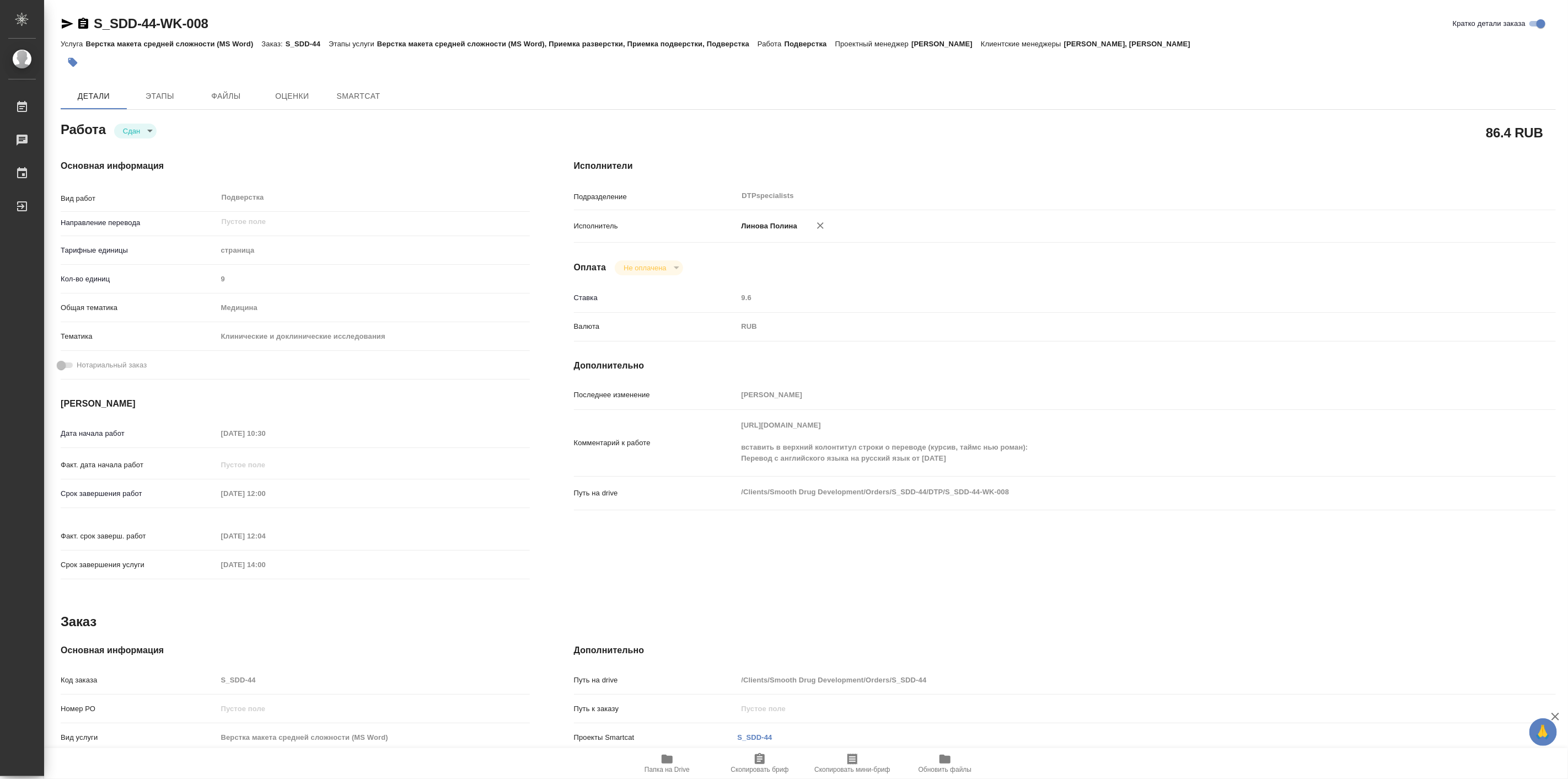
type textarea "x"
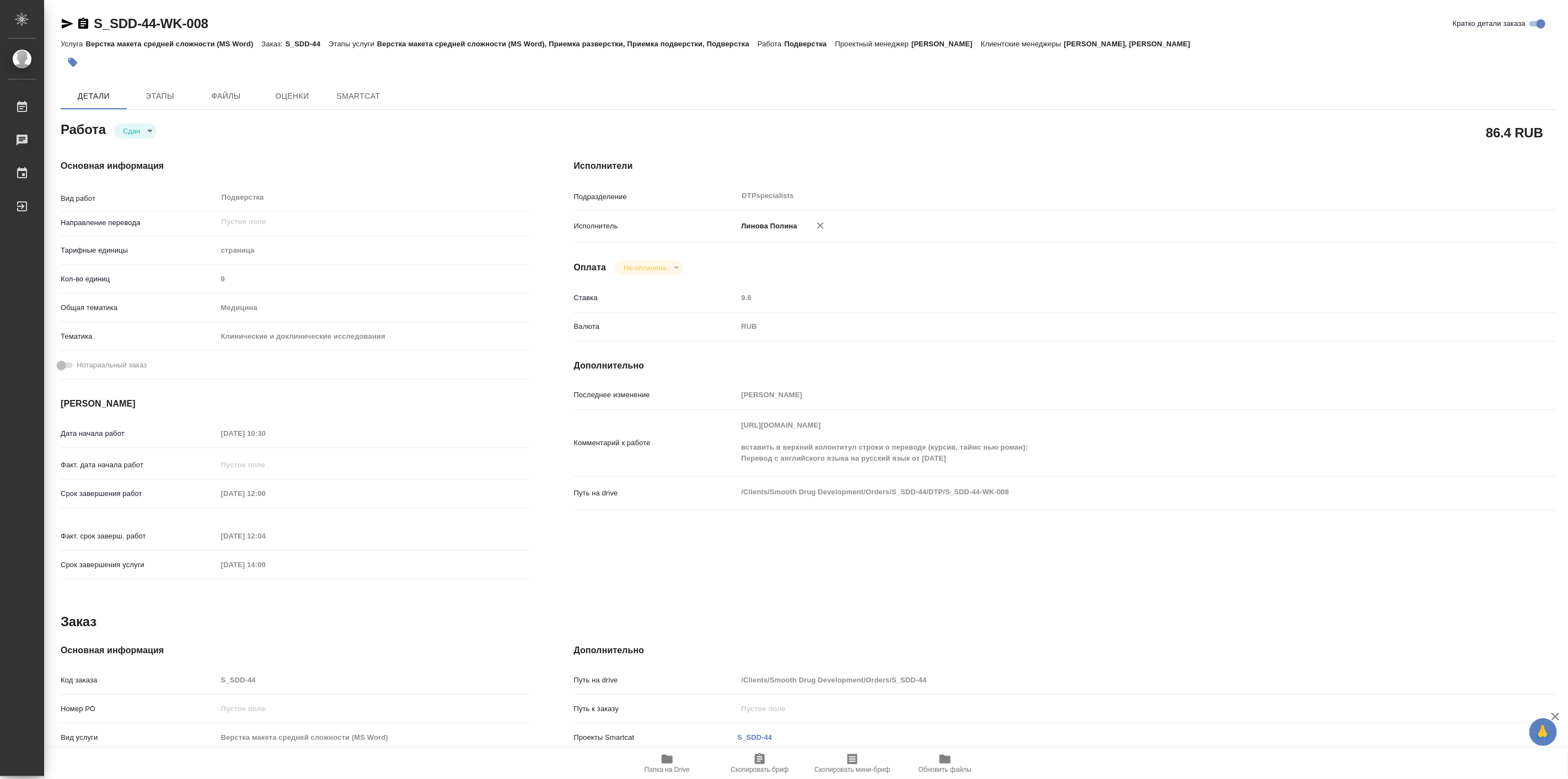
type textarea "x"
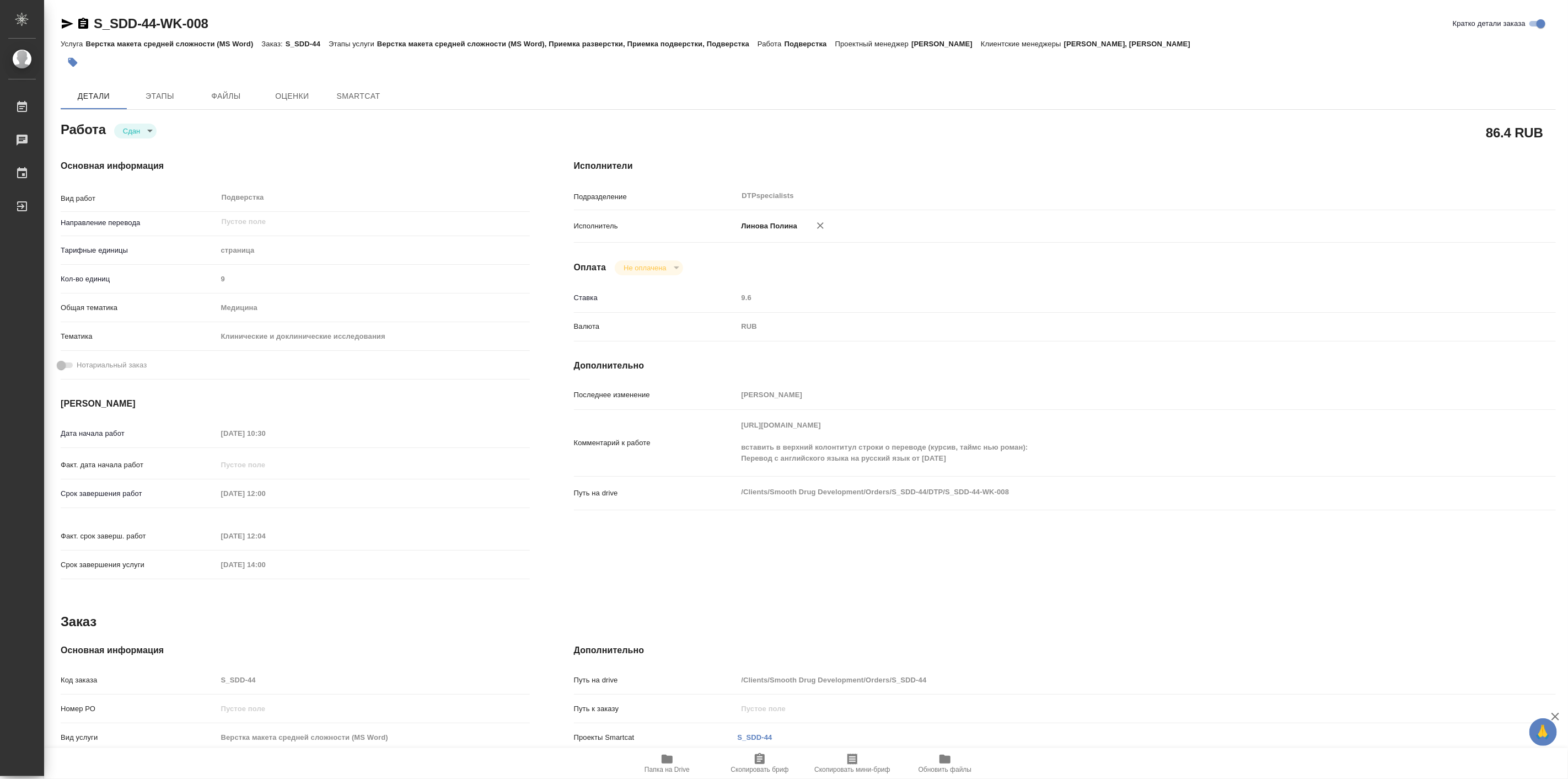
type textarea "x"
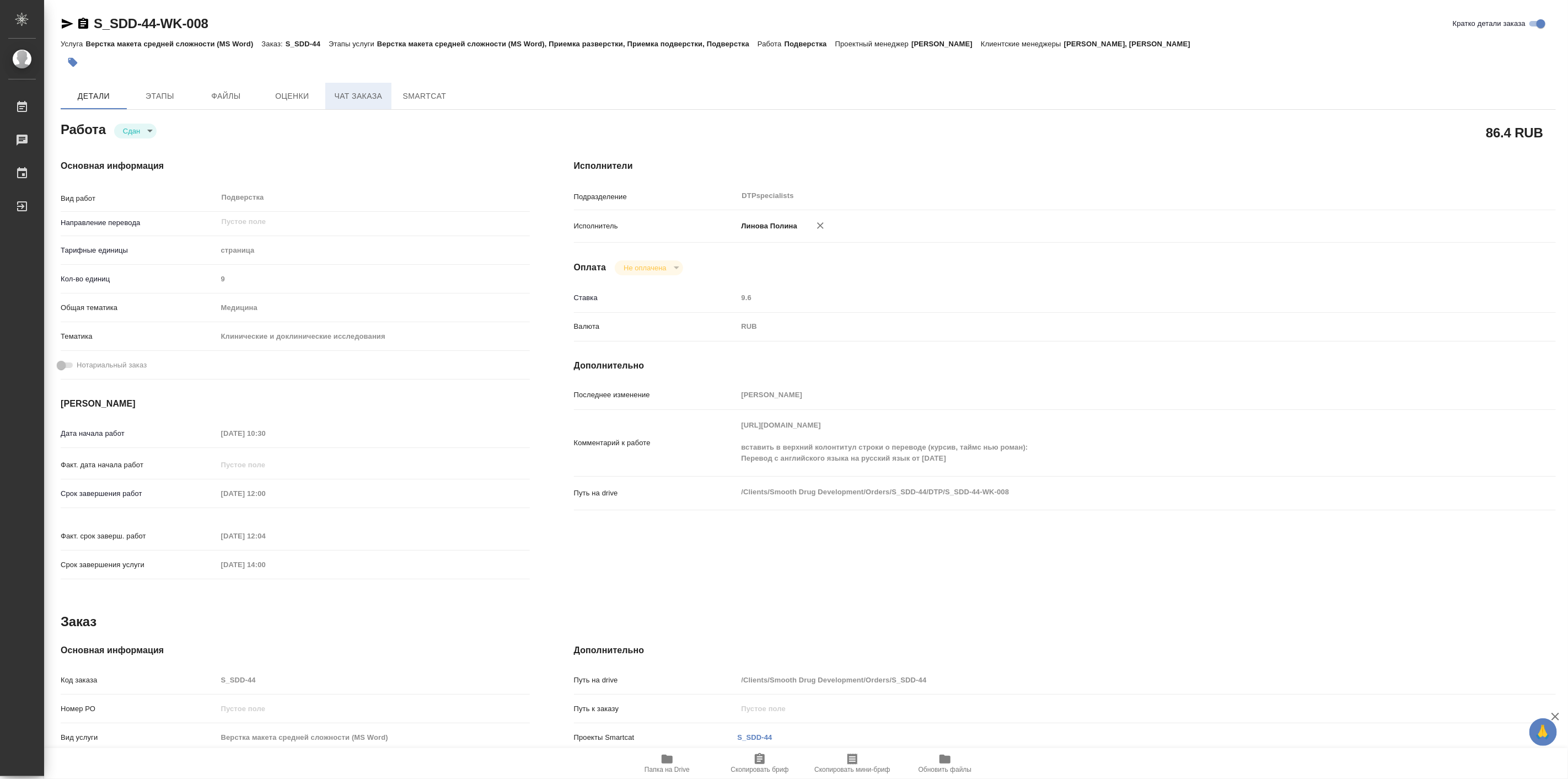
type textarea "x"
click at [382, 94] on span "Чат заказа" at bounding box center [358, 96] width 53 height 14
type textarea "x"
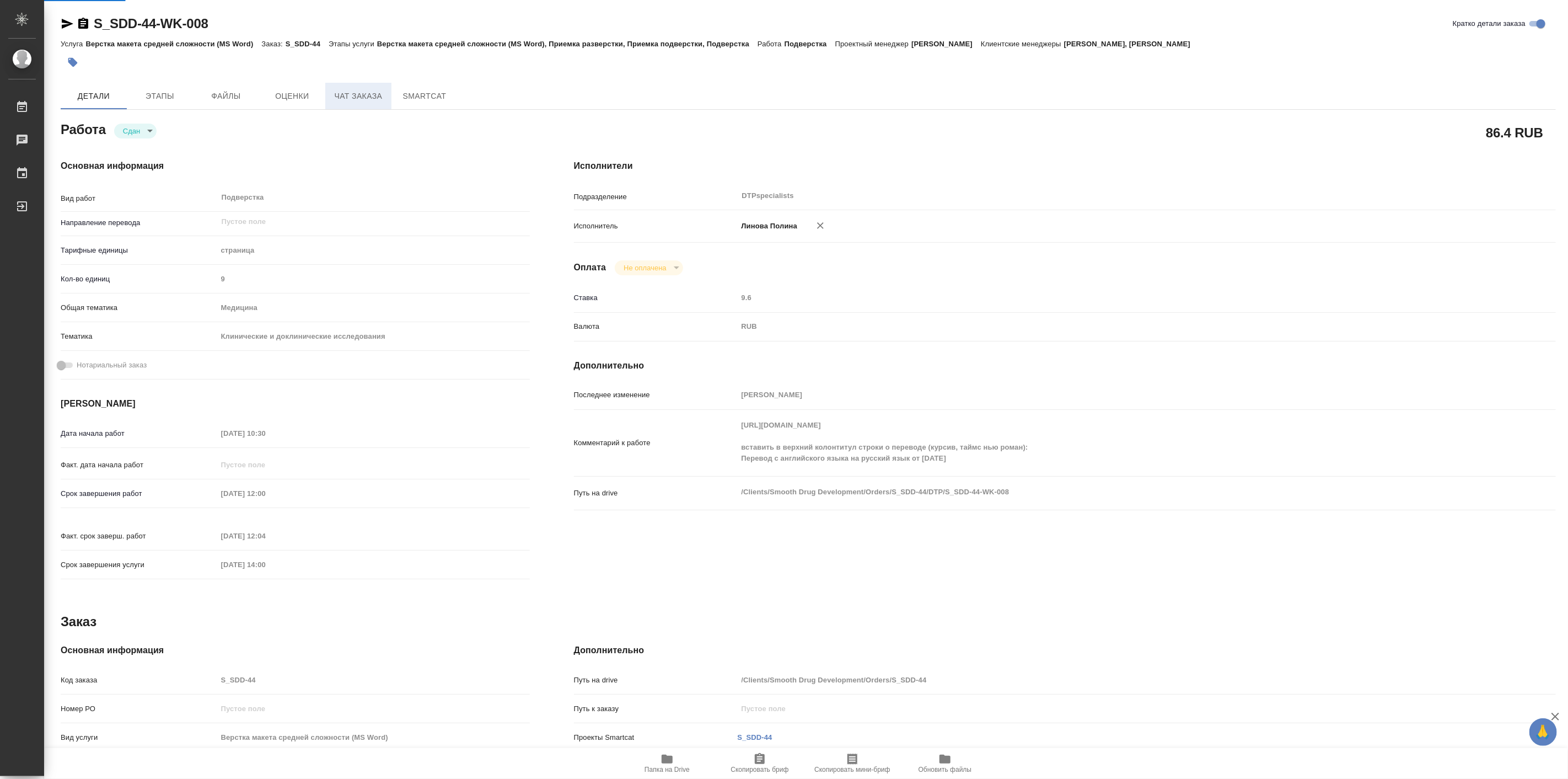
type textarea "x"
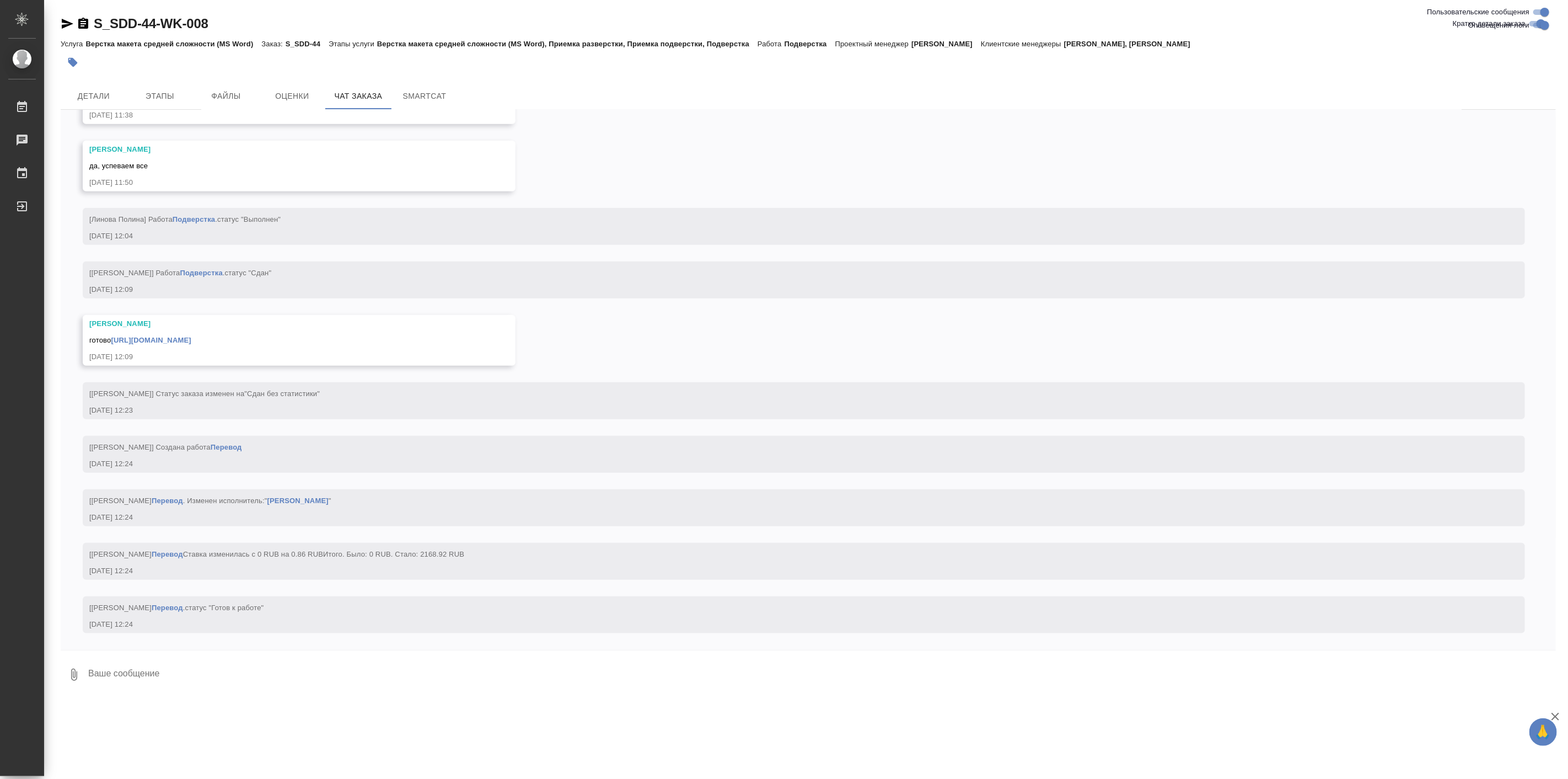
scroll to position [4446, 0]
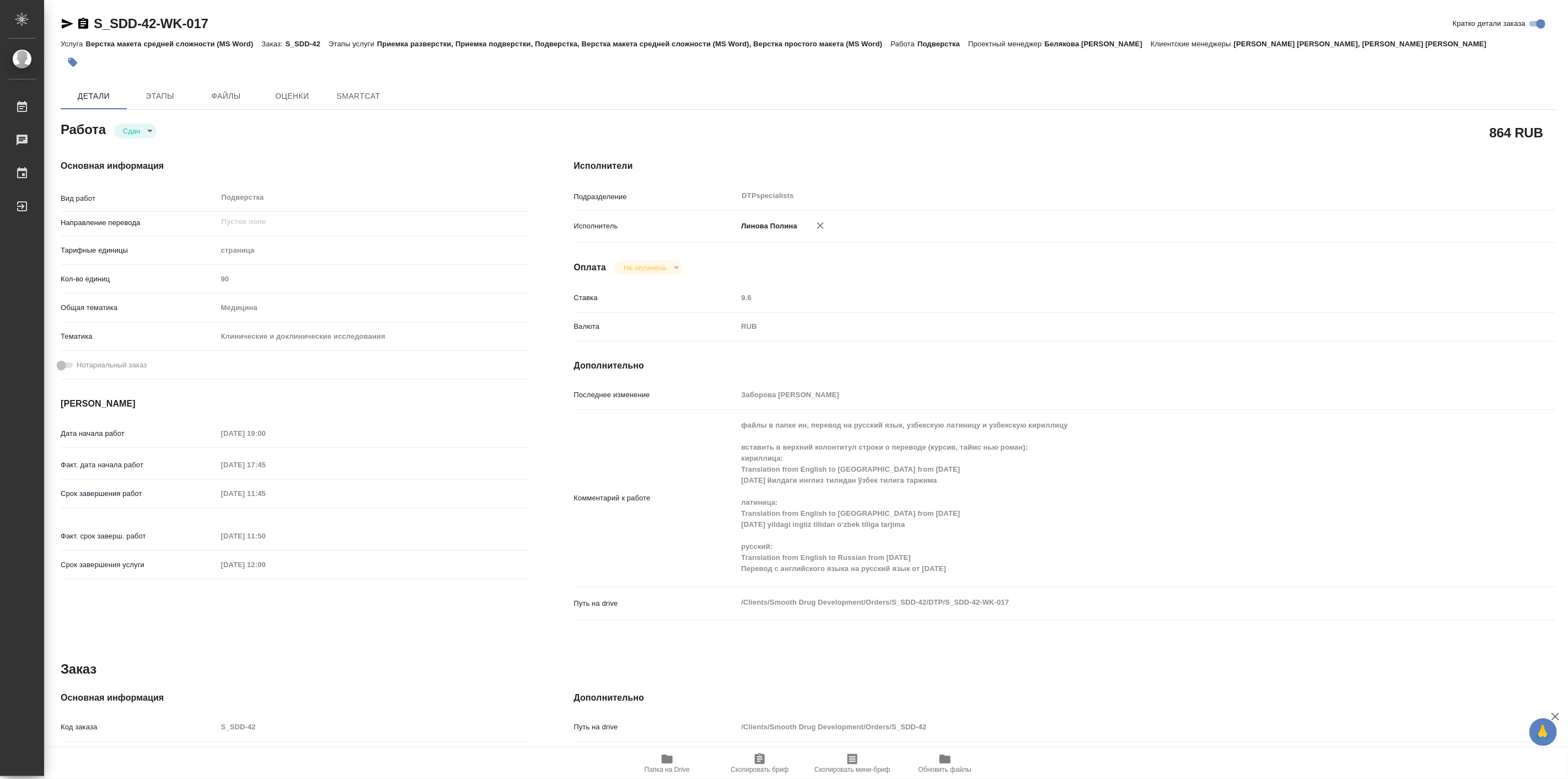
type textarea "x"
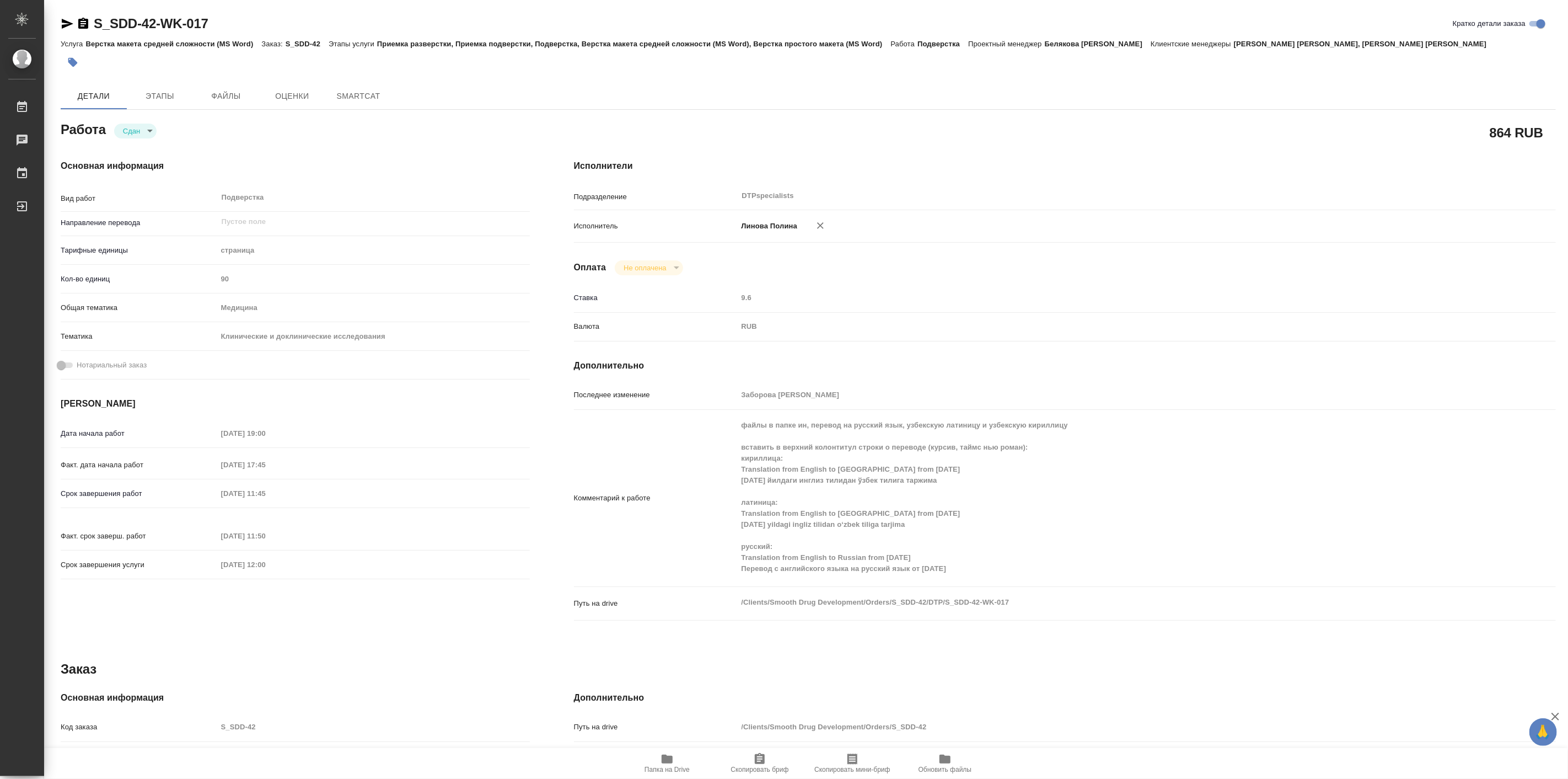
type textarea "x"
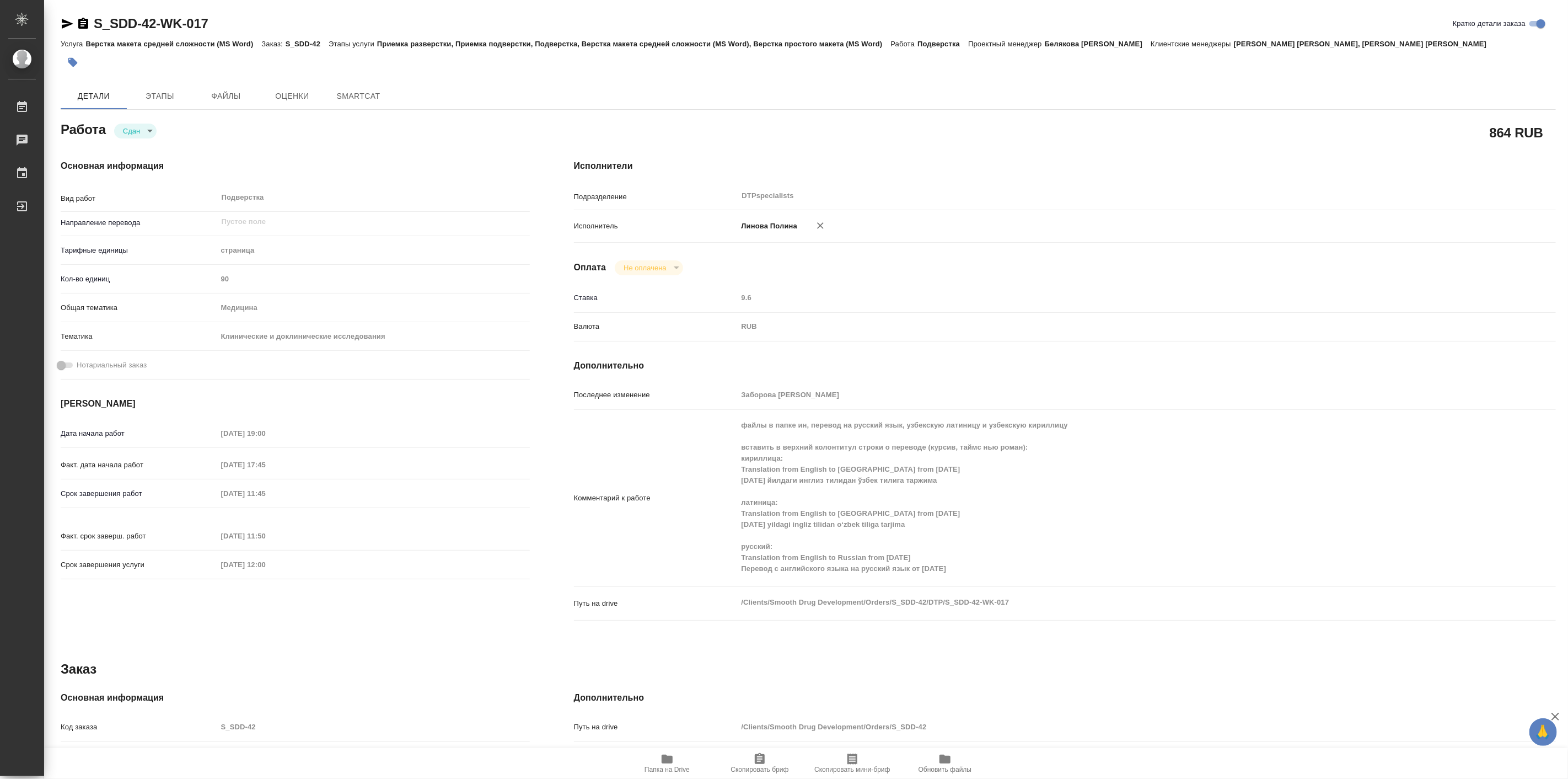
type textarea "x"
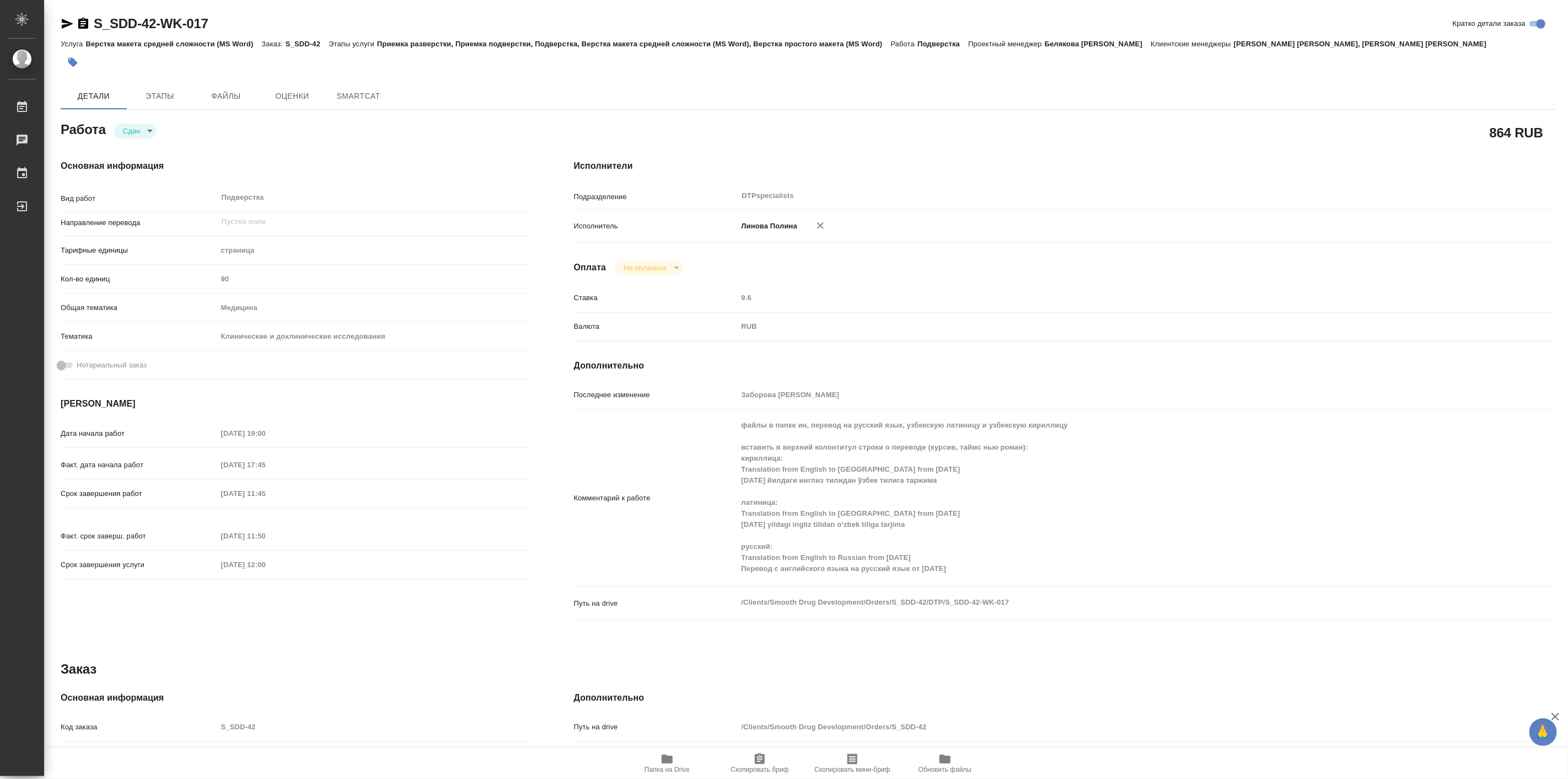
type textarea "x"
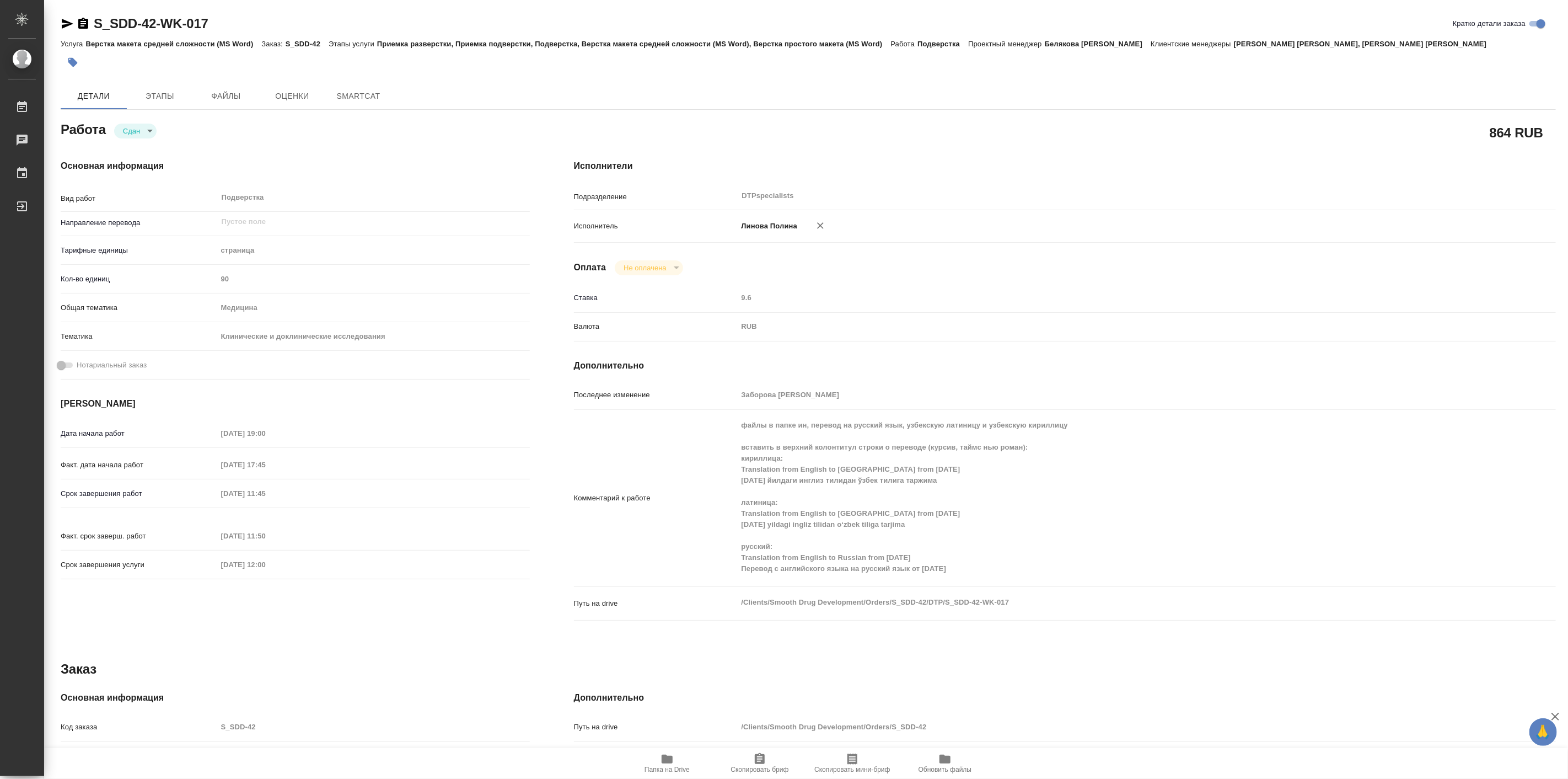
type textarea "x"
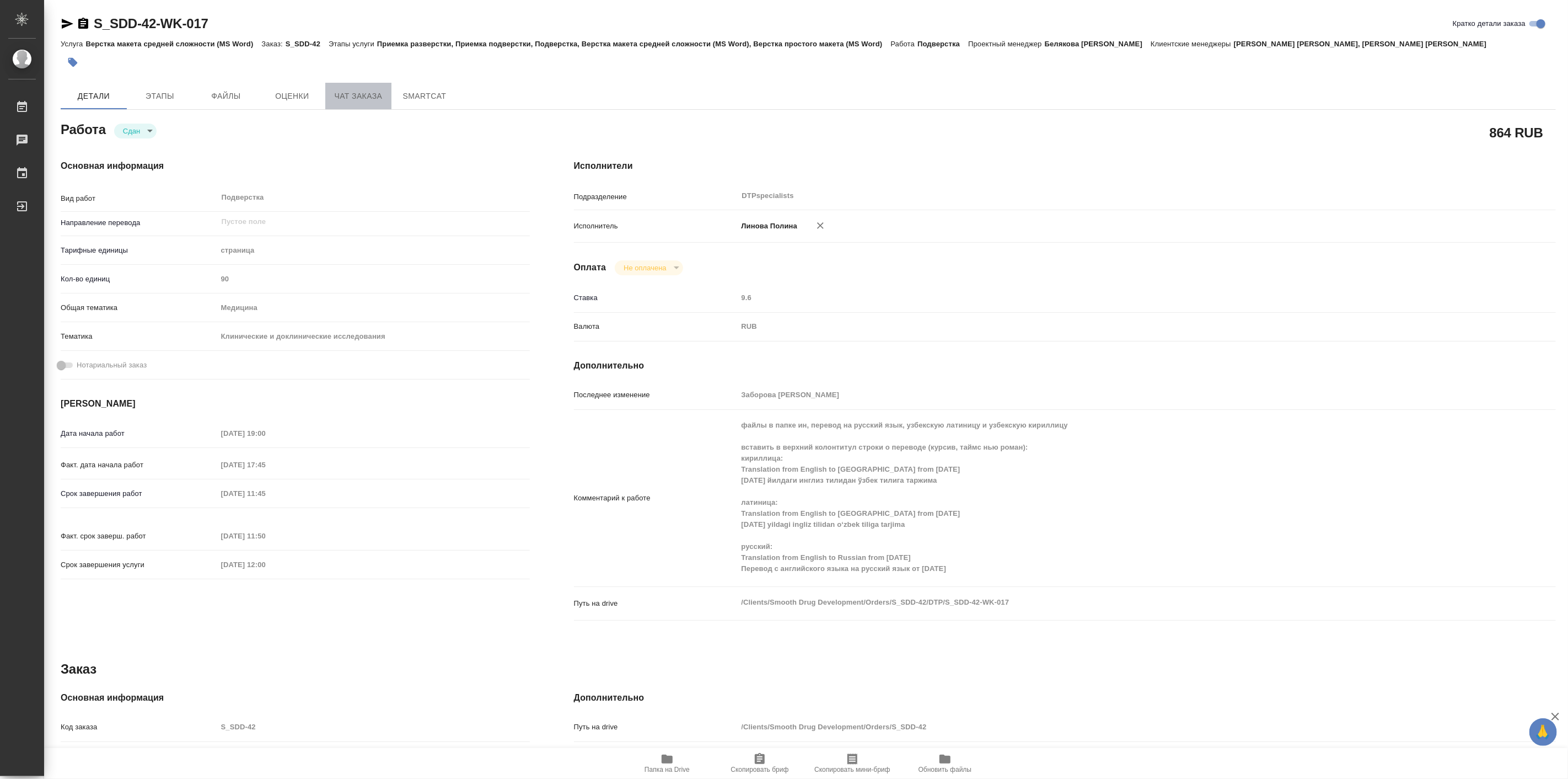
click at [360, 94] on span "Чат заказа" at bounding box center [358, 96] width 53 height 14
type textarea "x"
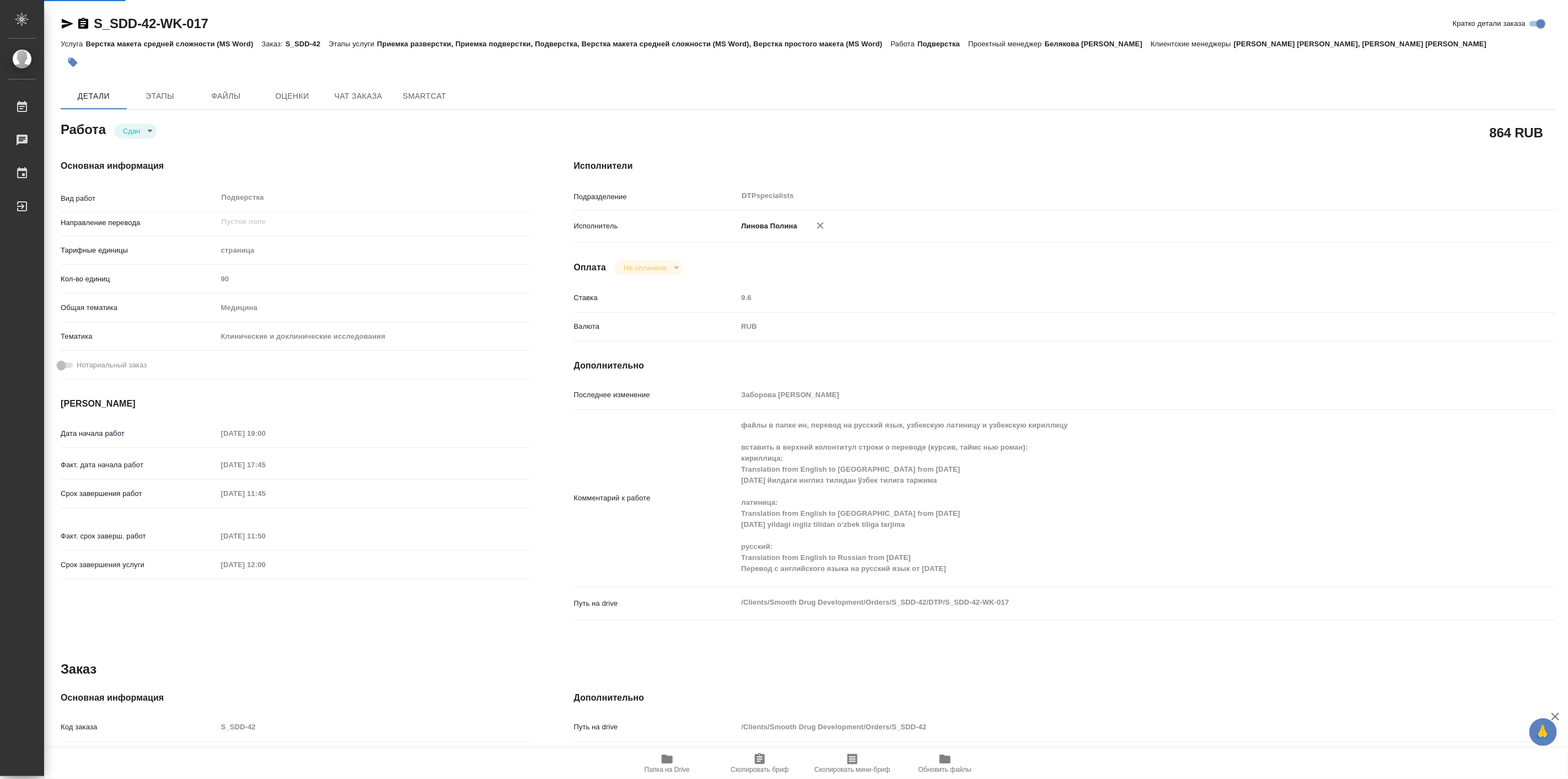
type textarea "x"
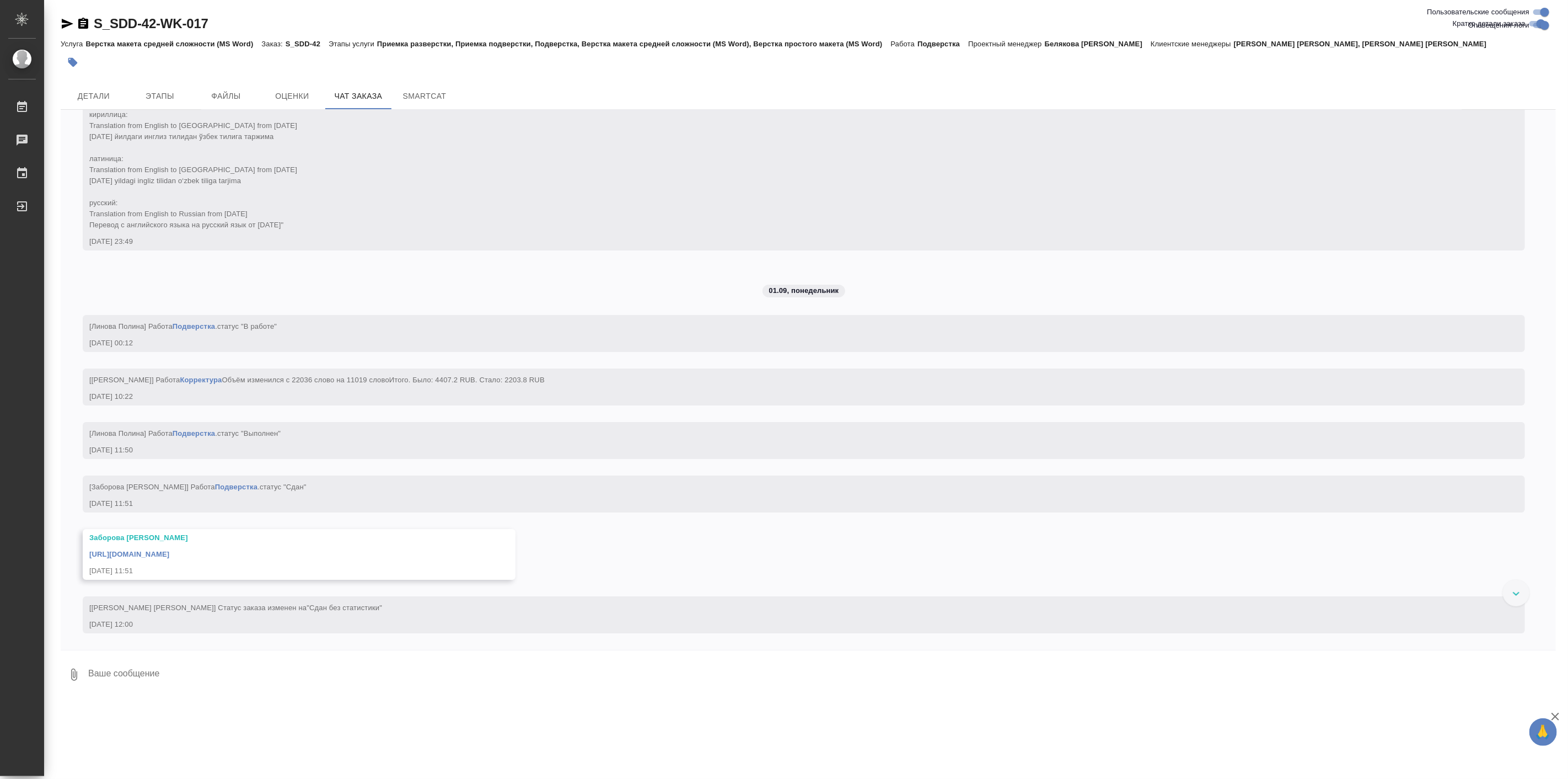
scroll to position [10707, 0]
